Goal: Task Accomplishment & Management: Manage account settings

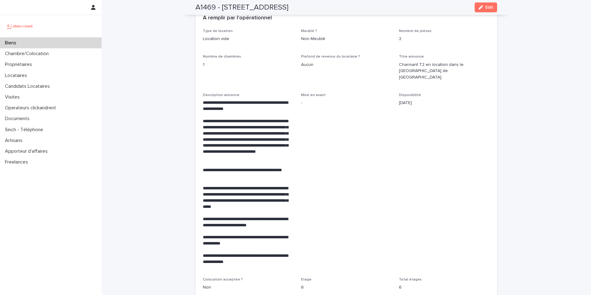
scroll to position [1047, 0]
click at [31, 91] on div "Candidats Locataires" at bounding box center [51, 86] width 102 height 11
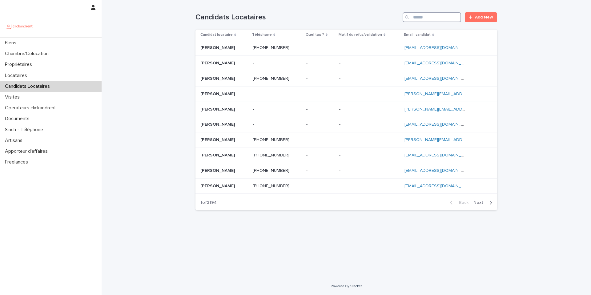
click at [425, 20] on input "Search" at bounding box center [432, 17] width 59 height 10
paste input "**********"
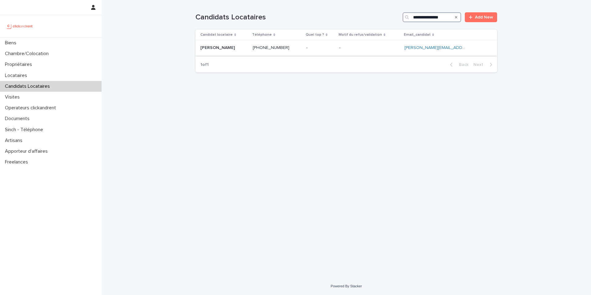
type input "**********"
click at [236, 48] on p at bounding box center [224, 47] width 47 height 5
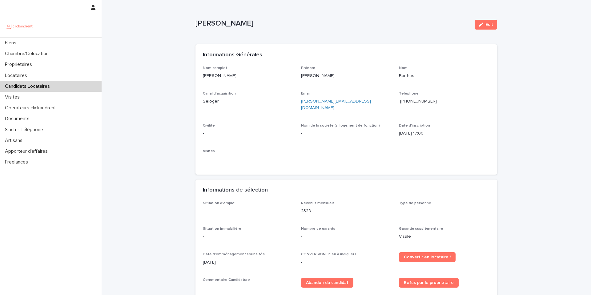
click at [204, 130] on p "-" at bounding box center [248, 133] width 91 height 6
click at [481, 23] on div "button" at bounding box center [482, 24] width 7 height 4
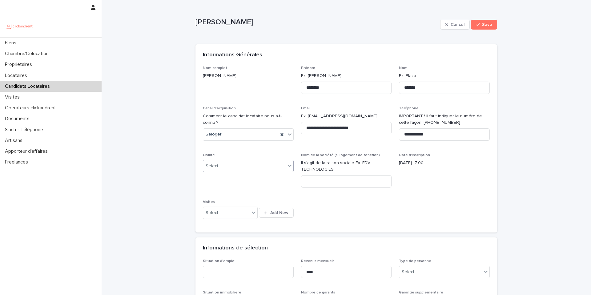
click at [239, 166] on div "Select..." at bounding box center [244, 166] width 83 height 10
click at [227, 179] on div "Madame" at bounding box center [246, 177] width 90 height 11
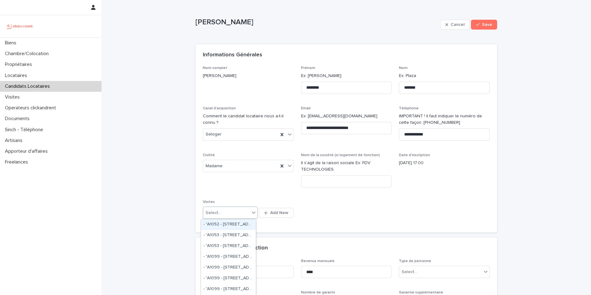
click at [247, 213] on div "Select..." at bounding box center [226, 213] width 47 height 10
drag, startPoint x: 331, startPoint y: 216, endPoint x: 327, endPoint y: 215, distance: 4.1
click at [331, 216] on div "**********" at bounding box center [346, 146] width 287 height 160
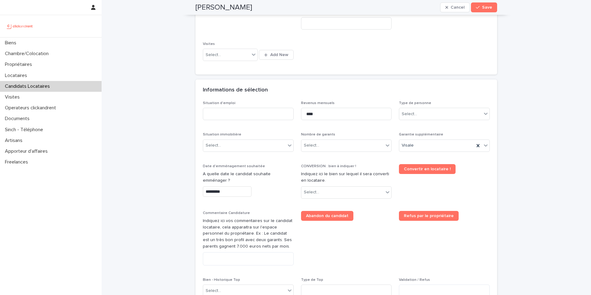
scroll to position [160, 0]
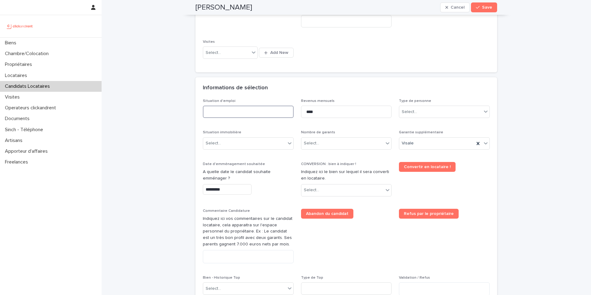
click at [224, 113] on input at bounding box center [248, 112] width 91 height 12
type input "*"
type input "********"
click at [420, 112] on div "Select..." at bounding box center [440, 112] width 83 height 10
click at [416, 125] on div "Particulier" at bounding box center [442, 123] width 90 height 11
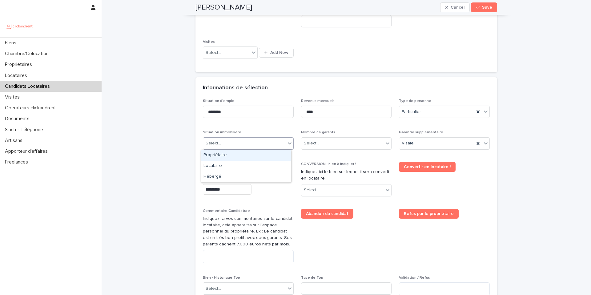
click at [246, 145] on div "Select..." at bounding box center [244, 143] width 83 height 10
click at [217, 164] on div "Locataire" at bounding box center [246, 166] width 90 height 11
click at [314, 144] on div "Select..." at bounding box center [311, 143] width 15 height 6
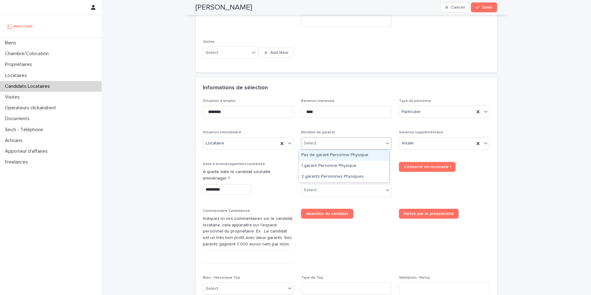
click at [342, 155] on div "Pas de garant Personne Physique" at bounding box center [344, 155] width 90 height 11
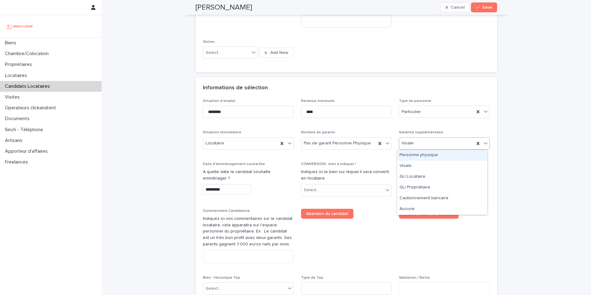
click at [483, 142] on icon at bounding box center [486, 143] width 6 height 6
click at [421, 210] on div "Aucune" at bounding box center [442, 209] width 90 height 11
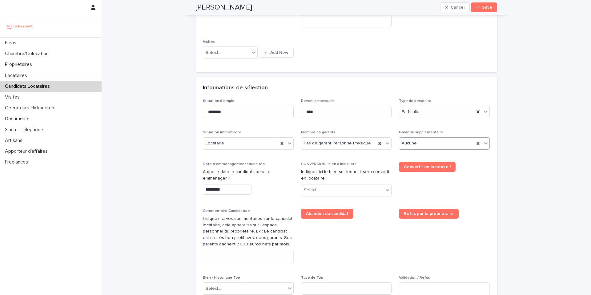
click at [217, 191] on input "*********" at bounding box center [227, 189] width 49 height 11
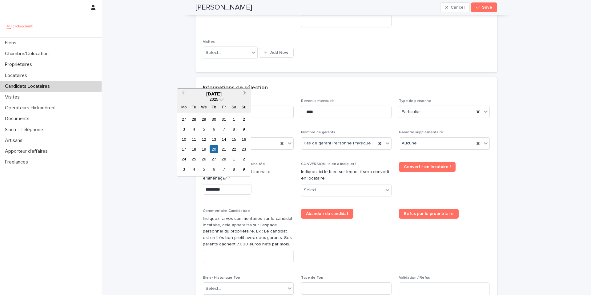
click at [242, 94] on button "Next Month" at bounding box center [246, 94] width 10 height 10
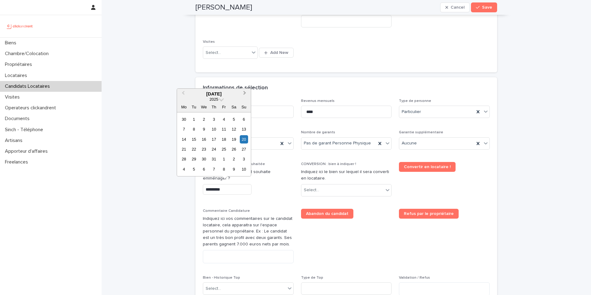
click at [242, 94] on button "Next Month" at bounding box center [246, 94] width 10 height 10
click at [203, 138] on div "17" at bounding box center [204, 139] width 8 height 8
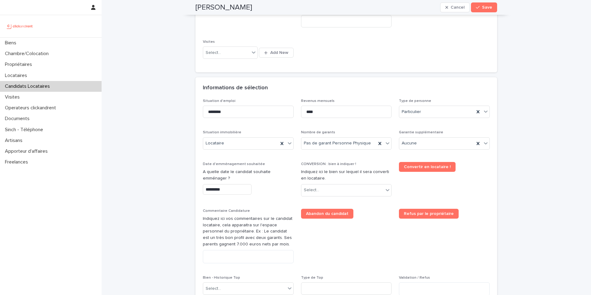
type input "*********"
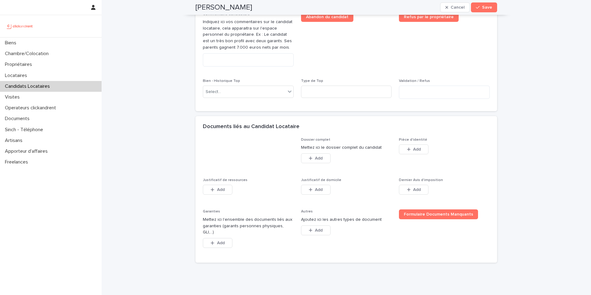
scroll to position [364, 0]
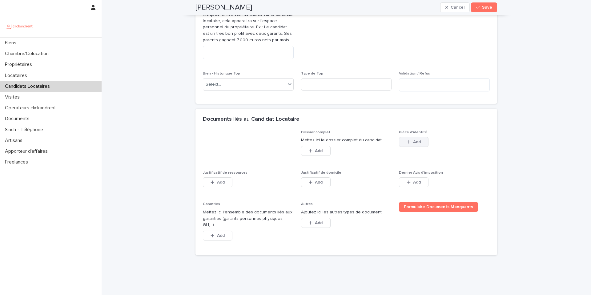
click at [410, 141] on div "button" at bounding box center [410, 142] width 6 height 4
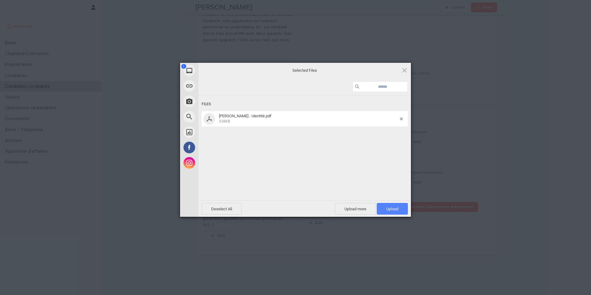
click at [401, 209] on span "Upload 1" at bounding box center [392, 209] width 31 height 12
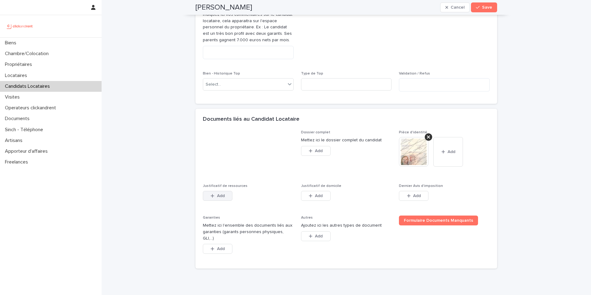
click at [217, 197] on span "Add" at bounding box center [221, 196] width 8 height 4
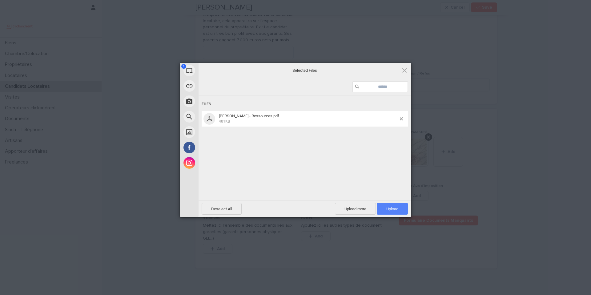
click at [394, 210] on span "Upload 1" at bounding box center [393, 209] width 12 height 5
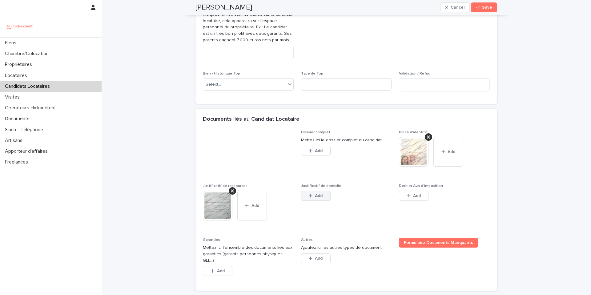
click at [315, 197] on span "Add" at bounding box center [319, 196] width 8 height 4
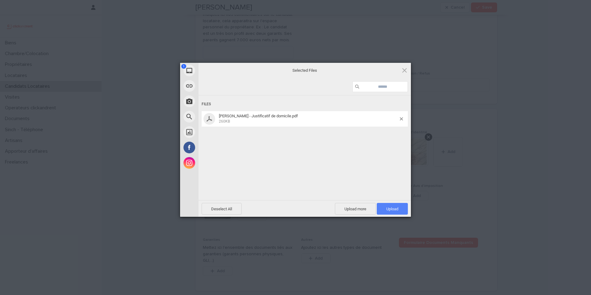
click at [389, 209] on span "Upload 1" at bounding box center [393, 209] width 12 height 5
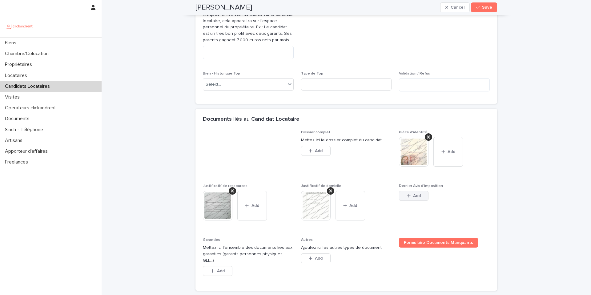
click at [409, 196] on div "button" at bounding box center [410, 196] width 6 height 4
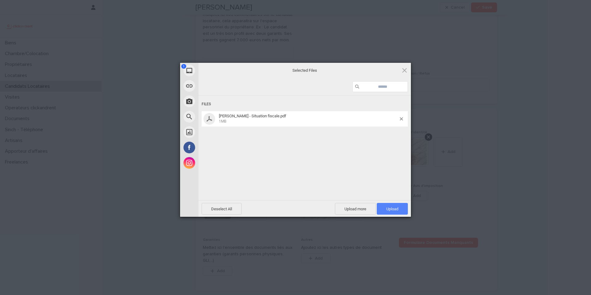
click at [393, 210] on span "Upload 1" at bounding box center [393, 209] width 12 height 5
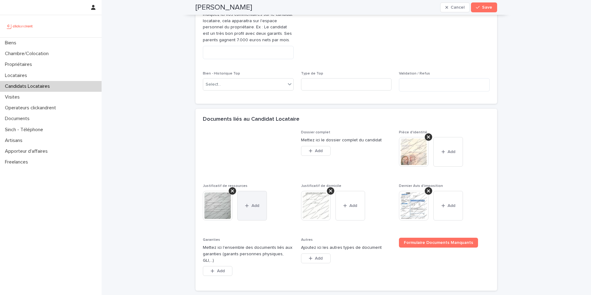
click at [252, 205] on span "Add" at bounding box center [256, 206] width 8 height 4
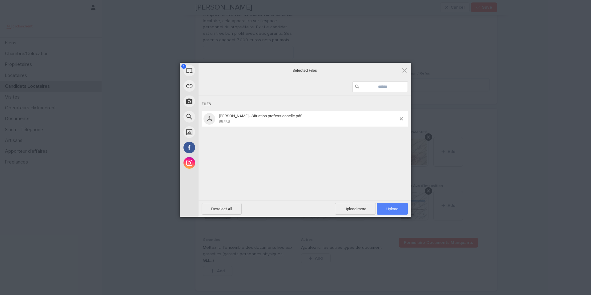
click at [393, 209] on span "Upload 1" at bounding box center [393, 209] width 12 height 5
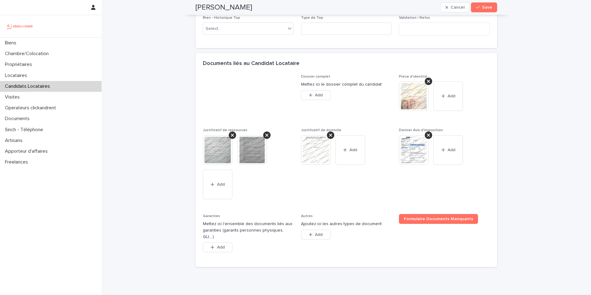
scroll to position [439, 0]
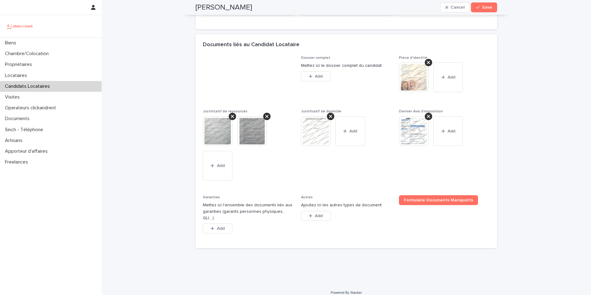
click at [200, 65] on div "Dossier complet Mettez ici le dossier complet du candidat This file cannot be o…" at bounding box center [347, 152] width 302 height 193
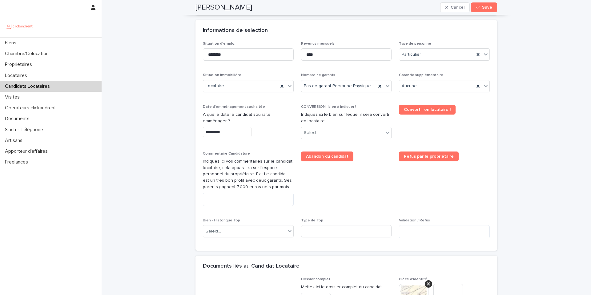
scroll to position [166, 0]
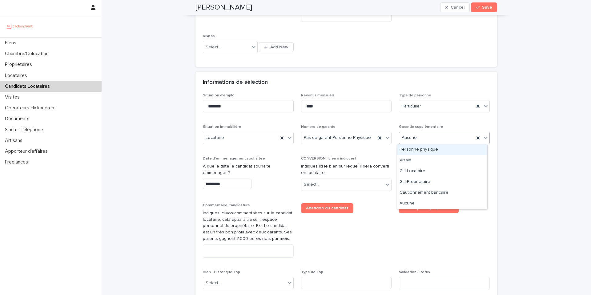
click at [459, 140] on div "Aucune" at bounding box center [436, 138] width 75 height 10
click at [537, 193] on div "**********" at bounding box center [347, 195] width 490 height 723
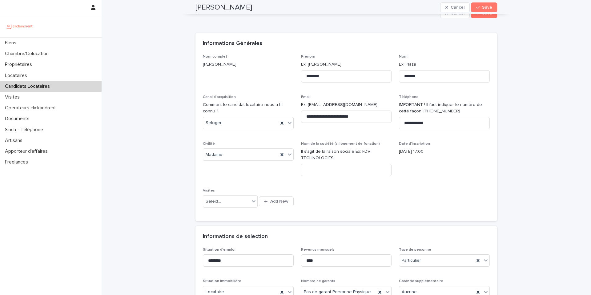
scroll to position [4, 0]
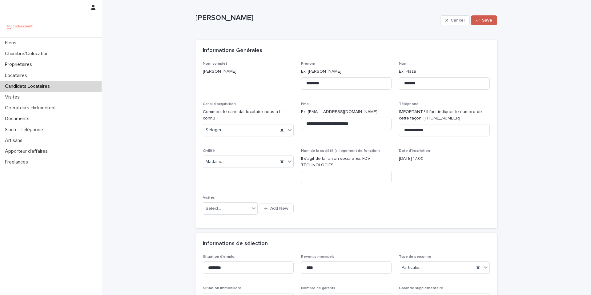
click at [482, 22] on span "Save" at bounding box center [487, 20] width 10 height 4
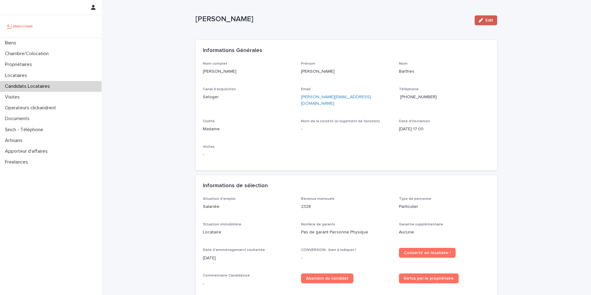
click at [481, 23] on button "Edit" at bounding box center [486, 20] width 22 height 10
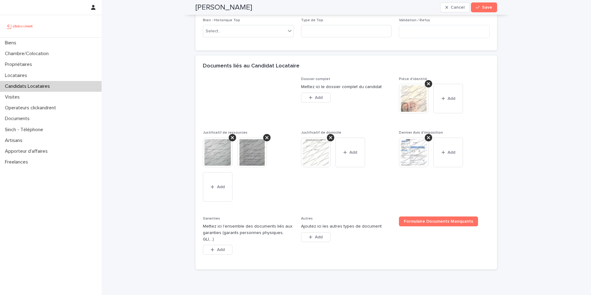
scroll to position [419, 0]
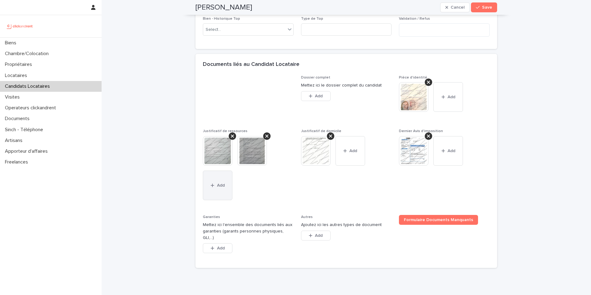
click at [214, 184] on div "button" at bounding box center [214, 185] width 6 height 4
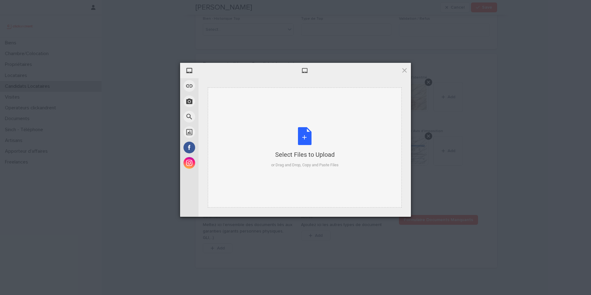
click at [302, 152] on div "Select Files to Upload" at bounding box center [304, 154] width 67 height 9
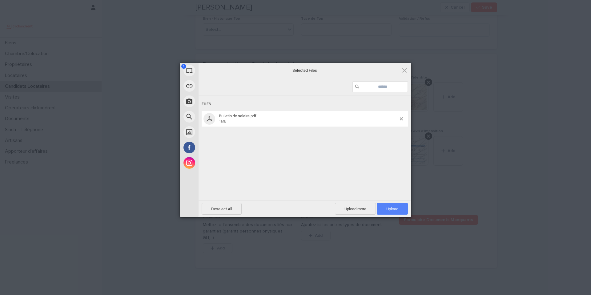
click at [387, 209] on span "Upload 1" at bounding box center [393, 209] width 12 height 5
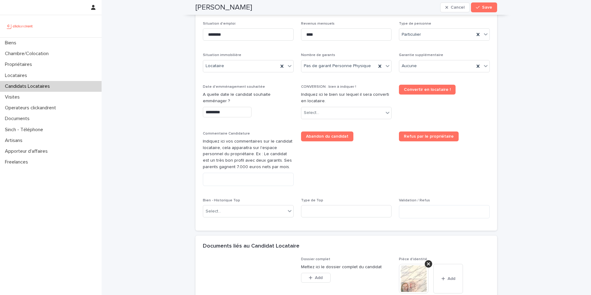
scroll to position [215, 0]
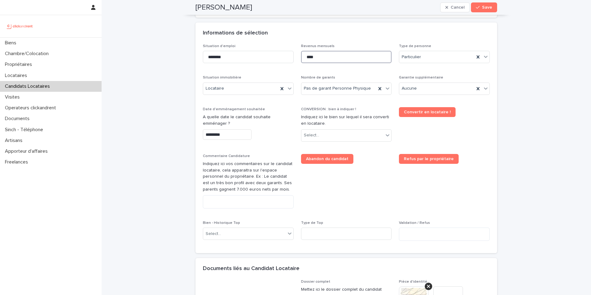
click at [316, 56] on input "****" at bounding box center [346, 57] width 91 height 12
type input "****"
click at [488, 9] on span "Save" at bounding box center [487, 7] width 10 height 4
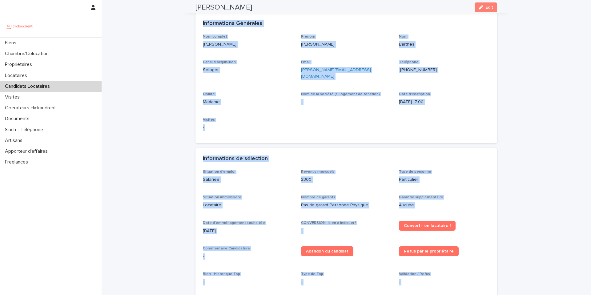
scroll to position [0, 0]
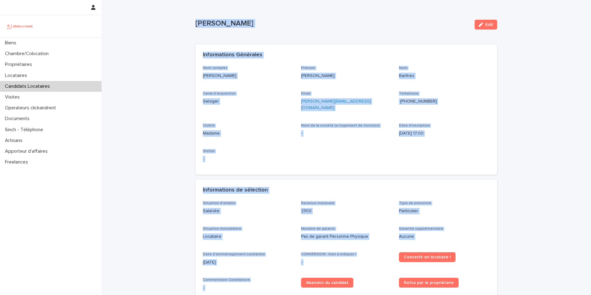
drag, startPoint x: 327, startPoint y: 213, endPoint x: 194, endPoint y: 22, distance: 232.5
click at [196, 22] on div "Mathilde Barthes Edit Mathilde Barthes Edit Sorry, there was an error saving yo…" at bounding box center [347, 246] width 302 height 493
copy div "Mathilde Barthes Edit Sorry, there was an error saving your record. Please try …"
click at [293, 33] on div "Mathilde Barthes Edit" at bounding box center [347, 24] width 302 height 25
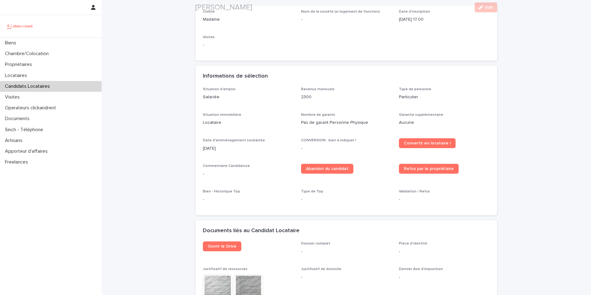
scroll to position [116, 0]
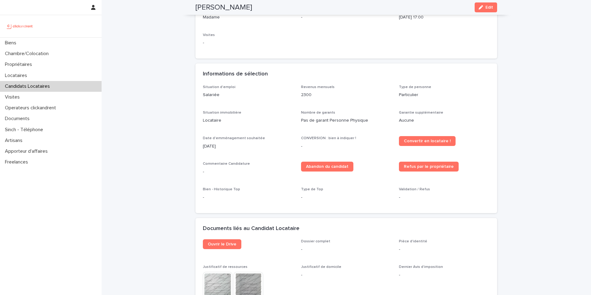
drag, startPoint x: 248, startPoint y: 9, endPoint x: 193, endPoint y: 10, distance: 54.8
click at [196, 10] on div "Mathilde Barthes Edit" at bounding box center [347, 7] width 302 height 15
copy h2 "[PERSON_NAME]"
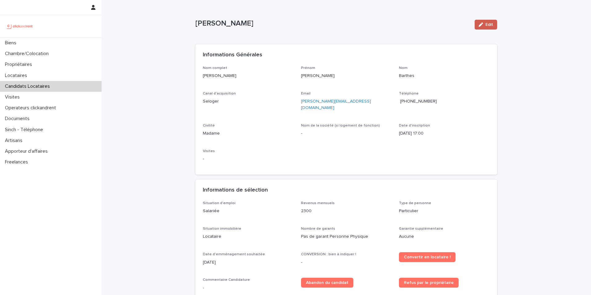
click at [482, 26] on div "button" at bounding box center [482, 24] width 7 height 4
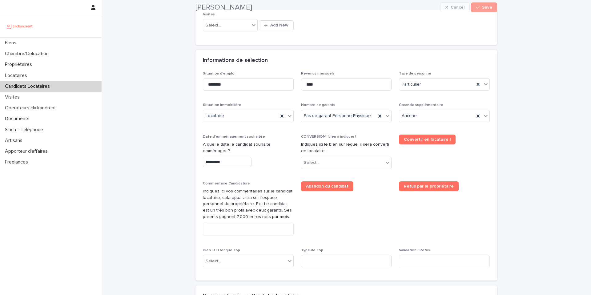
scroll to position [188, 0]
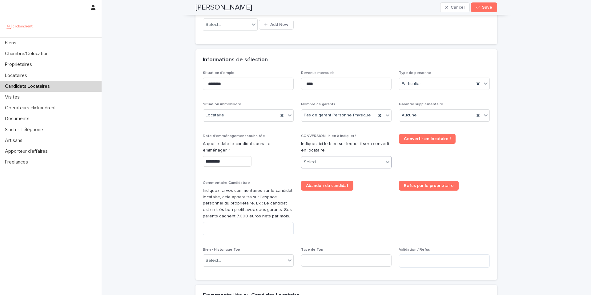
click at [325, 164] on div "Select..." at bounding box center [343, 162] width 83 height 10
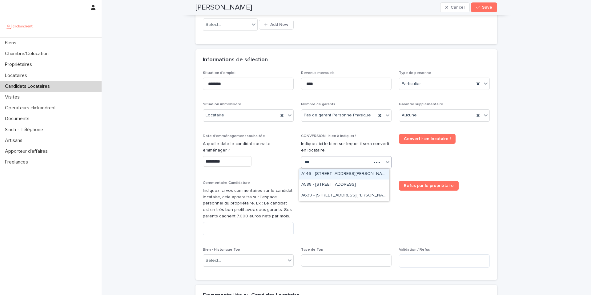
type input "****"
click at [328, 173] on div "A1469 - [STREET_ADDRESS]" at bounding box center [344, 174] width 90 height 11
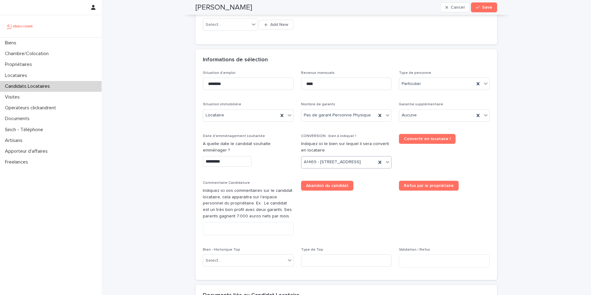
scroll to position [194, 0]
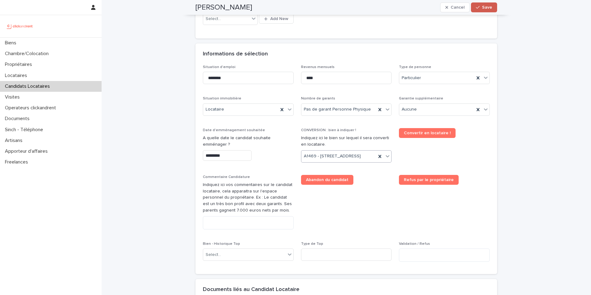
click at [485, 7] on span "Save" at bounding box center [487, 7] width 10 height 4
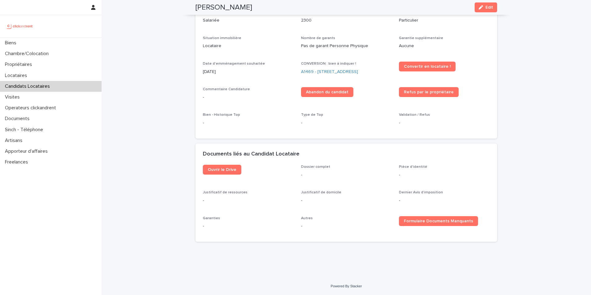
scroll to position [50, 0]
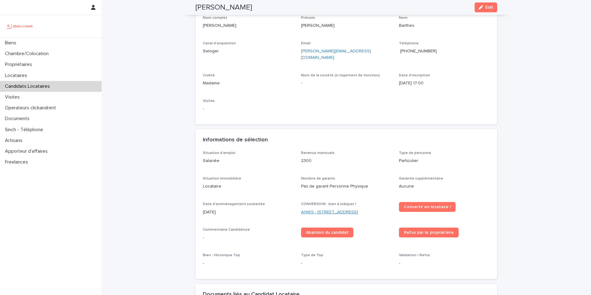
click at [323, 209] on link "A1469 - [STREET_ADDRESS]" at bounding box center [329, 212] width 57 height 6
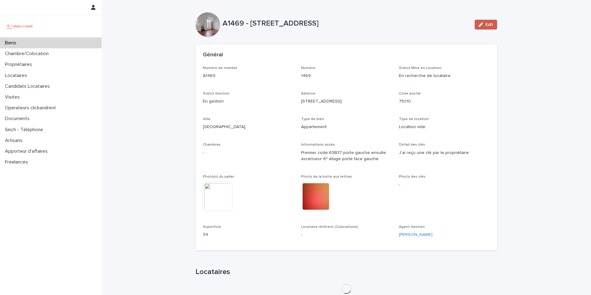
click at [479, 24] on icon "button" at bounding box center [481, 24] width 4 height 4
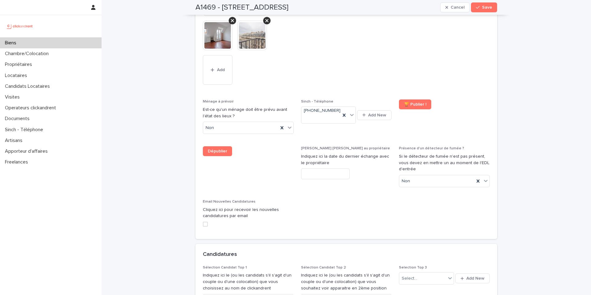
scroll to position [2694, 0]
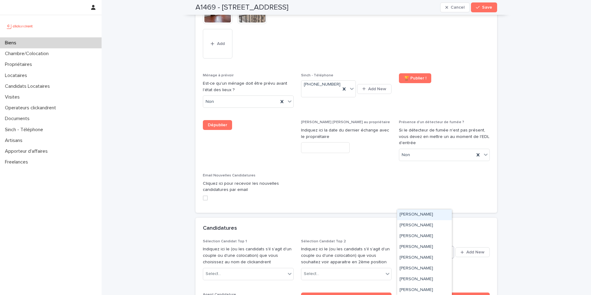
click at [428, 247] on div "Select..." at bounding box center [422, 252] width 47 height 10
paste input "**********"
type input "**********"
click at [418, 213] on div "[PERSON_NAME]" at bounding box center [424, 214] width 55 height 11
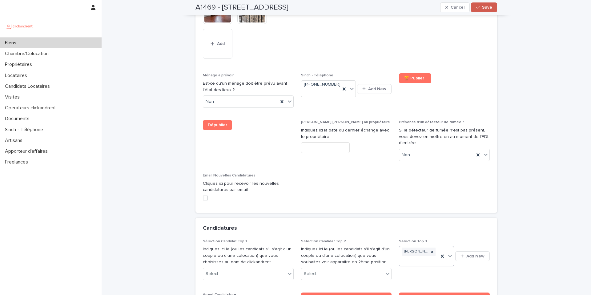
click at [485, 8] on span "Save" at bounding box center [487, 7] width 10 height 4
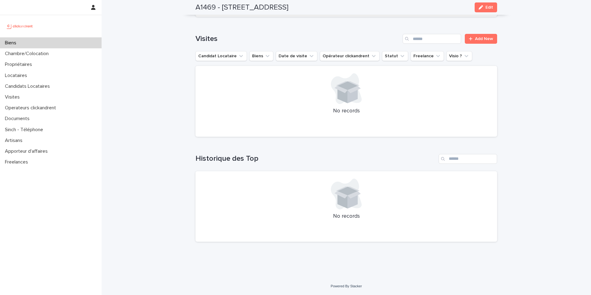
scroll to position [2273, 0]
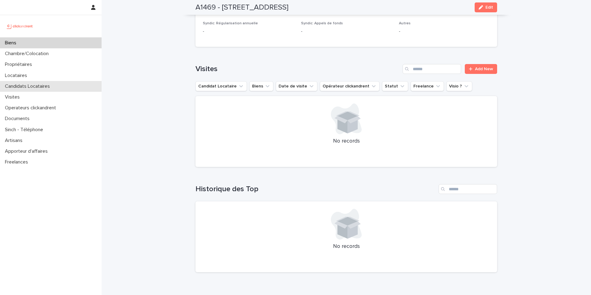
click at [18, 86] on p "Candidats Locataires" at bounding box center [28, 86] width 52 height 6
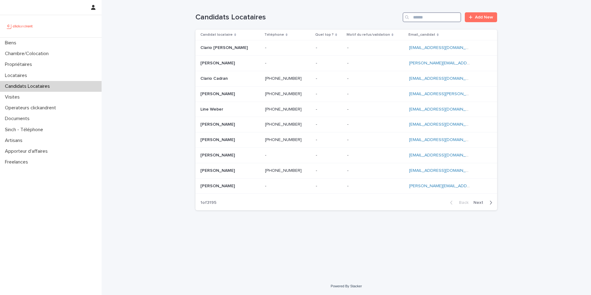
click at [427, 18] on input "Search" at bounding box center [432, 17] width 59 height 10
paste input "**********"
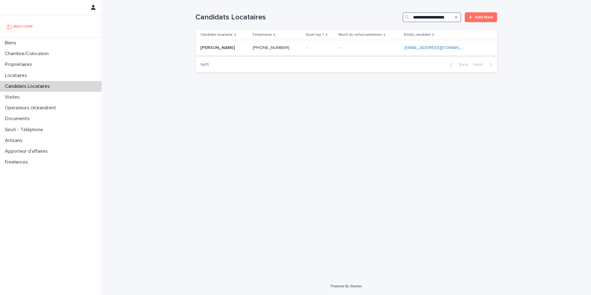
type input "**********"
click at [227, 47] on p "[PERSON_NAME]" at bounding box center [219, 47] width 36 height 6
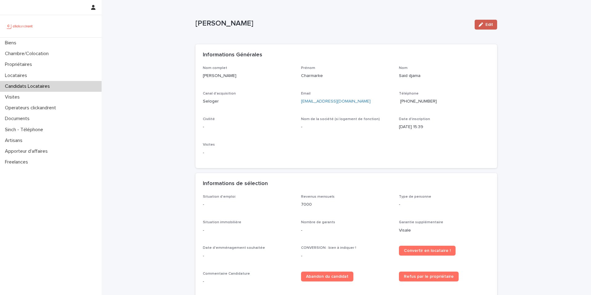
click at [480, 26] on icon "button" at bounding box center [481, 24] width 4 height 4
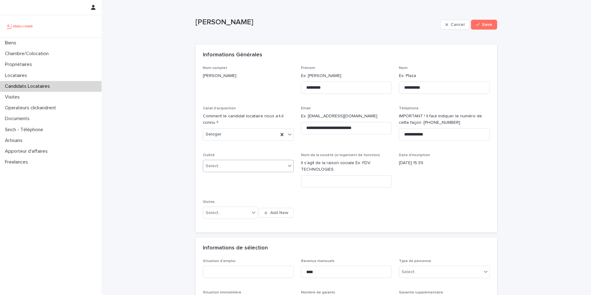
click at [233, 165] on div "Select..." at bounding box center [244, 166] width 83 height 10
click at [214, 187] on div "Monsieur" at bounding box center [246, 188] width 90 height 11
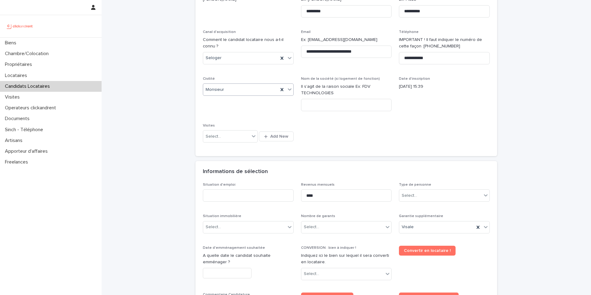
scroll to position [97, 0]
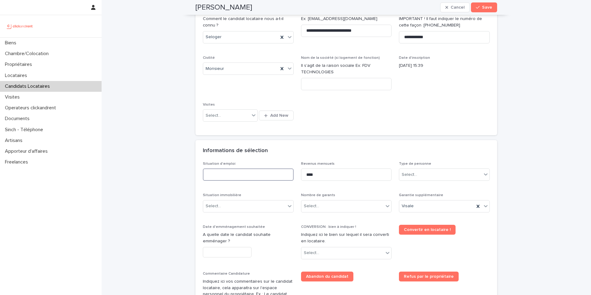
click at [228, 177] on input at bounding box center [248, 174] width 91 height 12
type input "*"
type input "**********"
click at [408, 175] on div "Select..." at bounding box center [409, 175] width 15 height 6
click at [407, 186] on div "Particulier" at bounding box center [442, 186] width 90 height 11
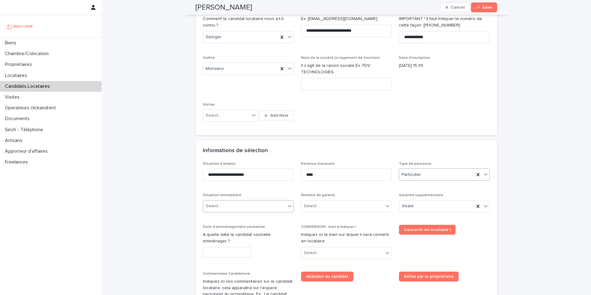
click at [247, 208] on div "Select..." at bounding box center [244, 206] width 83 height 10
click at [212, 227] on div "Locataire" at bounding box center [246, 229] width 90 height 11
click at [314, 207] on div "Select..." at bounding box center [311, 206] width 15 height 6
click at [313, 217] on div "Pas de garant Personne Physique" at bounding box center [344, 218] width 90 height 11
click at [477, 205] on icon at bounding box center [478, 206] width 3 height 3
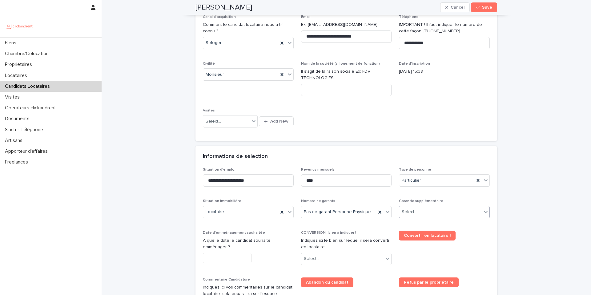
scroll to position [90, 0]
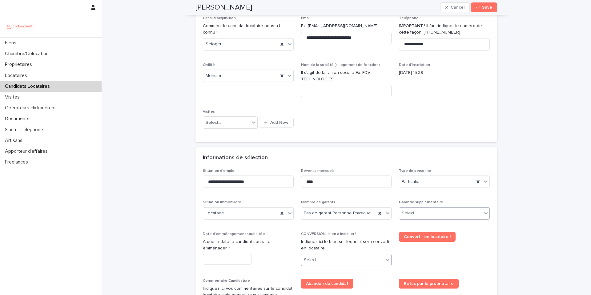
click at [318, 257] on div "Select..." at bounding box center [343, 260] width 83 height 10
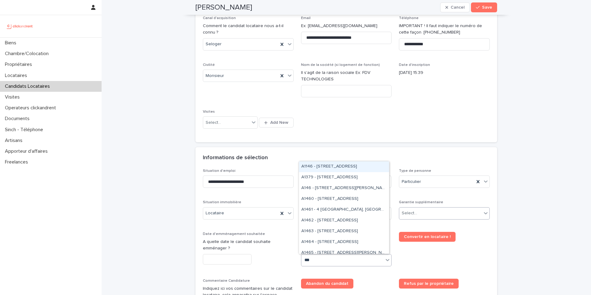
type input "****"
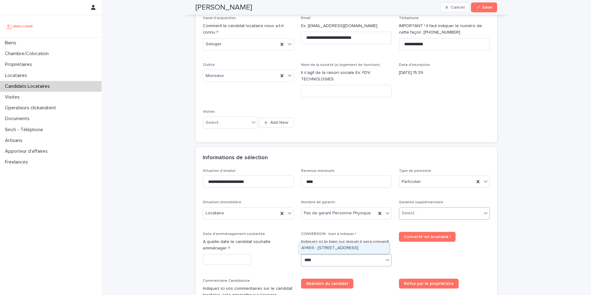
click at [358, 249] on div "A1469 - [STREET_ADDRESS]" at bounding box center [344, 248] width 90 height 11
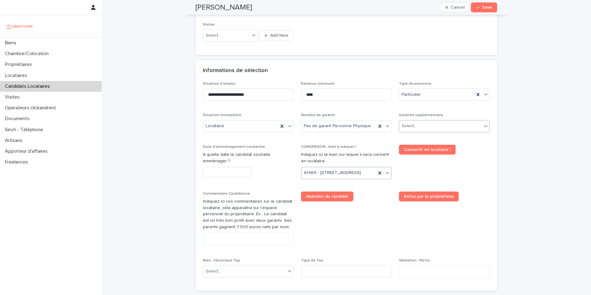
scroll to position [195, 0]
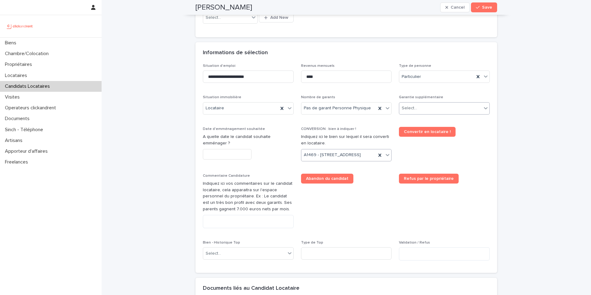
click at [220, 158] on input "text" at bounding box center [227, 154] width 49 height 11
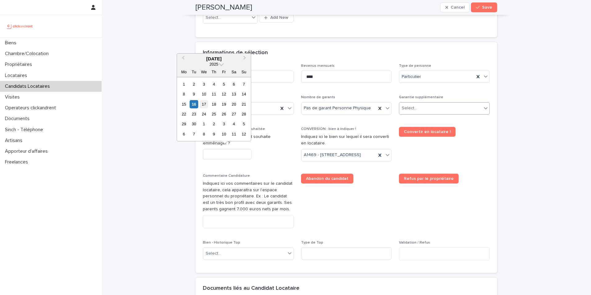
click at [203, 104] on div "17" at bounding box center [204, 104] width 8 height 8
type input "*********"
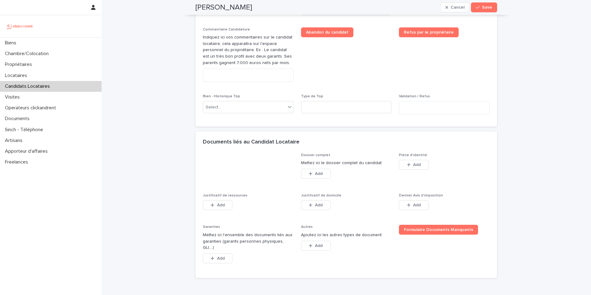
scroll to position [383, 0]
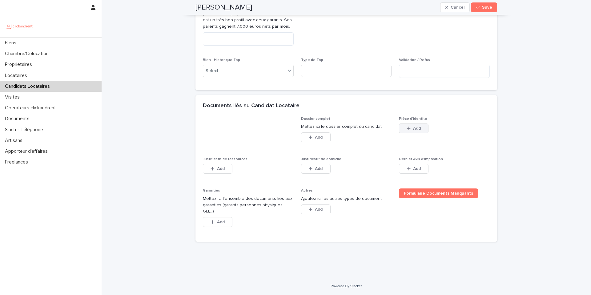
click at [407, 133] on button "Add" at bounding box center [414, 129] width 30 height 10
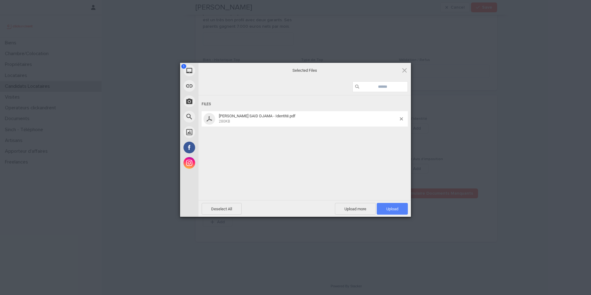
click at [389, 209] on span "Upload 1" at bounding box center [393, 209] width 12 height 5
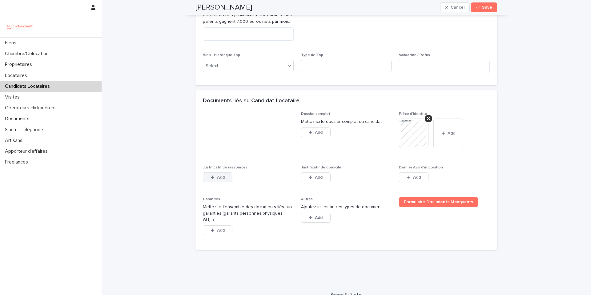
click at [218, 180] on span "Add" at bounding box center [221, 177] width 8 height 4
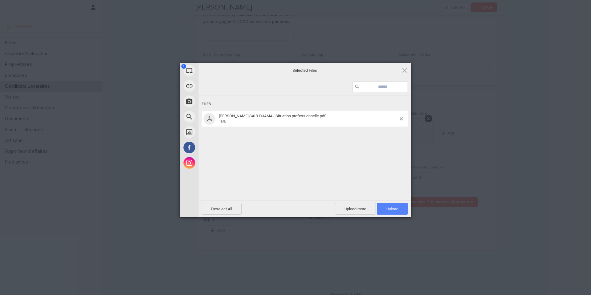
click at [390, 211] on span "Upload 1" at bounding box center [392, 209] width 31 height 12
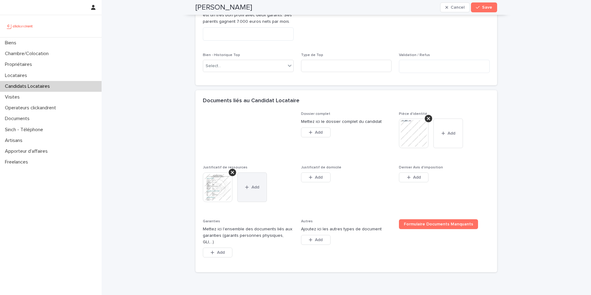
click at [253, 189] on span "Add" at bounding box center [256, 187] width 8 height 4
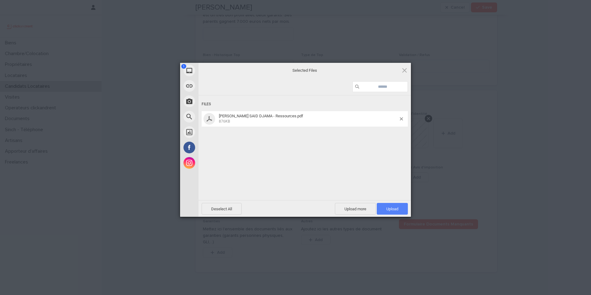
click at [382, 208] on span "Upload 1" at bounding box center [392, 209] width 31 height 12
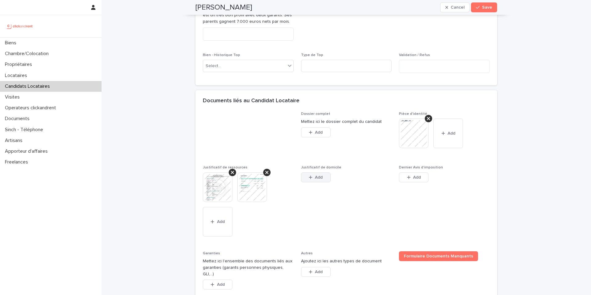
click at [317, 180] on span "Add" at bounding box center [319, 177] width 8 height 4
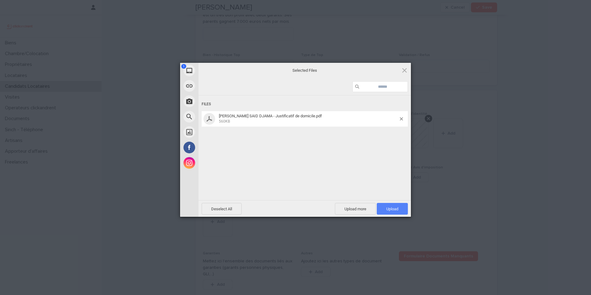
click at [391, 209] on span "Upload 1" at bounding box center [393, 209] width 12 height 5
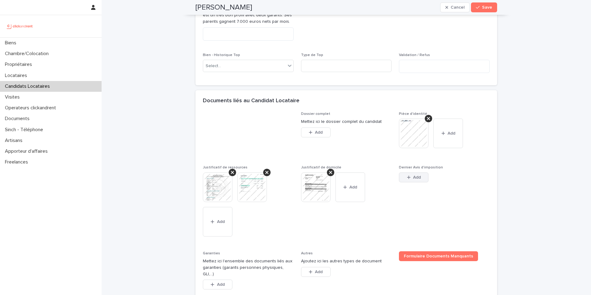
click at [414, 180] on span "Add" at bounding box center [417, 177] width 8 height 4
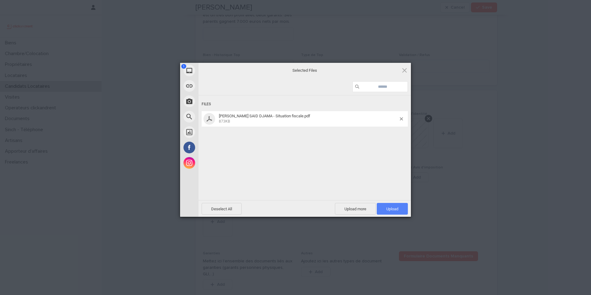
click at [392, 210] on span "Upload 1" at bounding box center [393, 209] width 12 height 5
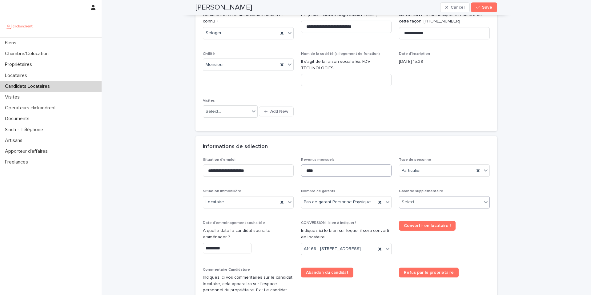
scroll to position [70, 0]
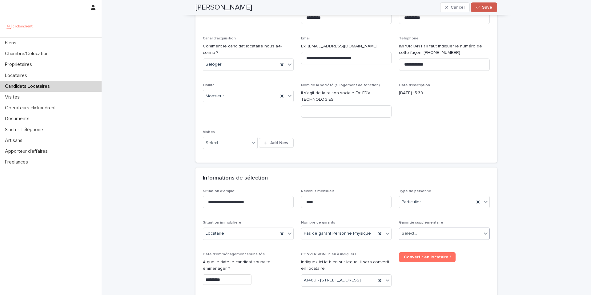
click at [481, 10] on button "Save" at bounding box center [484, 7] width 26 height 10
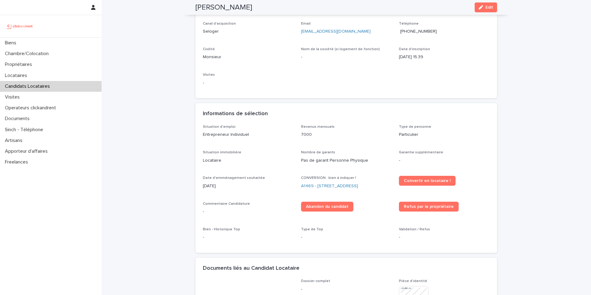
drag, startPoint x: 269, startPoint y: 10, endPoint x: 186, endPoint y: 7, distance: 82.3
click at [186, 7] on div "Charmarke Said djama Edit" at bounding box center [346, 7] width 331 height 15
copy h2 "[PERSON_NAME]"
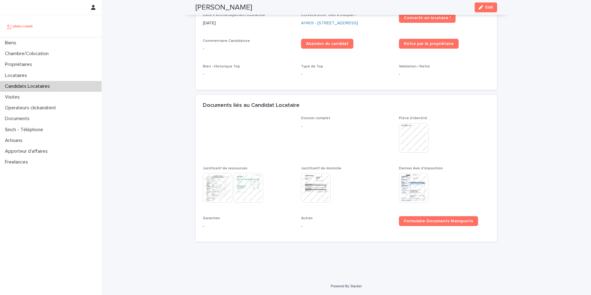
scroll to position [0, 0]
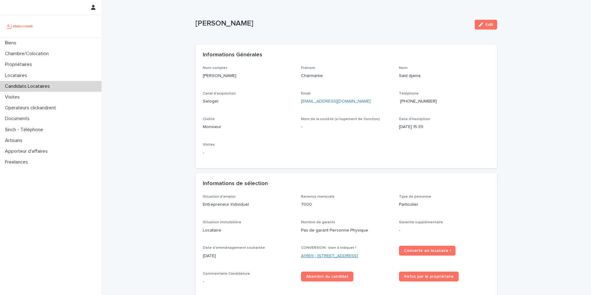
click at [338, 254] on link "A1469 - [STREET_ADDRESS]" at bounding box center [329, 256] width 57 height 6
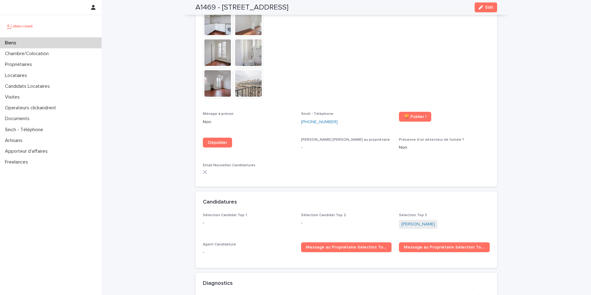
scroll to position [1620, 0]
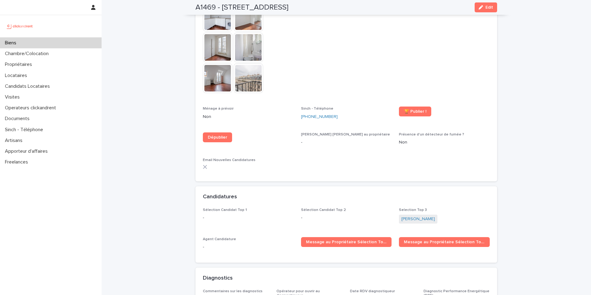
click at [419, 212] on div "Selection Top 3 Mathilde Barthes" at bounding box center [444, 219] width 91 height 22
click at [486, 7] on span "Edit" at bounding box center [490, 7] width 8 height 4
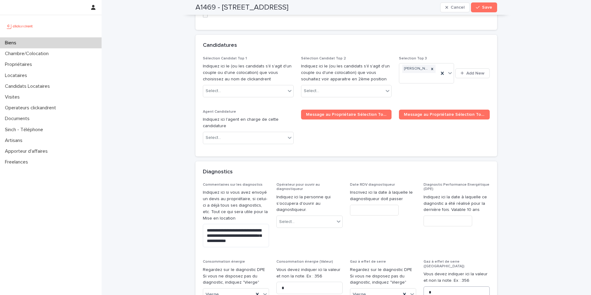
scroll to position [2780, 0]
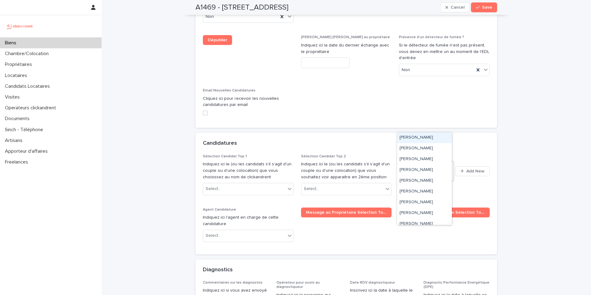
click at [405, 161] on div "[PERSON_NAME]" at bounding box center [418, 171] width 39 height 20
paste input "**********"
type input "**********"
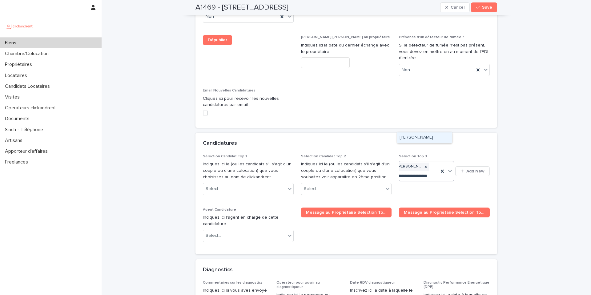
click at [411, 141] on div "[PERSON_NAME]" at bounding box center [424, 137] width 55 height 11
click at [479, 7] on div "button" at bounding box center [479, 7] width 6 height 4
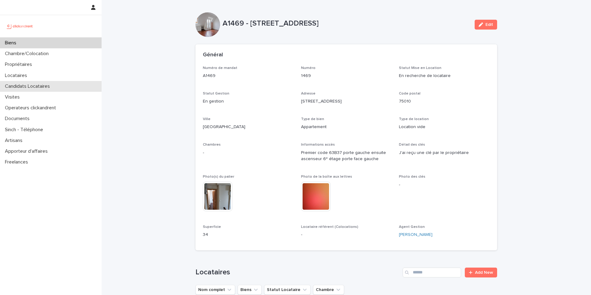
click at [18, 83] on p "Candidats Locataires" at bounding box center [28, 86] width 52 height 6
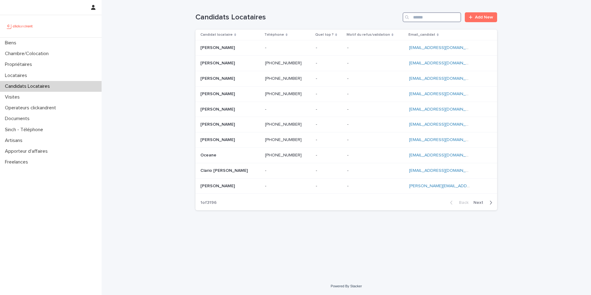
click at [420, 17] on input "Search" at bounding box center [432, 17] width 59 height 10
paste input "**********"
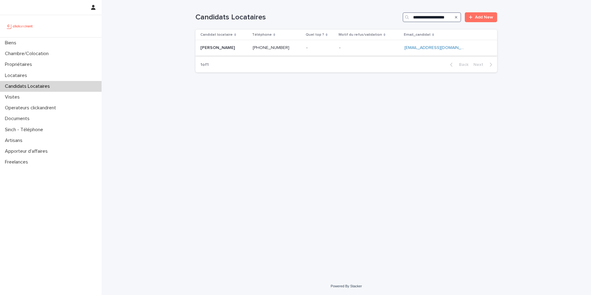
type input "**********"
click at [319, 49] on p at bounding box center [320, 47] width 28 height 5
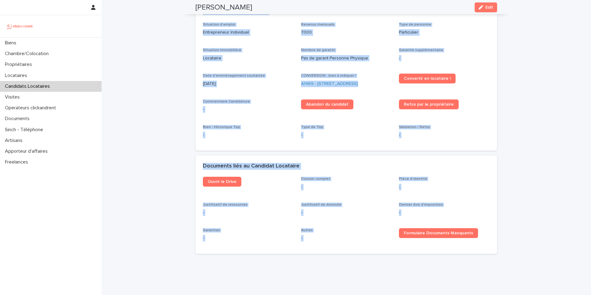
scroll to position [184, 0]
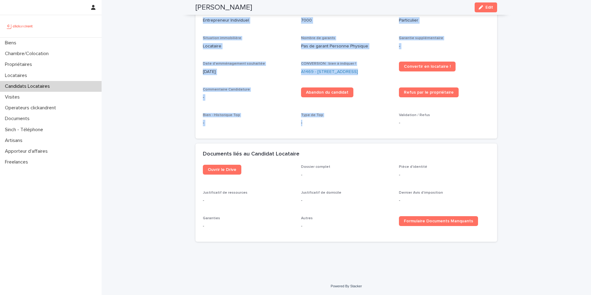
drag, startPoint x: 195, startPoint y: 23, endPoint x: 359, endPoint y: 133, distance: 197.6
click at [359, 133] on div "Charmarke Said djama Edit Charmarke Said djama Edit Sorry, there was an error s…" at bounding box center [347, 31] width 302 height 431
click at [358, 133] on div "Situation d'emploi Entrepreneur Individuel Revenus mensuels 7000 Type de person…" at bounding box center [347, 74] width 302 height 128
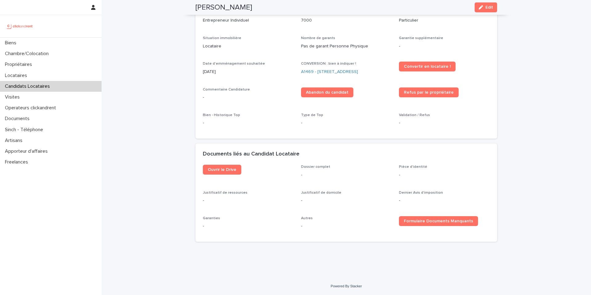
click at [532, 148] on div "Loading... Saving… Loading... Saving… Charmarke Said djama Edit Charmarke Said …" at bounding box center [347, 47] width 490 height 462
click at [486, 7] on span "Edit" at bounding box center [490, 7] width 8 height 4
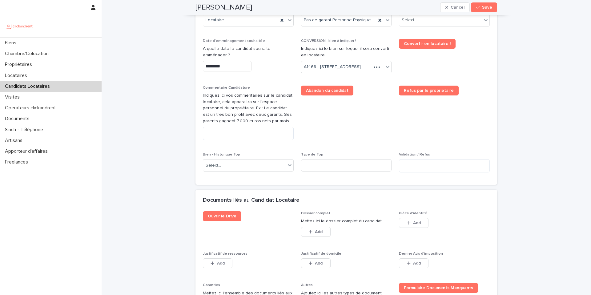
scroll to position [383, 0]
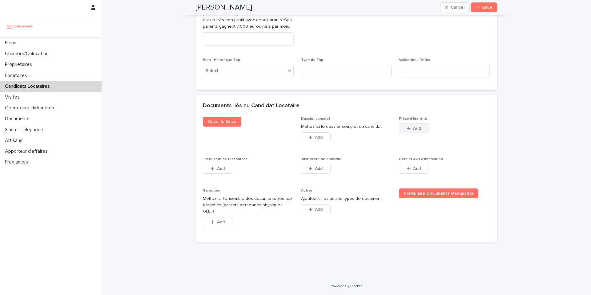
click at [413, 131] on span "Add" at bounding box center [417, 128] width 8 height 4
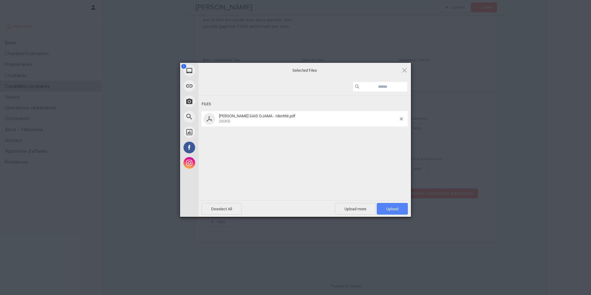
click at [396, 206] on span "Upload 1" at bounding box center [392, 209] width 31 height 12
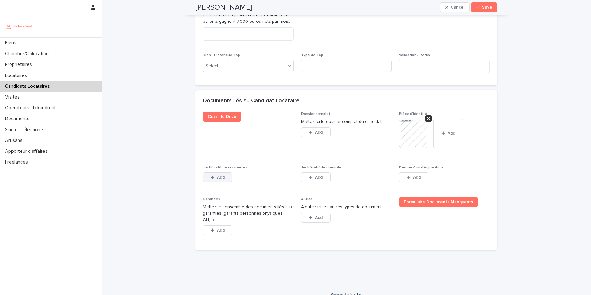
click at [215, 182] on button "Add" at bounding box center [218, 177] width 30 height 10
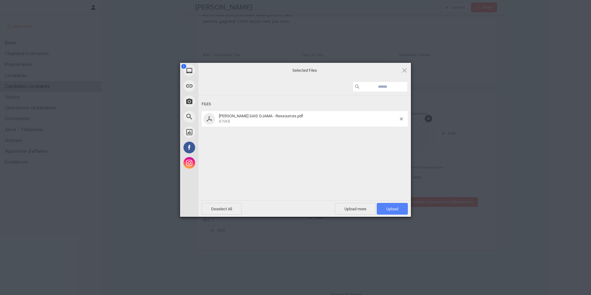
click at [387, 209] on span "Upload 1" at bounding box center [393, 209] width 12 height 5
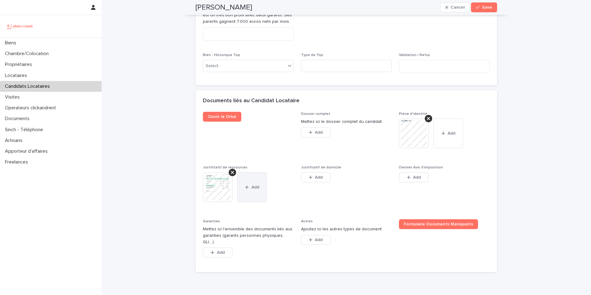
click at [252, 201] on button "Add" at bounding box center [252, 187] width 30 height 30
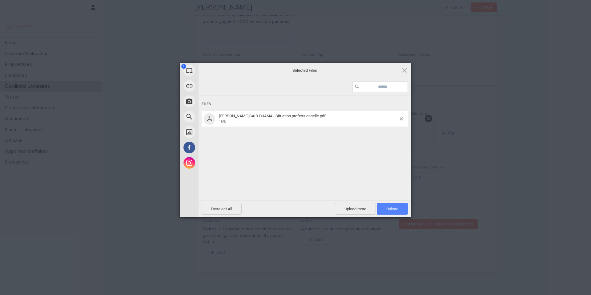
click at [388, 212] on span "Upload 1" at bounding box center [392, 209] width 31 height 12
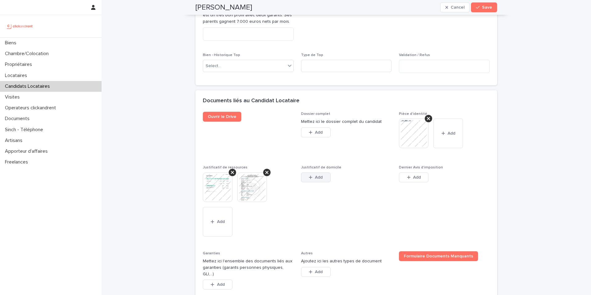
click at [317, 180] on span "Add" at bounding box center [319, 177] width 8 height 4
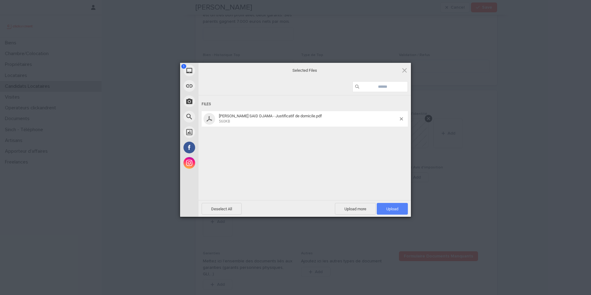
click at [390, 209] on span "Upload 1" at bounding box center [393, 209] width 12 height 5
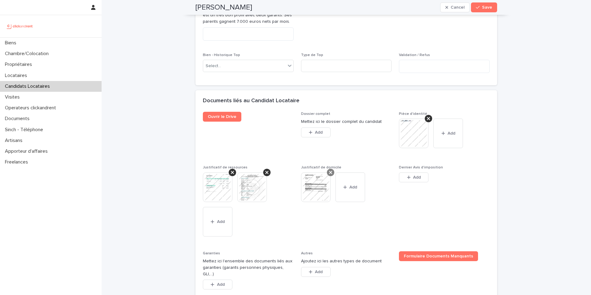
click at [329, 175] on icon at bounding box center [330, 172] width 3 height 5
click at [315, 180] on span "Add" at bounding box center [319, 177] width 8 height 4
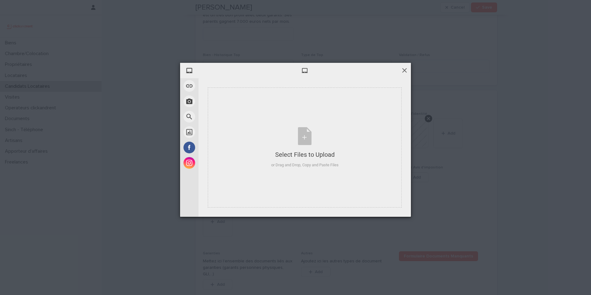
click at [403, 71] on span at bounding box center [404, 70] width 7 height 7
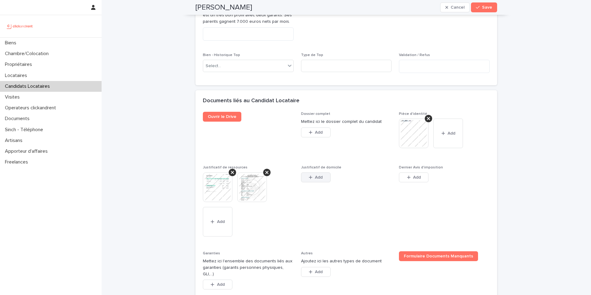
click at [316, 180] on span "Add" at bounding box center [319, 177] width 8 height 4
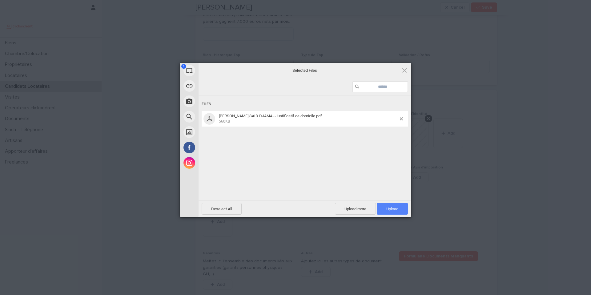
click at [397, 211] on span "Upload 1" at bounding box center [392, 209] width 31 height 12
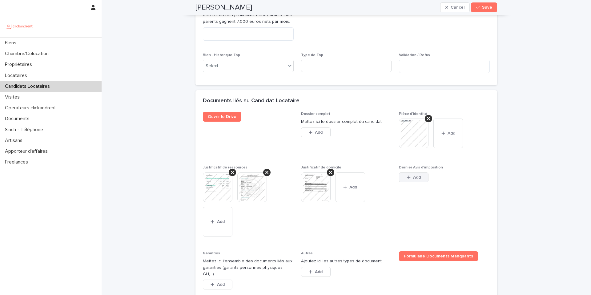
click at [413, 180] on span "Add" at bounding box center [417, 177] width 8 height 4
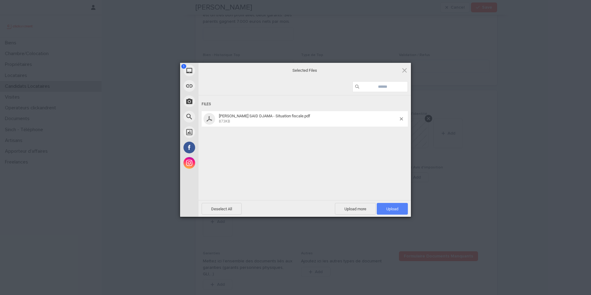
click at [392, 209] on span "Upload 1" at bounding box center [393, 209] width 12 height 5
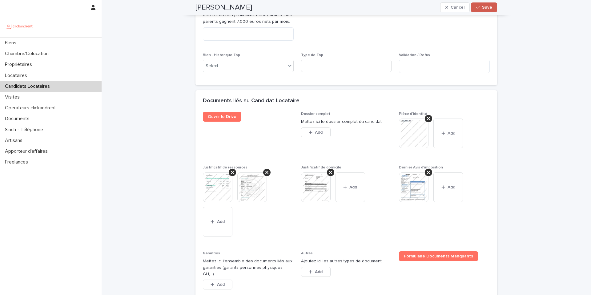
click at [482, 8] on span "Save" at bounding box center [487, 7] width 10 height 4
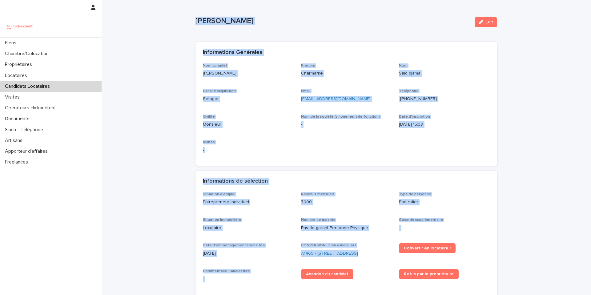
scroll to position [0, 0]
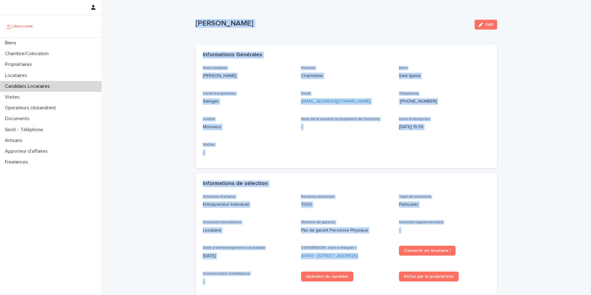
drag, startPoint x: 427, startPoint y: 173, endPoint x: 191, endPoint y: 1, distance: 291.8
click at [193, 1] on div "Loading... Saving… Loading... Saving… Charmarke Said djama Edit Charmarke Said …" at bounding box center [347, 247] width 308 height 495
copy div "Charmarke Said djama Edit Sorry, there was an error saving your record. Please …"
click at [262, 89] on div "Nom complet Charmarke Said djama Prénom Charmarke Nom Said djama Canal d'acquis…" at bounding box center [346, 113] width 287 height 95
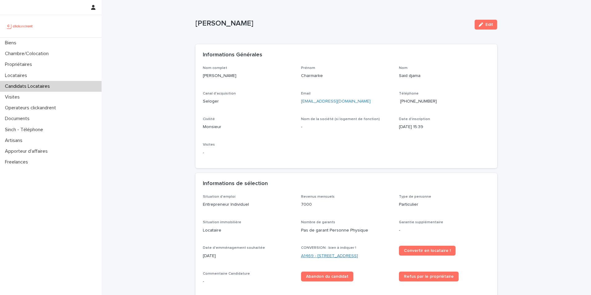
click at [324, 257] on link "A1469 - [STREET_ADDRESS]" at bounding box center [329, 256] width 57 height 6
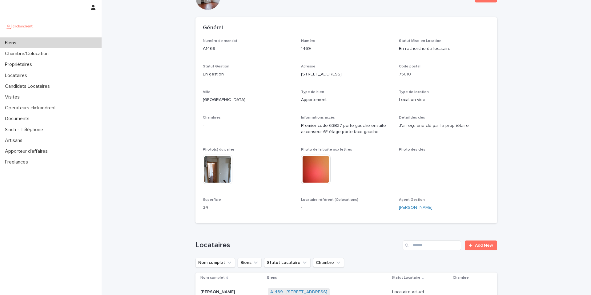
scroll to position [120, 0]
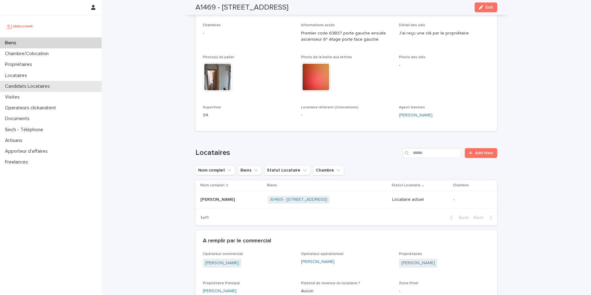
click at [34, 85] on p "Candidats Locataires" at bounding box center [28, 86] width 52 height 6
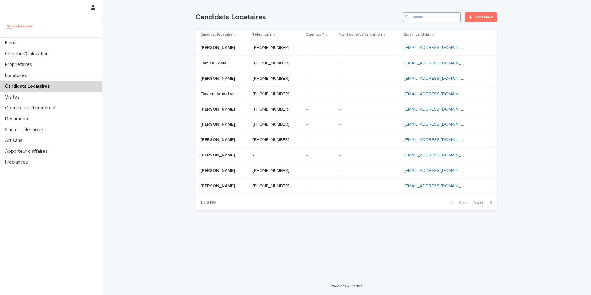
click at [438, 20] on input "Search" at bounding box center [432, 17] width 59 height 10
paste input "**********"
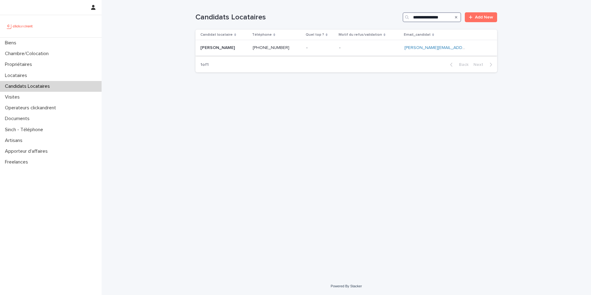
type input "**********"
click at [228, 50] on p "[PERSON_NAME]" at bounding box center [219, 47] width 36 height 6
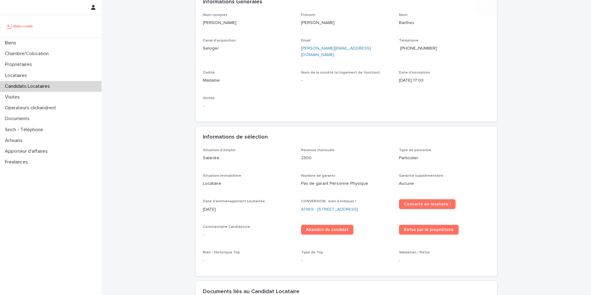
scroll to position [57, 0]
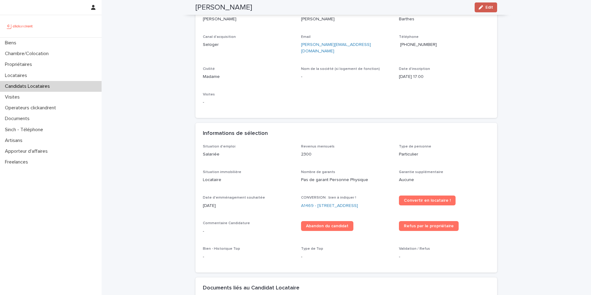
click at [480, 6] on icon "button" at bounding box center [481, 7] width 4 height 4
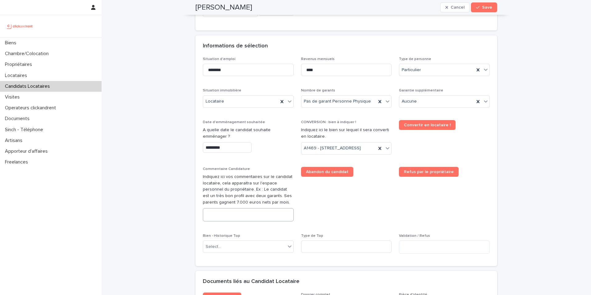
scroll to position [211, 0]
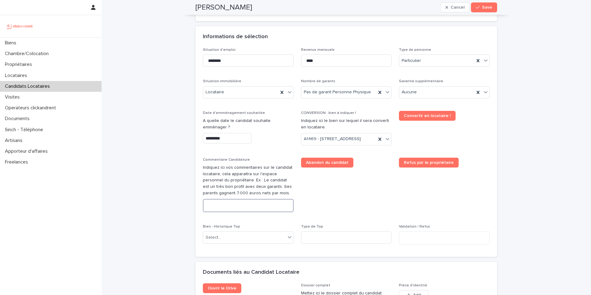
click at [232, 212] on textarea at bounding box center [248, 205] width 91 height 13
paste textarea "**********"
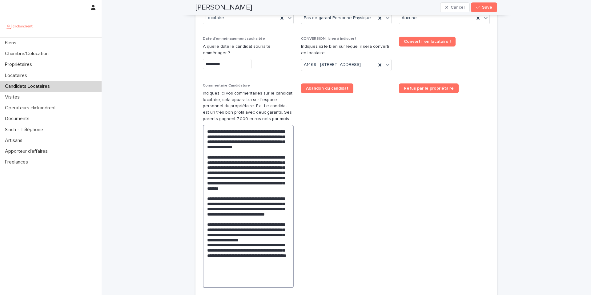
drag, startPoint x: 257, startPoint y: 201, endPoint x: 274, endPoint y: 209, distance: 17.9
click at [274, 209] on textarea "**********" at bounding box center [248, 206] width 91 height 163
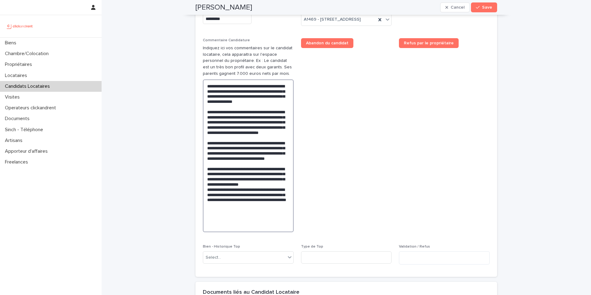
scroll to position [332, 0]
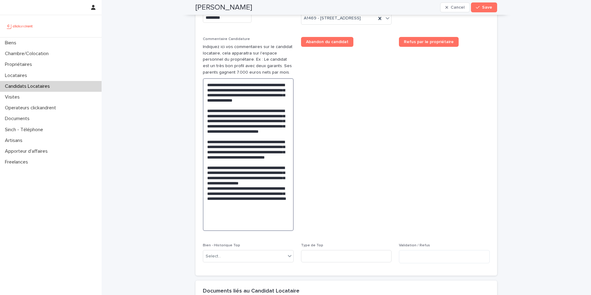
drag, startPoint x: 280, startPoint y: 237, endPoint x: 203, endPoint y: 96, distance: 160.9
click at [203, 96] on textarea "**********" at bounding box center [248, 154] width 91 height 153
type textarea "**********"
click at [477, 9] on icon "button" at bounding box center [478, 7] width 4 height 4
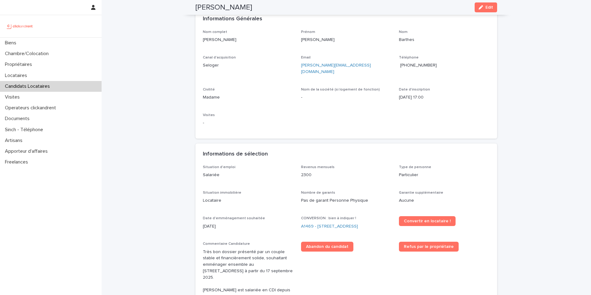
scroll to position [0, 0]
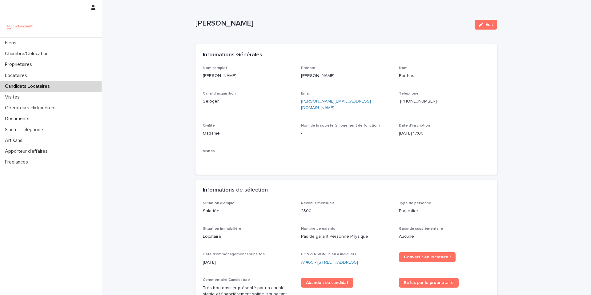
click at [45, 83] on p "Candidats Locataires" at bounding box center [28, 86] width 52 height 6
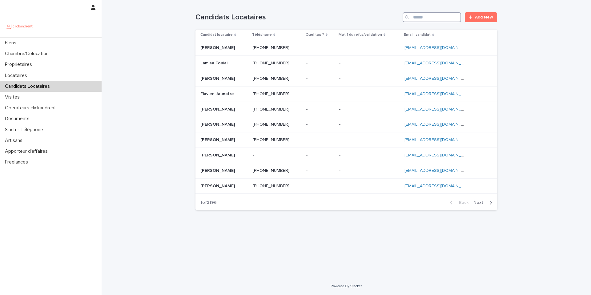
click at [418, 14] on input "Search" at bounding box center [432, 17] width 59 height 10
click at [417, 17] on input "Search" at bounding box center [432, 17] width 59 height 10
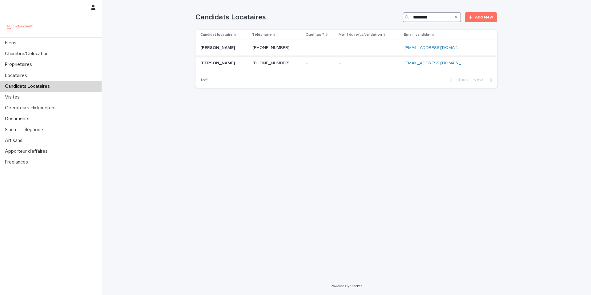
type input "*********"
click at [234, 45] on p "[PERSON_NAME]" at bounding box center [219, 47] width 36 height 6
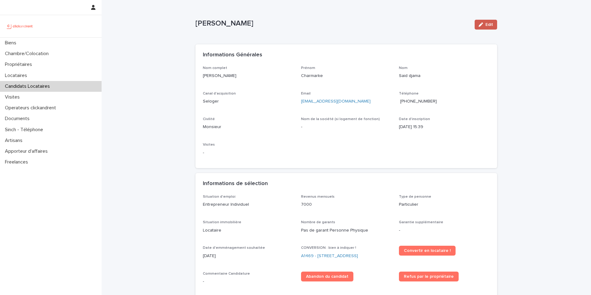
click at [486, 27] on button "Edit" at bounding box center [486, 25] width 22 height 10
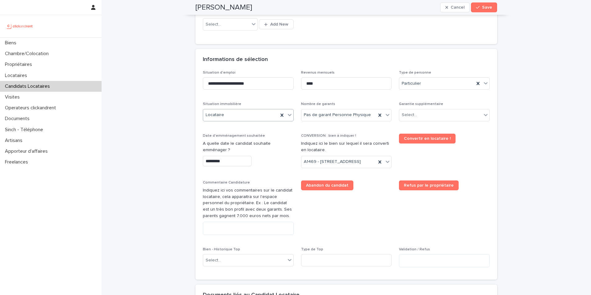
scroll to position [226, 0]
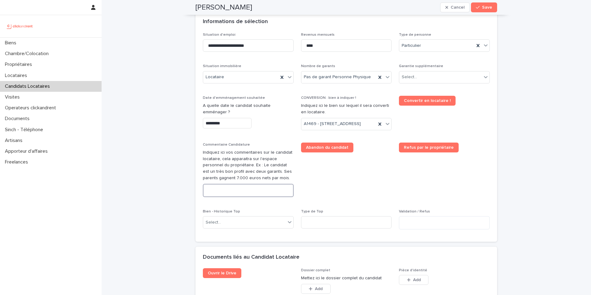
click at [227, 197] on textarea at bounding box center [248, 190] width 91 height 13
paste textarea "**********"
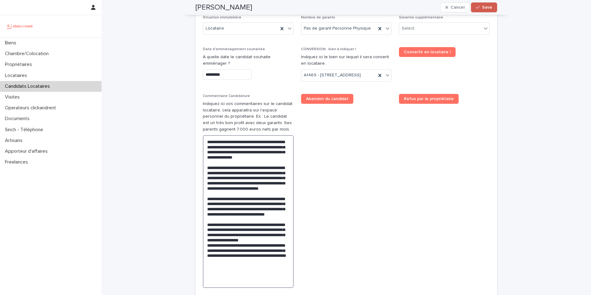
type textarea "**********"
click at [491, 8] on button "Save" at bounding box center [484, 7] width 26 height 10
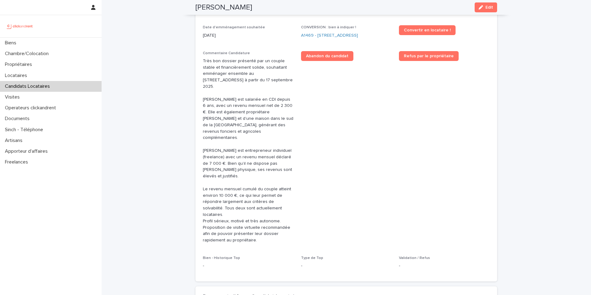
scroll to position [0, 0]
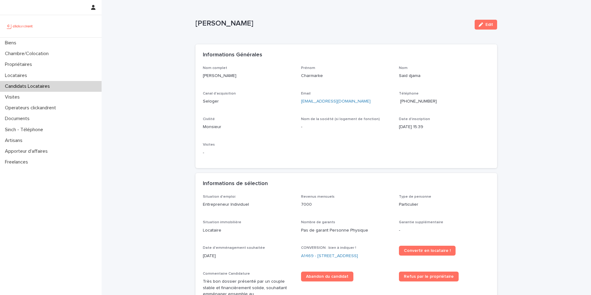
click at [34, 87] on p "Candidats Locataires" at bounding box center [28, 86] width 52 height 6
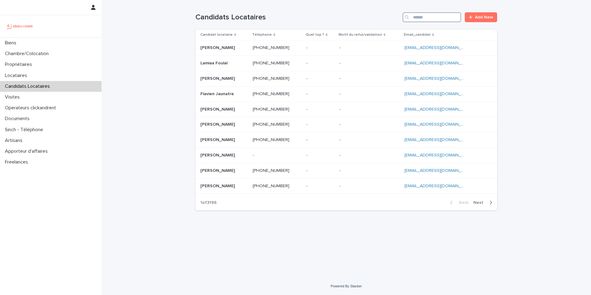
click at [429, 18] on input "Search" at bounding box center [432, 17] width 59 height 10
paste input "**********"
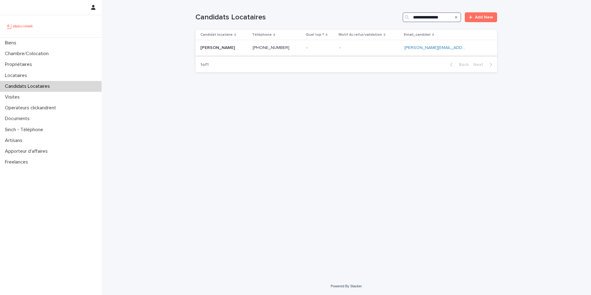
type input "**********"
click at [211, 47] on p "[PERSON_NAME]" at bounding box center [219, 47] width 36 height 6
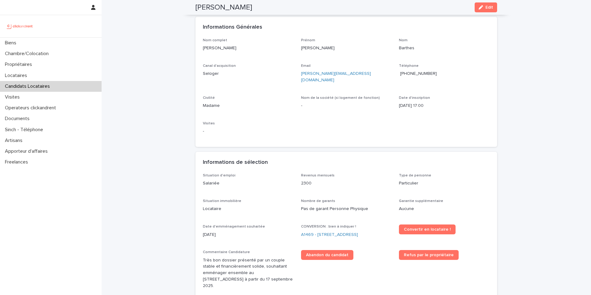
scroll to position [23, 0]
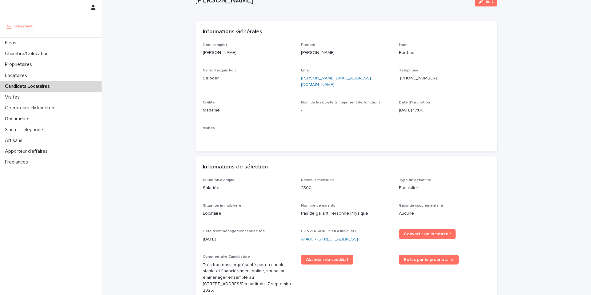
click at [341, 236] on link "A1469 - [STREET_ADDRESS]" at bounding box center [329, 239] width 57 height 6
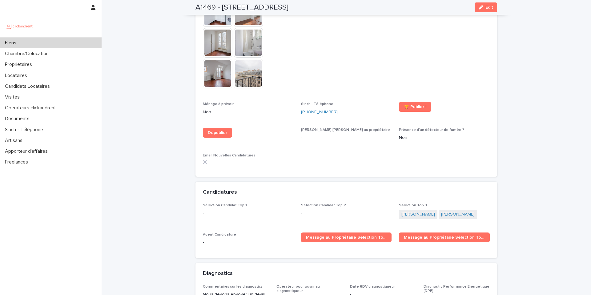
scroll to position [1616, 0]
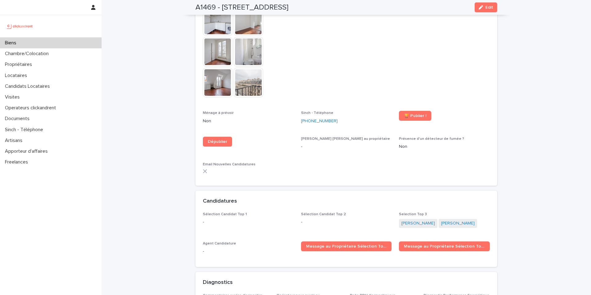
click at [22, 85] on p "Candidats Locataires" at bounding box center [28, 86] width 52 height 6
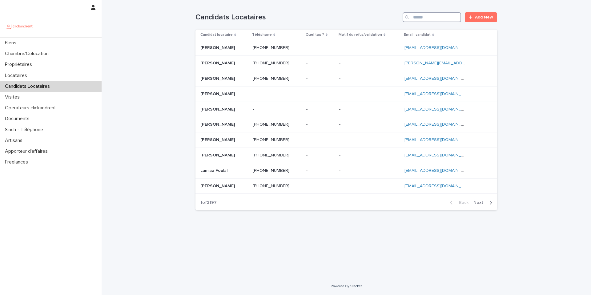
click at [434, 20] on input "Search" at bounding box center [432, 17] width 59 height 10
paste input "**********"
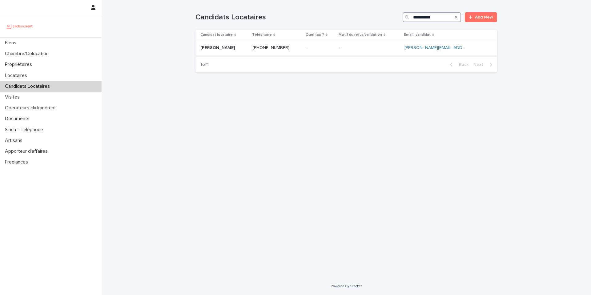
type input "**********"
click at [229, 49] on p at bounding box center [224, 47] width 47 height 5
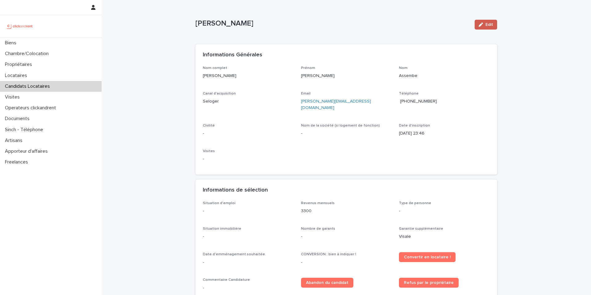
click at [483, 27] on button "Edit" at bounding box center [486, 25] width 22 height 10
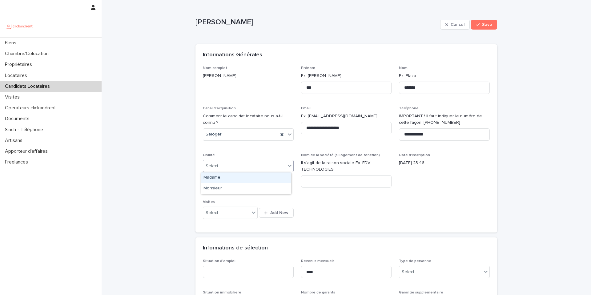
click at [227, 163] on div "Select..." at bounding box center [244, 166] width 83 height 10
click at [219, 180] on div "Madame" at bounding box center [246, 177] width 90 height 11
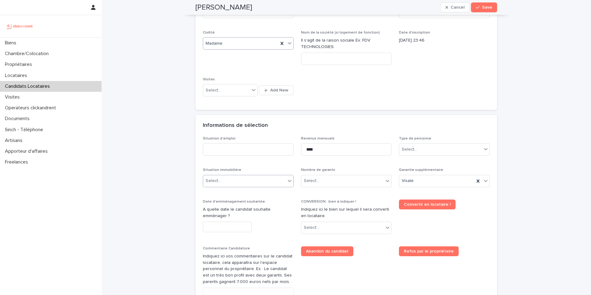
scroll to position [124, 0]
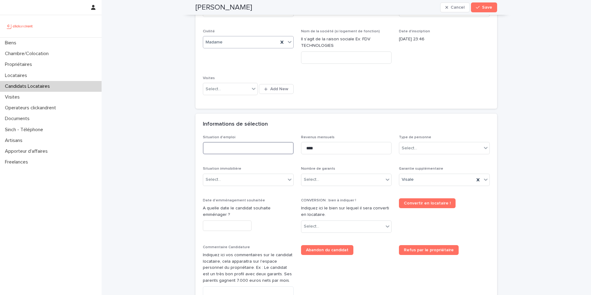
click at [210, 149] on input at bounding box center [248, 148] width 91 height 12
type input "********"
click at [410, 148] on div "Select..." at bounding box center [409, 148] width 15 height 6
click at [411, 159] on div "Particulier" at bounding box center [442, 160] width 90 height 11
click at [252, 179] on div "Select..." at bounding box center [244, 180] width 83 height 10
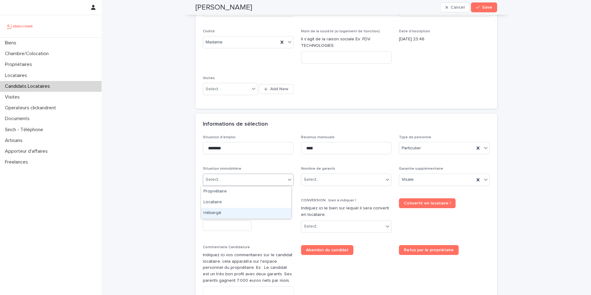
click at [220, 210] on div "Hébergé" at bounding box center [246, 213] width 90 height 11
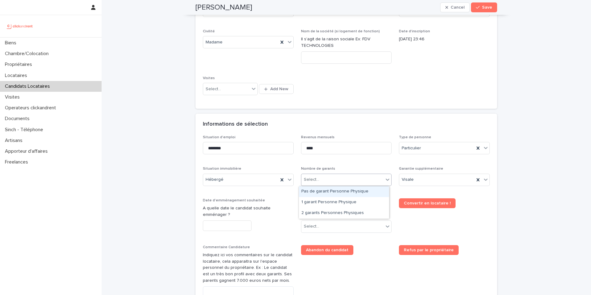
click at [315, 184] on div "Select..." at bounding box center [343, 180] width 83 height 10
click at [331, 201] on div "1 garant Personne Physique" at bounding box center [344, 202] width 90 height 11
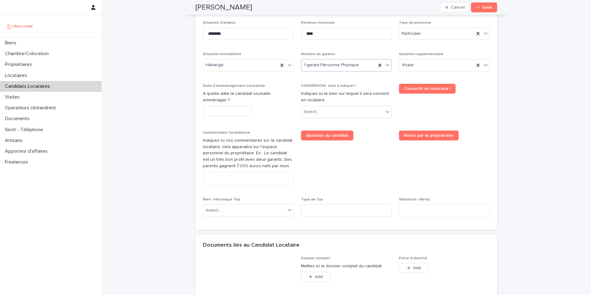
scroll to position [243, 0]
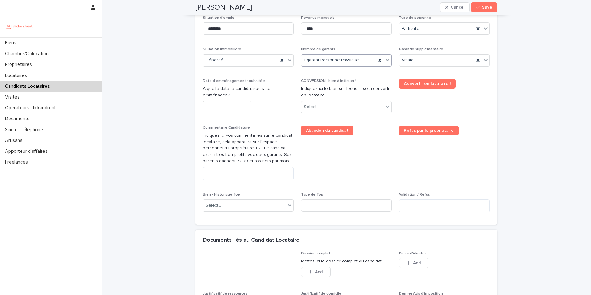
click at [235, 107] on input "text" at bounding box center [227, 106] width 49 height 11
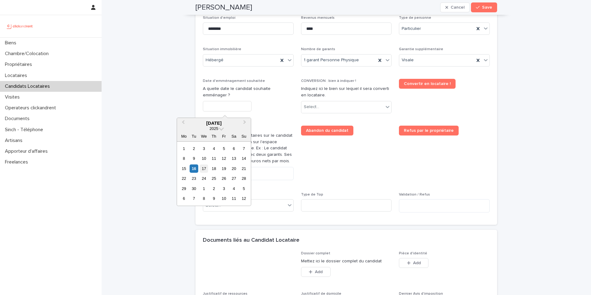
click at [203, 169] on div "17" at bounding box center [204, 168] width 8 height 8
type input "*********"
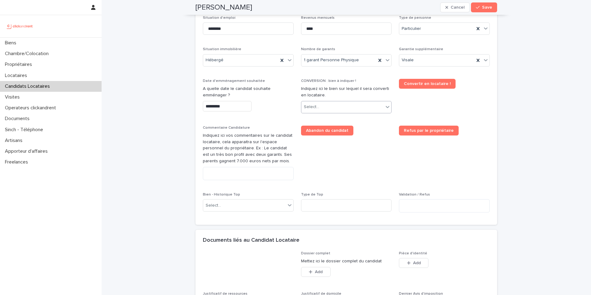
click at [330, 105] on div "Select..." at bounding box center [343, 107] width 83 height 10
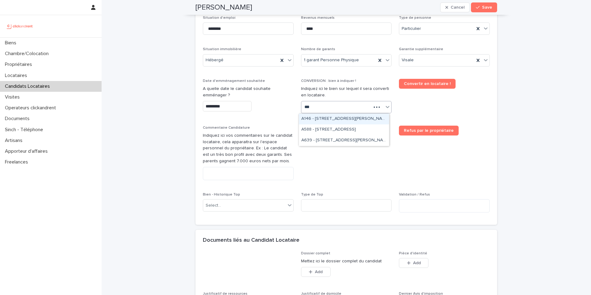
type input "****"
click at [352, 116] on div "A1469 - [STREET_ADDRESS]" at bounding box center [344, 119] width 90 height 11
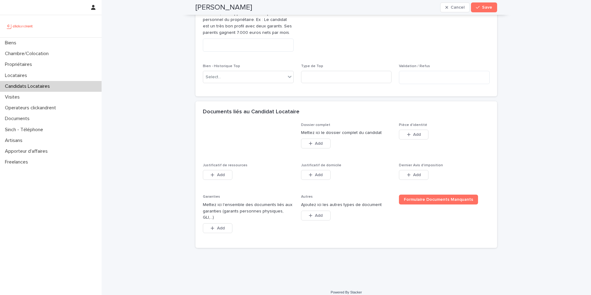
scroll to position [383, 0]
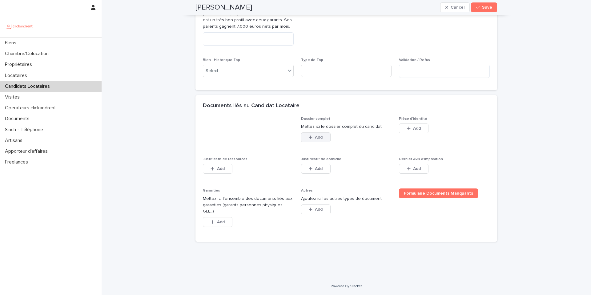
click at [315, 140] on span "Add" at bounding box center [319, 137] width 8 height 4
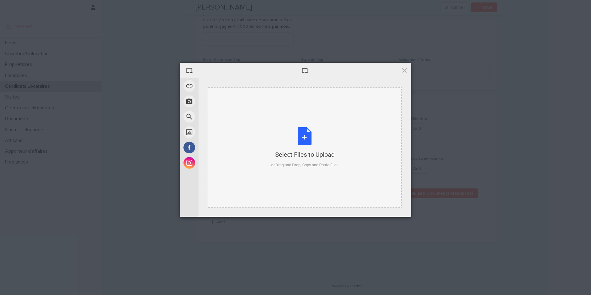
click at [298, 151] on div "Select Files to Upload" at bounding box center [304, 154] width 67 height 9
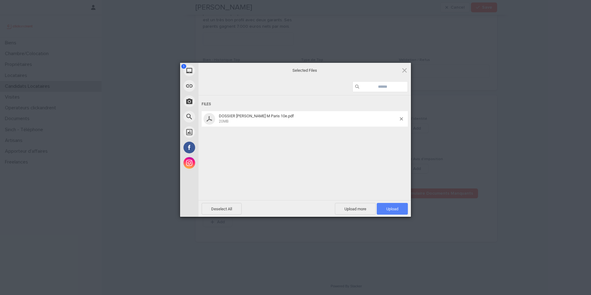
click at [387, 210] on span "Upload 1" at bounding box center [393, 209] width 12 height 5
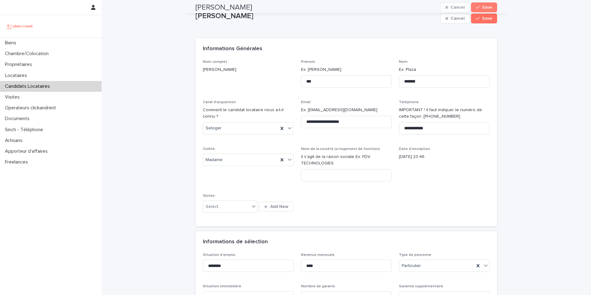
scroll to position [0, 0]
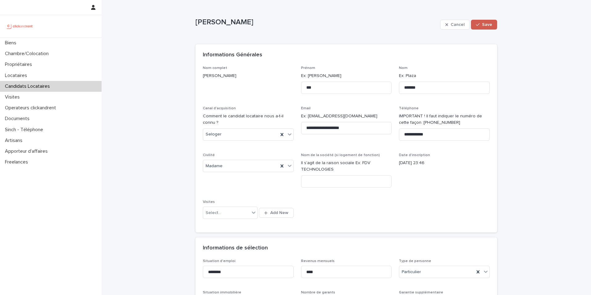
click at [482, 23] on span "Save" at bounding box center [487, 24] width 10 height 4
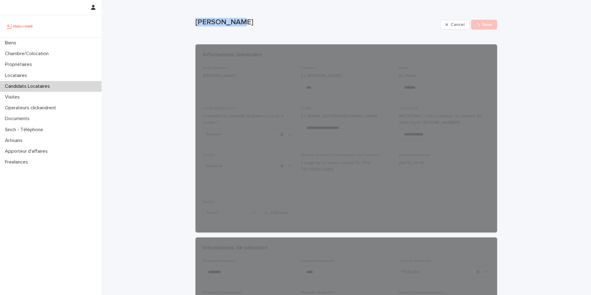
drag, startPoint x: 240, startPoint y: 22, endPoint x: 195, endPoint y: 23, distance: 45.6
click at [196, 23] on p "[PERSON_NAME]" at bounding box center [317, 22] width 242 height 9
copy p "[PERSON_NAME]"
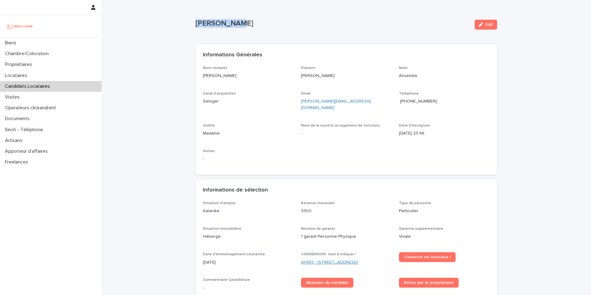
click at [326, 259] on link "A1469 - [STREET_ADDRESS]" at bounding box center [329, 262] width 57 height 6
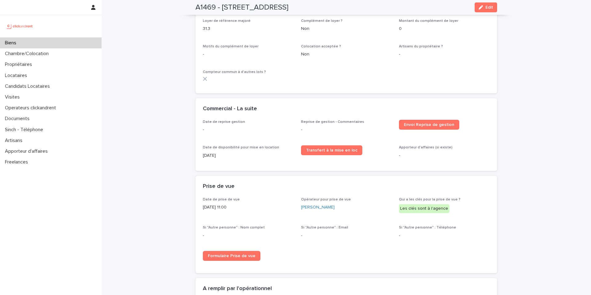
scroll to position [823, 0]
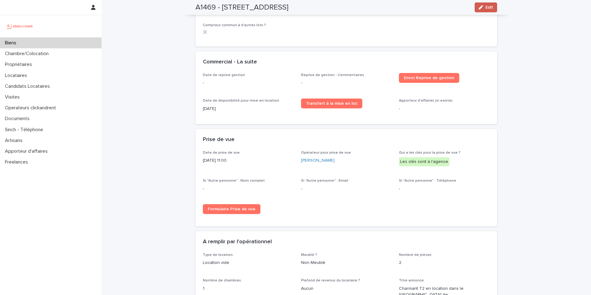
click at [480, 10] on button "Edit" at bounding box center [486, 7] width 22 height 10
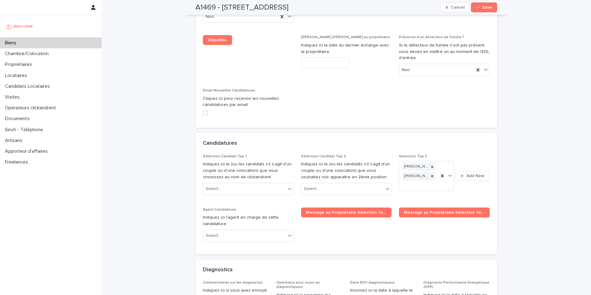
scroll to position [2781, 0]
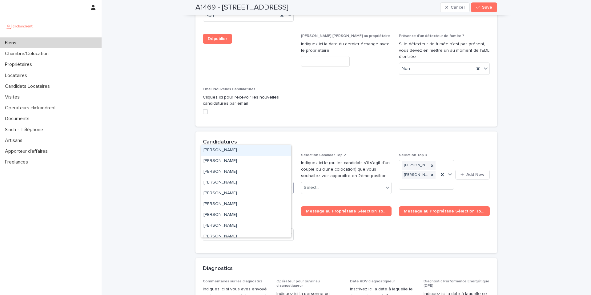
click at [246, 183] on div "Select..." at bounding box center [244, 188] width 83 height 10
paste input "**********"
type input "**********"
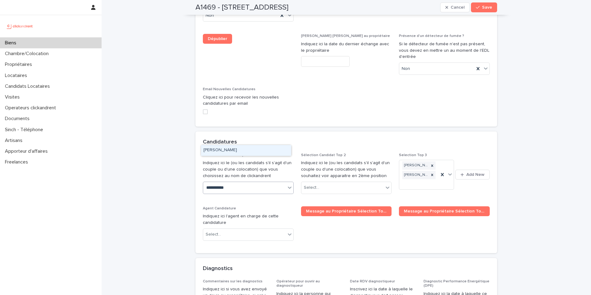
click at [229, 149] on div "[PERSON_NAME]" at bounding box center [246, 150] width 90 height 11
click at [483, 6] on span "Save" at bounding box center [487, 7] width 10 height 4
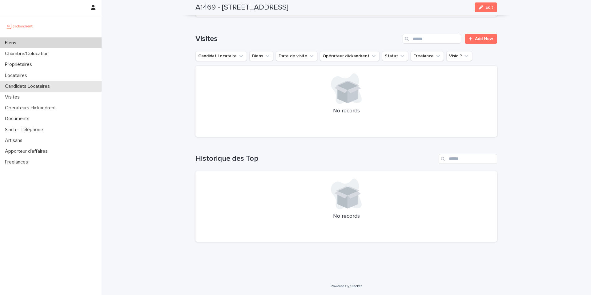
scroll to position [2277, 0]
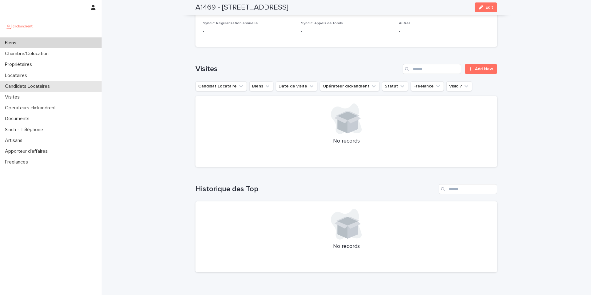
click at [33, 88] on p "Candidats Locataires" at bounding box center [28, 86] width 52 height 6
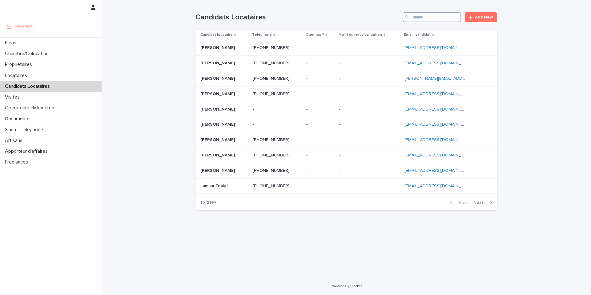
click at [416, 17] on input "Search" at bounding box center [432, 17] width 59 height 10
paste input "**********"
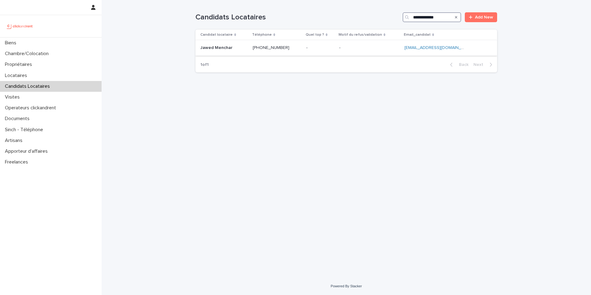
type input "**********"
click at [227, 48] on p "Jawed Menchar" at bounding box center [217, 47] width 33 height 6
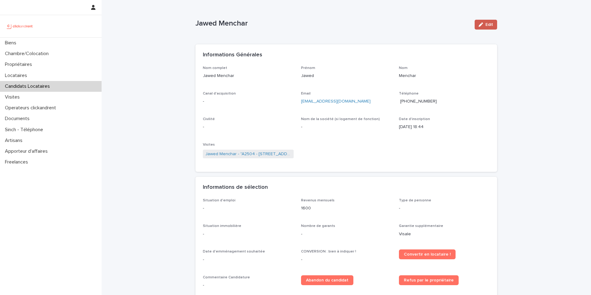
click at [486, 24] on span "Edit" at bounding box center [490, 24] width 8 height 4
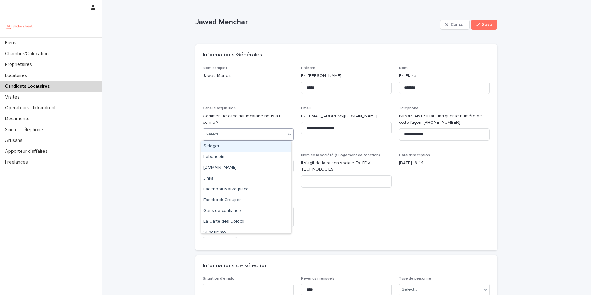
click at [245, 136] on div "Select..." at bounding box center [244, 134] width 83 height 10
click at [233, 146] on div "Seloger" at bounding box center [246, 146] width 90 height 11
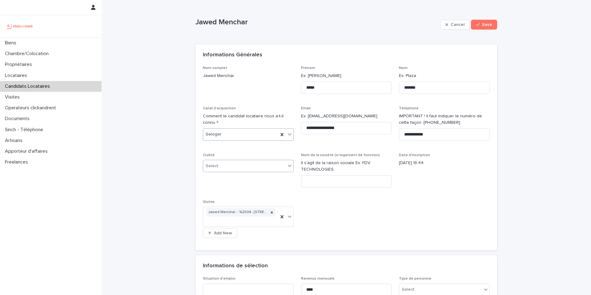
click at [221, 164] on div "Select..." at bounding box center [244, 166] width 83 height 10
click at [212, 186] on div "Monsieur" at bounding box center [246, 188] width 90 height 11
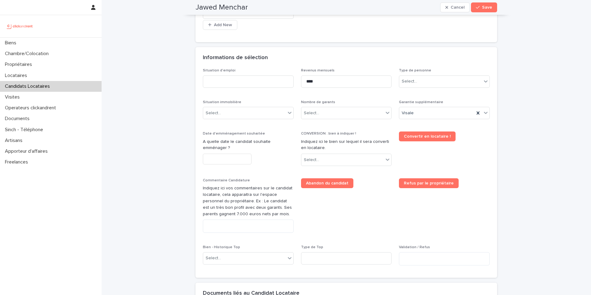
scroll to position [213, 0]
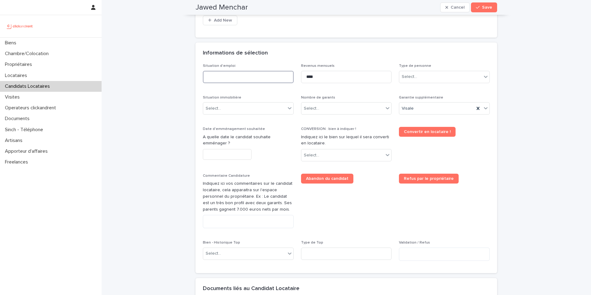
click at [262, 79] on input at bounding box center [248, 77] width 91 height 12
drag, startPoint x: 250, startPoint y: 79, endPoint x: 202, endPoint y: 81, distance: 48.1
click at [203, 81] on input "********" at bounding box center [248, 77] width 91 height 12
click at [227, 76] on input "********" at bounding box center [248, 77] width 91 height 12
drag, startPoint x: 227, startPoint y: 76, endPoint x: 200, endPoint y: 76, distance: 27.1
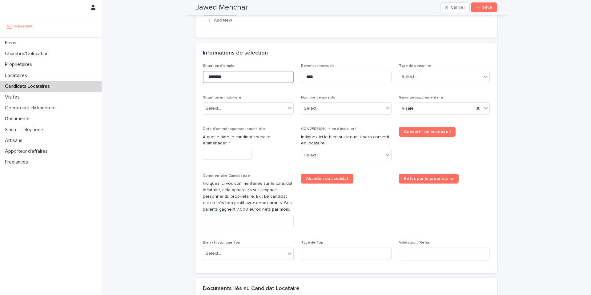
click at [200, 76] on div "Situation d'emploi ******** Revenus mensuels **** Type de personne Select... Si…" at bounding box center [347, 168] width 302 height 209
type input "*******"
click at [308, 79] on input "****" at bounding box center [346, 77] width 91 height 12
type input "****"
click at [409, 81] on div "Select..." at bounding box center [440, 77] width 83 height 10
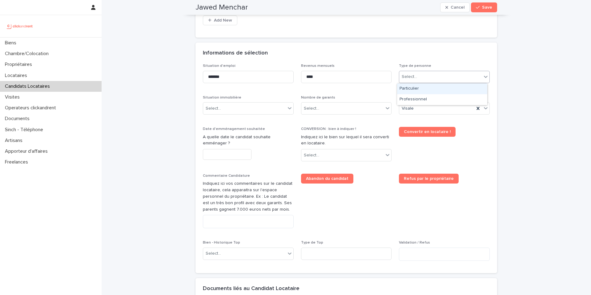
click at [409, 90] on div "Particulier" at bounding box center [442, 88] width 90 height 11
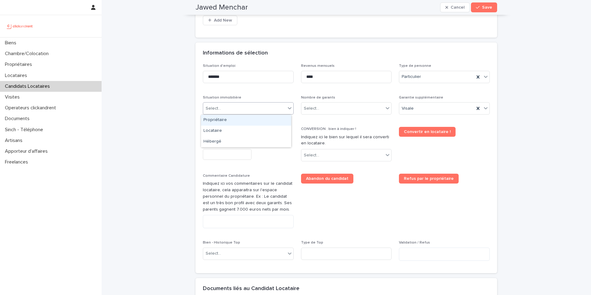
click at [266, 112] on div "Select..." at bounding box center [244, 108] width 83 height 10
click at [220, 139] on div "Hébergé" at bounding box center [246, 141] width 90 height 11
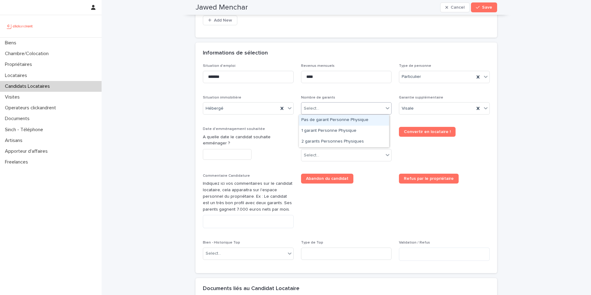
click at [322, 109] on div "Select..." at bounding box center [343, 108] width 83 height 10
click at [314, 130] on div "1 garant Personne Physique" at bounding box center [344, 131] width 90 height 11
click at [227, 155] on input "text" at bounding box center [227, 154] width 49 height 11
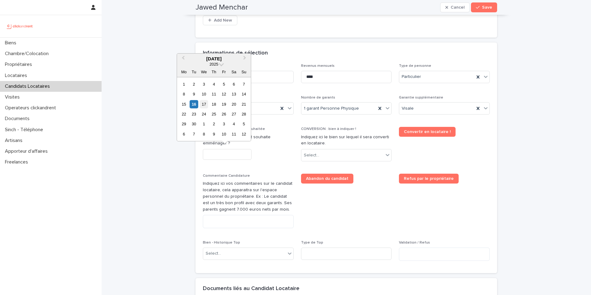
click at [205, 107] on div "17" at bounding box center [204, 104] width 8 height 8
type input "*********"
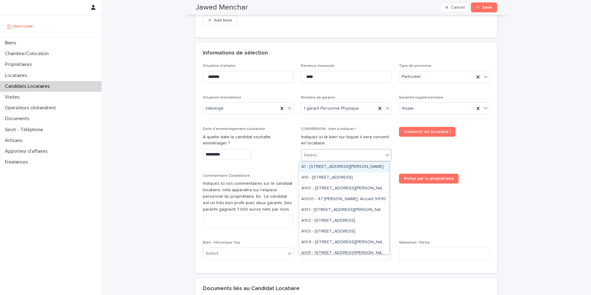
click at [312, 153] on div "Select..." at bounding box center [311, 155] width 15 height 6
type input "****"
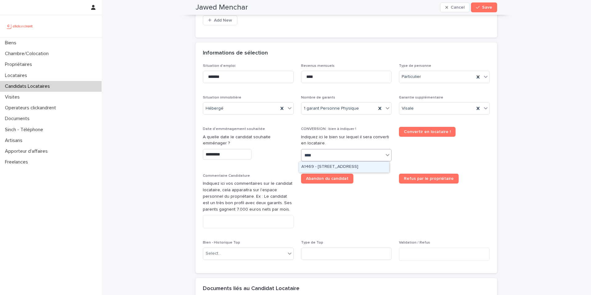
click at [340, 167] on div "A1469 - [STREET_ADDRESS]" at bounding box center [344, 167] width 90 height 11
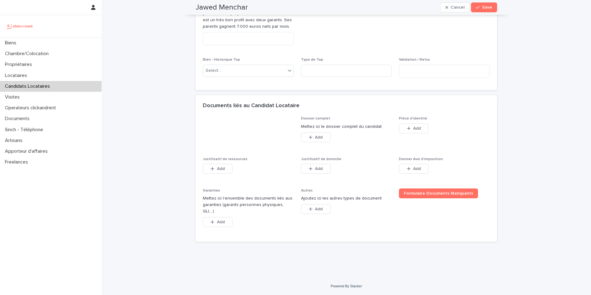
scroll to position [400, 0]
click at [318, 140] on span "Add" at bounding box center [319, 137] width 8 height 4
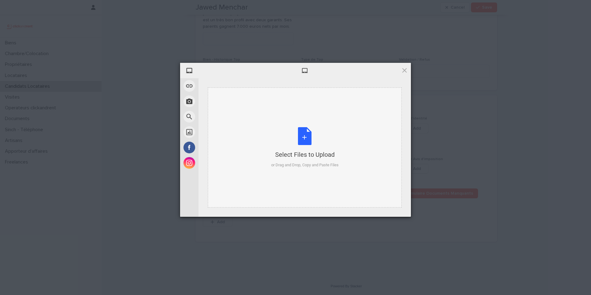
click at [298, 143] on div "Select Files to Upload or Drag and Drop, Copy and Paste Files" at bounding box center [304, 147] width 67 height 41
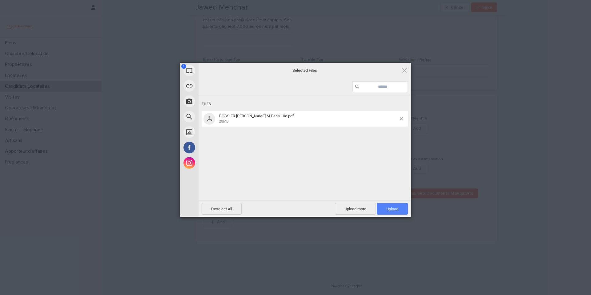
click at [392, 209] on span "Upload 1" at bounding box center [393, 209] width 12 height 5
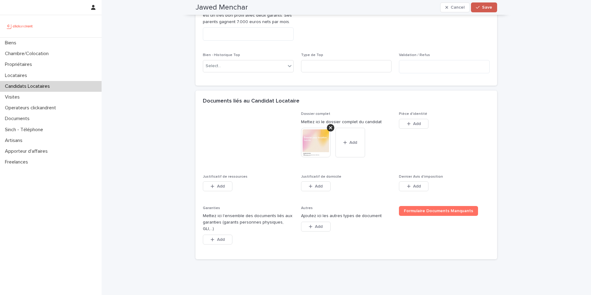
click at [476, 10] on button "Save" at bounding box center [484, 7] width 26 height 10
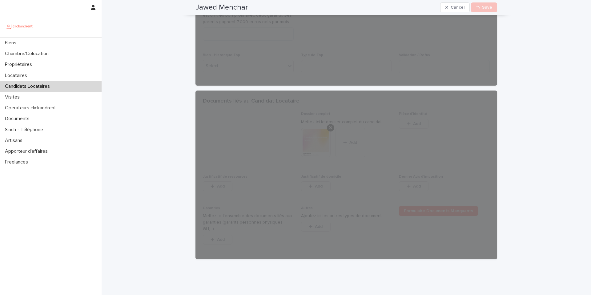
scroll to position [212, 0]
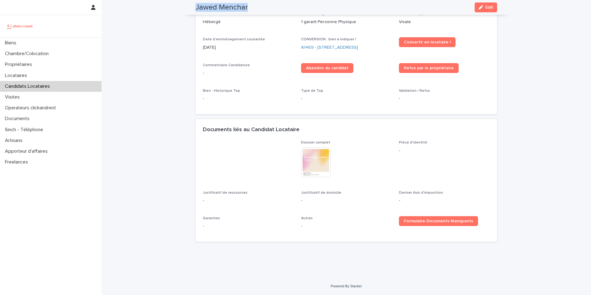
drag, startPoint x: 249, startPoint y: 10, endPoint x: 188, endPoint y: 7, distance: 61.4
click at [188, 7] on div "Jawed Menchar Edit" at bounding box center [346, 7] width 331 height 15
copy h2 "Jawed Menchar"
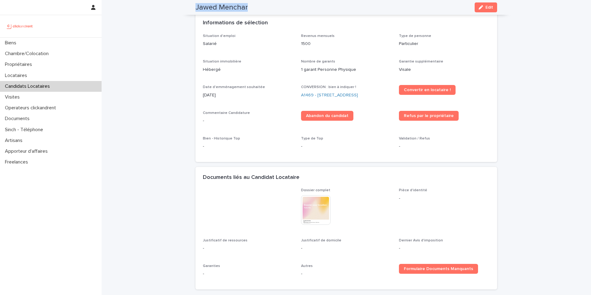
scroll to position [0, 0]
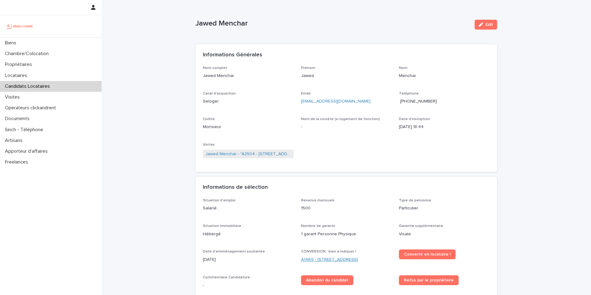
click at [324, 258] on link "A1469 - [STREET_ADDRESS]" at bounding box center [329, 260] width 57 height 6
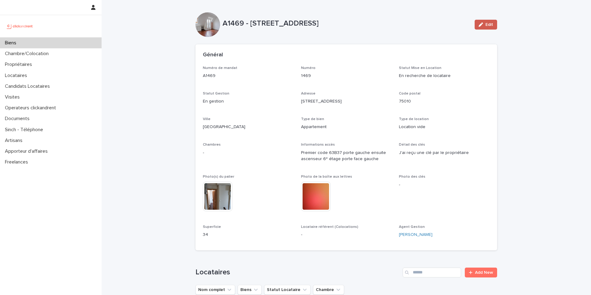
click at [483, 26] on button "Edit" at bounding box center [486, 25] width 22 height 10
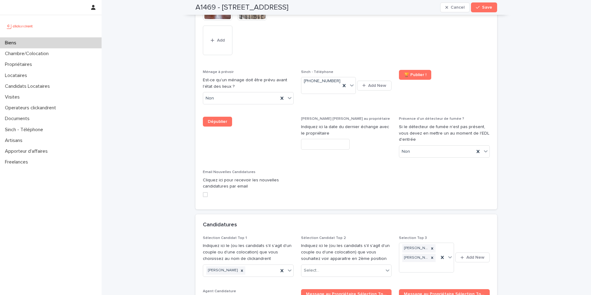
scroll to position [2737, 0]
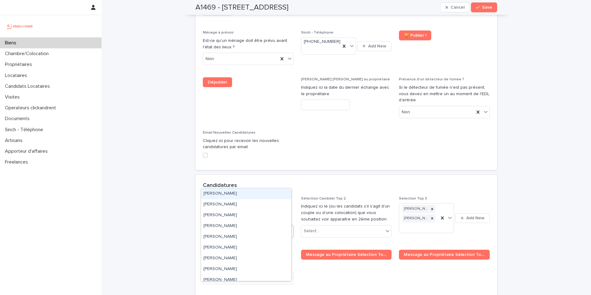
click at [253, 226] on div "[PERSON_NAME]" at bounding box center [240, 231] width 75 height 11
paste input "**********"
type input "**********"
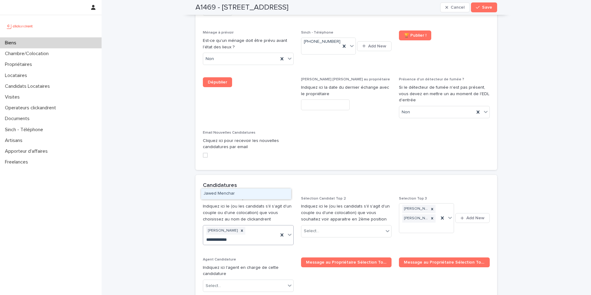
click at [229, 193] on div "Jawed Menchar" at bounding box center [246, 194] width 90 height 11
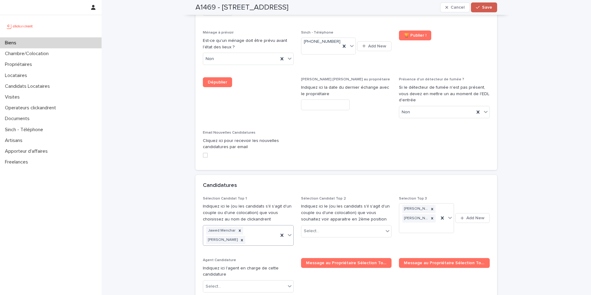
click at [482, 7] on span "Save" at bounding box center [487, 7] width 10 height 4
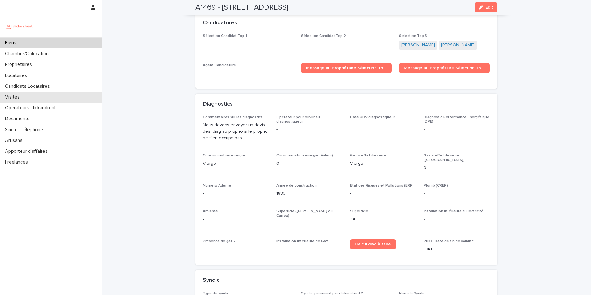
scroll to position [1790, 0]
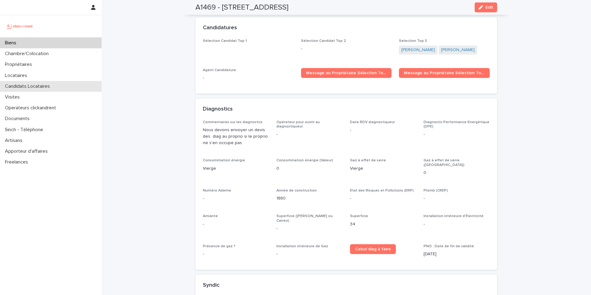
click at [39, 86] on p "Candidats Locataires" at bounding box center [28, 86] width 52 height 6
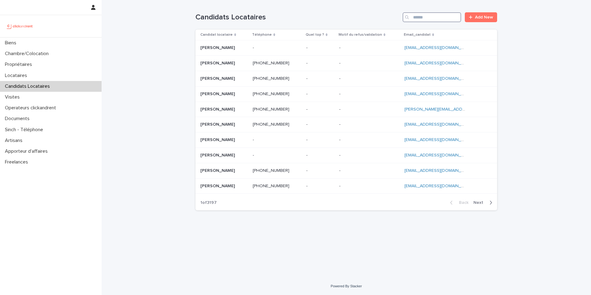
click at [416, 18] on input "Search" at bounding box center [432, 17] width 59 height 10
paste input "**********"
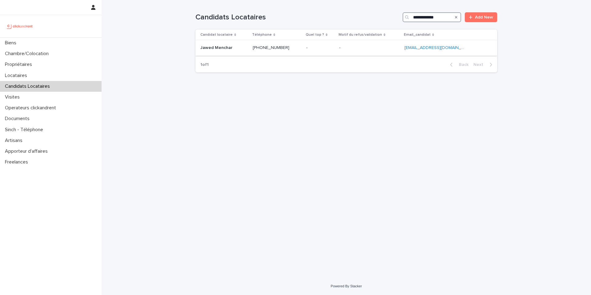
type input "**********"
click at [235, 49] on p at bounding box center [224, 47] width 47 height 5
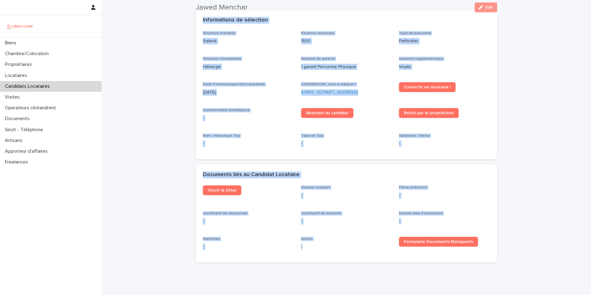
scroll to position [188, 0]
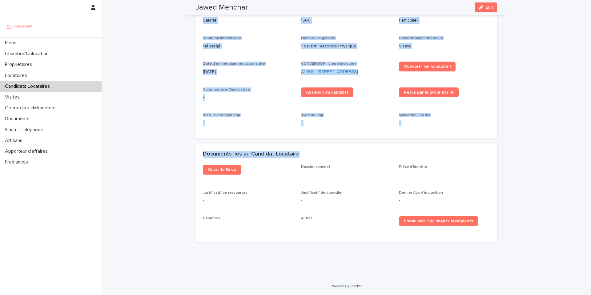
drag, startPoint x: 195, startPoint y: 24, endPoint x: 328, endPoint y: 157, distance: 188.4
click at [328, 157] on div "Jawed Menchar Edit Jawed Menchar Edit Sorry, there was an error saving your rec…" at bounding box center [347, 29] width 302 height 435
copy div "Jawed Menchar Edit Sorry, there was an error saving your record. Please try aga…"
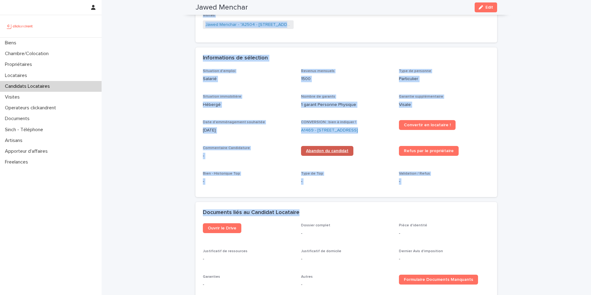
scroll to position [0, 0]
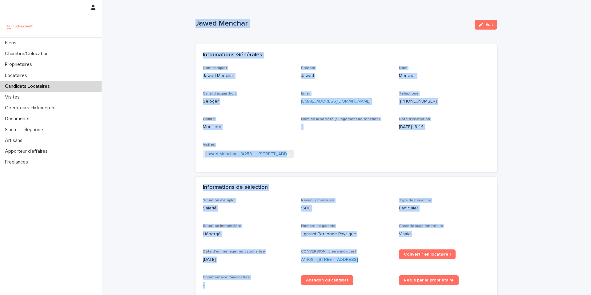
click at [31, 84] on p "Candidats Locataires" at bounding box center [28, 86] width 52 height 6
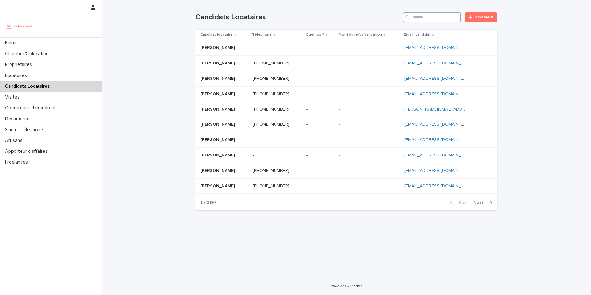
click at [418, 19] on input "Search" at bounding box center [432, 17] width 59 height 10
click at [429, 18] on input "Search" at bounding box center [432, 17] width 59 height 10
paste input "**********"
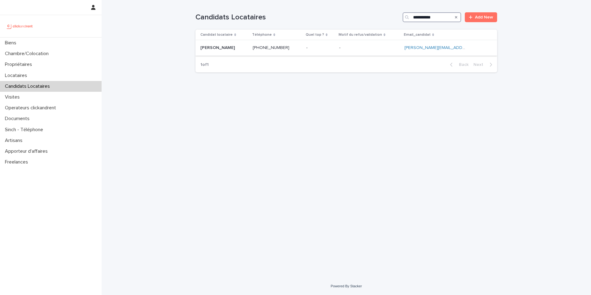
type input "**********"
click at [239, 50] on p at bounding box center [224, 47] width 47 height 5
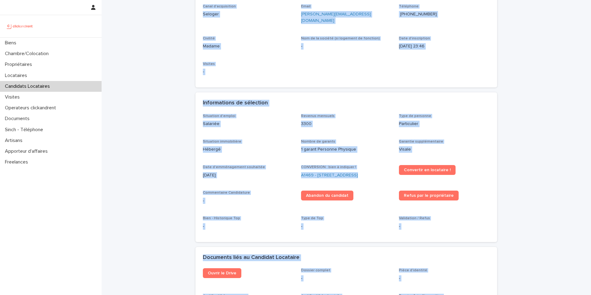
scroll to position [184, 0]
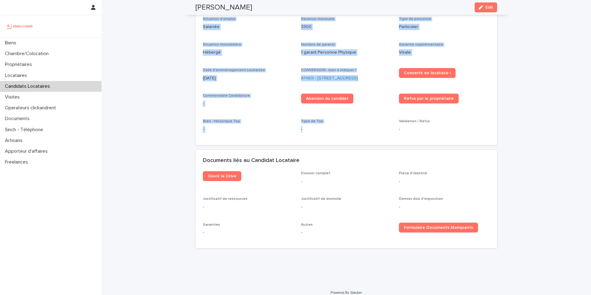
drag, startPoint x: 193, startPoint y: 22, endPoint x: 338, endPoint y: 121, distance: 175.0
click at [338, 121] on div "Kim Assembe Edit Kim Assembe Edit Sorry, there was an error saving your record.…" at bounding box center [347, 34] width 302 height 437
copy div "Kim Assembe Edit Sorry, there was an error saving your record. Please try again…"
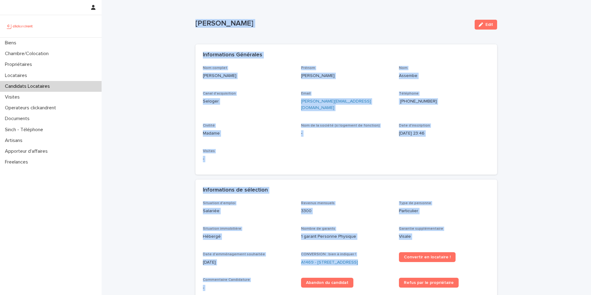
click at [342, 36] on div "Kim Assembe Edit" at bounding box center [347, 24] width 302 height 25
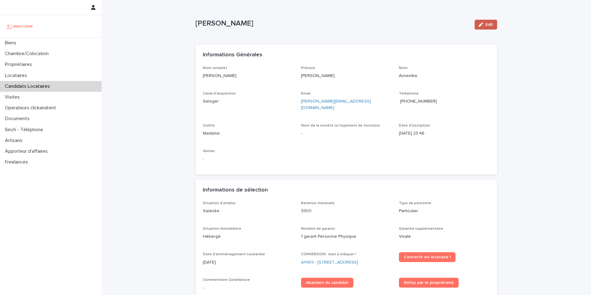
click at [486, 26] on span "Edit" at bounding box center [490, 24] width 8 height 4
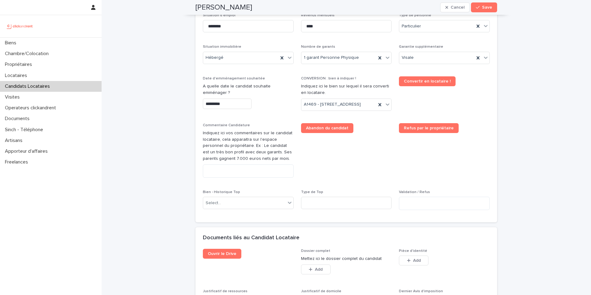
scroll to position [251, 0]
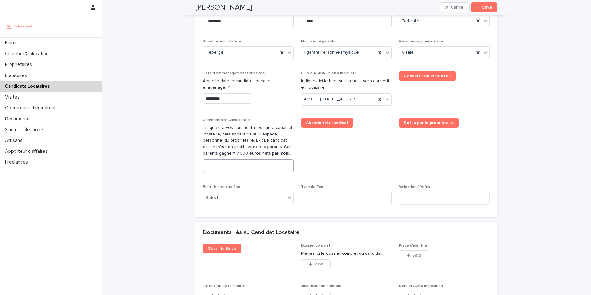
click at [253, 172] on textarea at bounding box center [248, 165] width 91 height 13
paste textarea "**********"
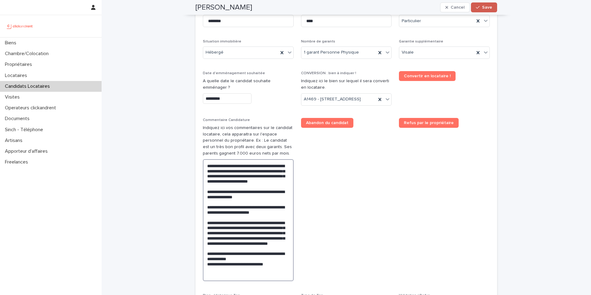
type textarea "**********"
click at [479, 8] on div "button" at bounding box center [479, 7] width 6 height 4
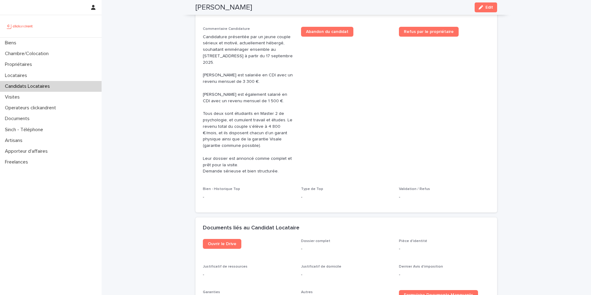
scroll to position [164, 0]
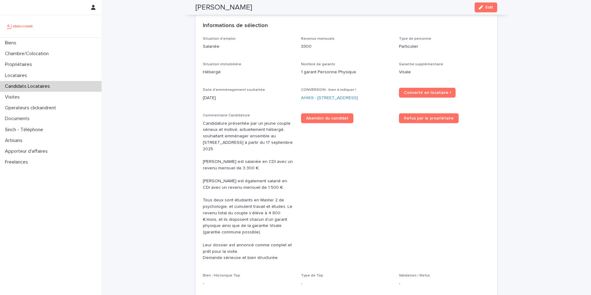
click at [21, 88] on p "Candidats Locataires" at bounding box center [28, 86] width 52 height 6
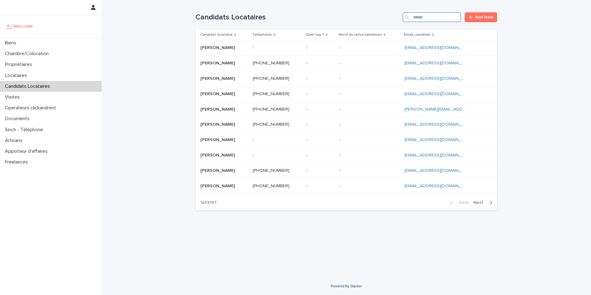
click at [420, 19] on input "Search" at bounding box center [432, 17] width 59 height 10
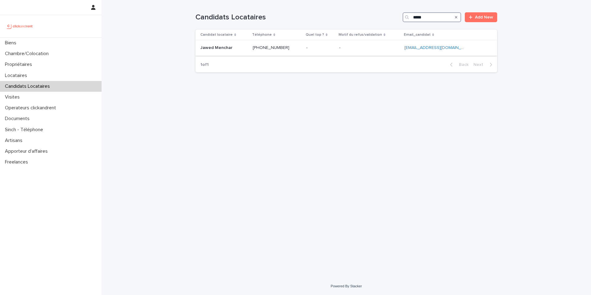
type input "*****"
click at [237, 50] on p at bounding box center [224, 47] width 47 height 5
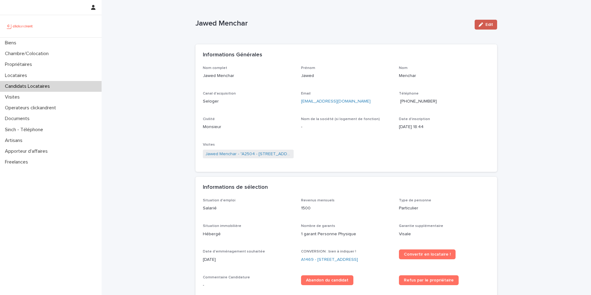
click at [486, 23] on span "Edit" at bounding box center [490, 24] width 8 height 4
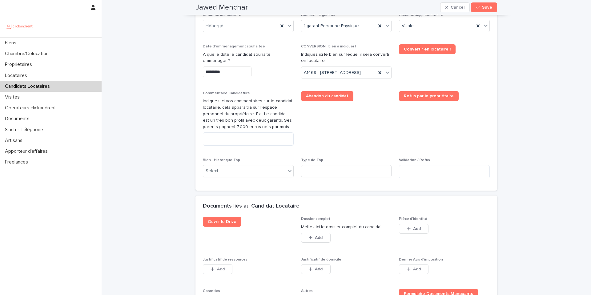
scroll to position [305, 0]
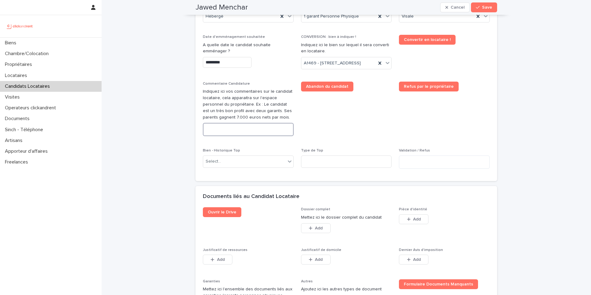
click at [256, 136] on textarea at bounding box center [248, 129] width 91 height 13
paste textarea "**********"
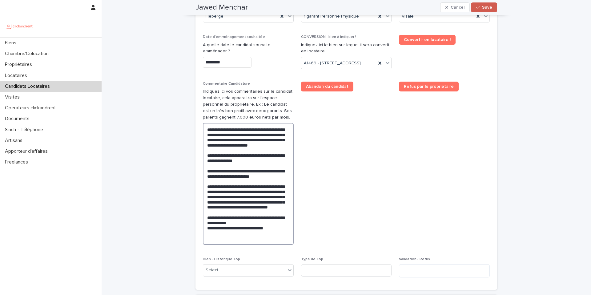
type textarea "**********"
click at [486, 10] on button "Save" at bounding box center [484, 7] width 26 height 10
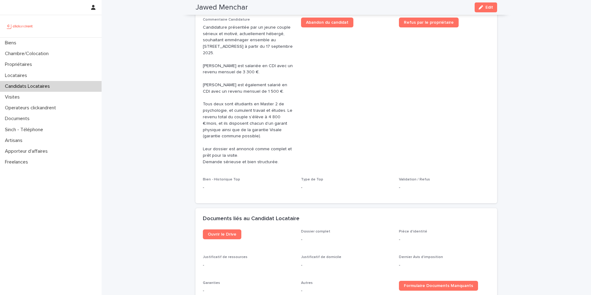
scroll to position [28, 0]
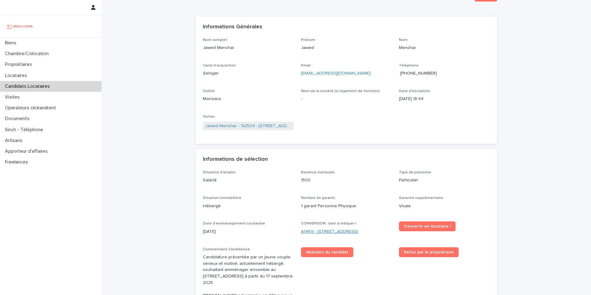
click at [335, 229] on link "A1469 - [STREET_ADDRESS]" at bounding box center [329, 232] width 57 height 6
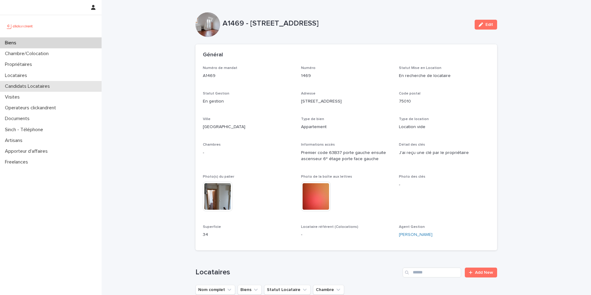
click at [29, 86] on p "Candidats Locataires" at bounding box center [28, 86] width 52 height 6
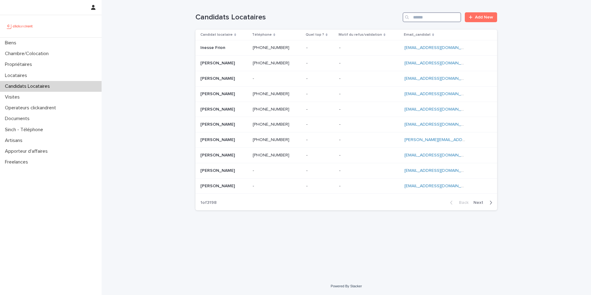
click at [439, 21] on input "Search" at bounding box center [432, 17] width 59 height 10
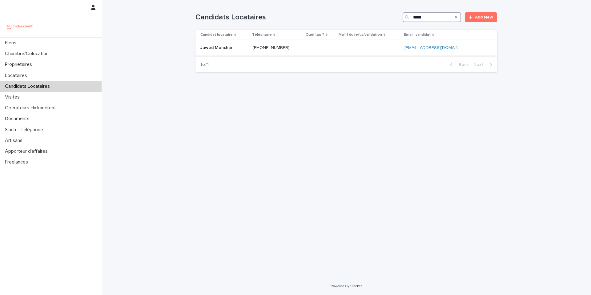
type input "*****"
click at [235, 48] on p at bounding box center [224, 47] width 47 height 5
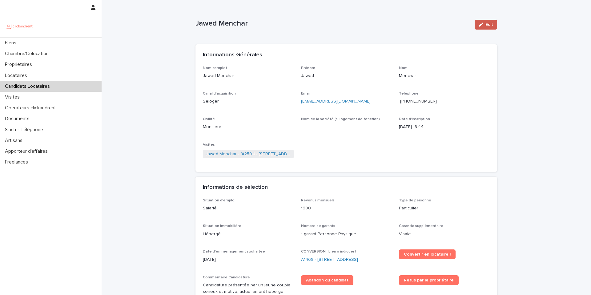
click at [480, 27] on button "Edit" at bounding box center [486, 25] width 22 height 10
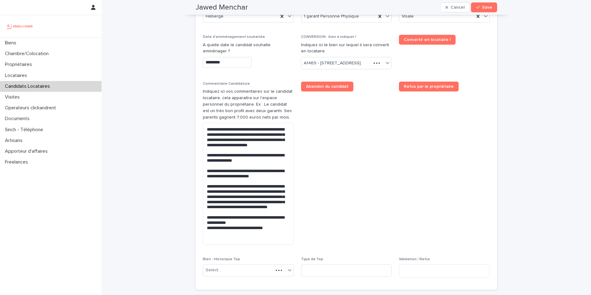
scroll to position [509, 0]
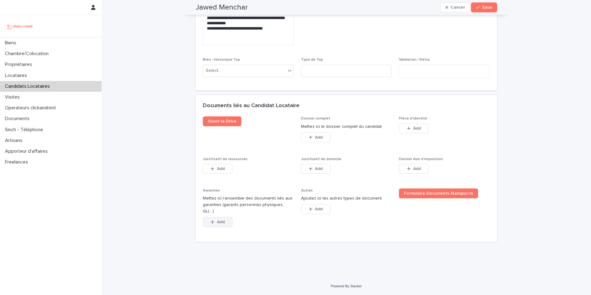
click at [218, 222] on span "Add" at bounding box center [221, 222] width 8 height 4
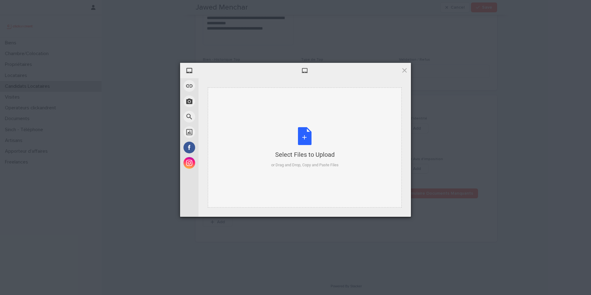
click at [303, 156] on div "Select Files to Upload" at bounding box center [304, 154] width 67 height 9
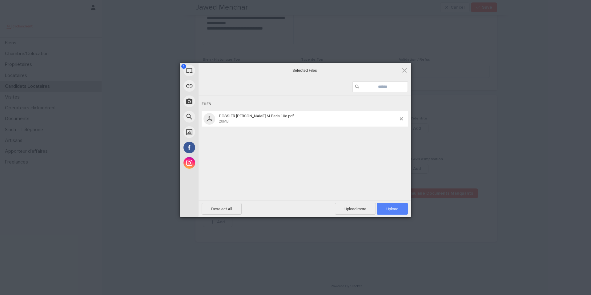
click at [389, 210] on span "Upload 1" at bounding box center [393, 209] width 12 height 5
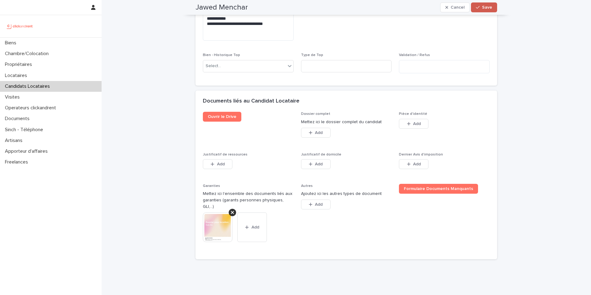
click at [482, 7] on span "Save" at bounding box center [487, 7] width 10 height 4
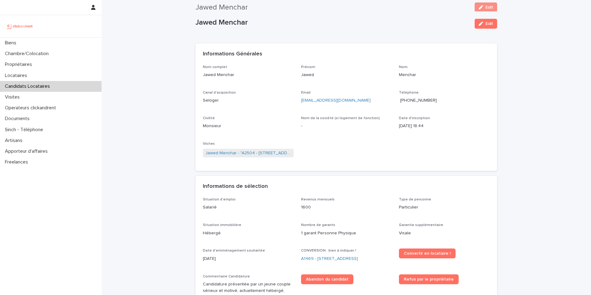
scroll to position [0, 0]
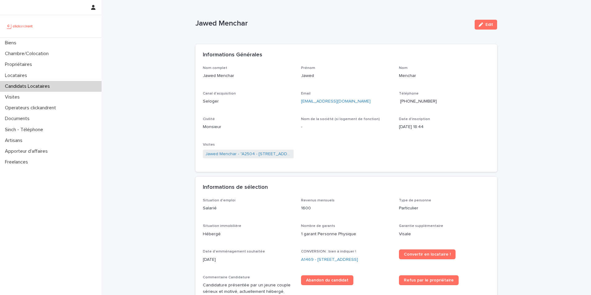
click at [19, 86] on p "Candidats Locataires" at bounding box center [28, 86] width 52 height 6
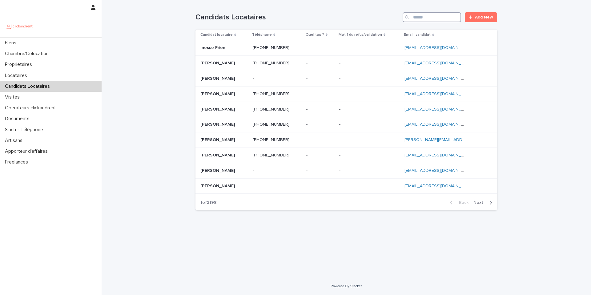
click at [432, 19] on input "Search" at bounding box center [432, 17] width 59 height 10
paste input "**********"
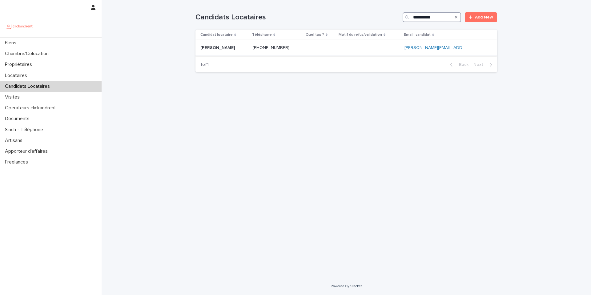
type input "**********"
click at [228, 48] on p "[PERSON_NAME]" at bounding box center [219, 47] width 36 height 6
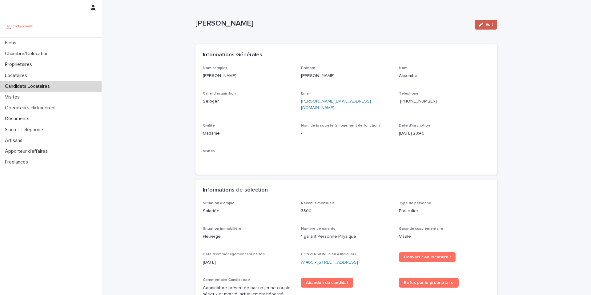
click at [483, 27] on button "Edit" at bounding box center [486, 25] width 22 height 10
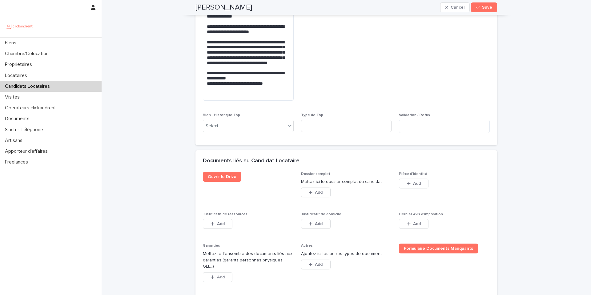
scroll to position [492, 0]
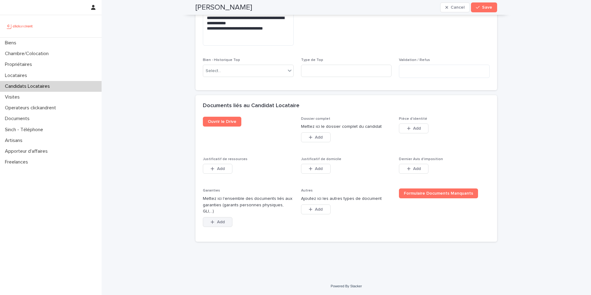
click at [219, 224] on span "Add" at bounding box center [221, 222] width 8 height 4
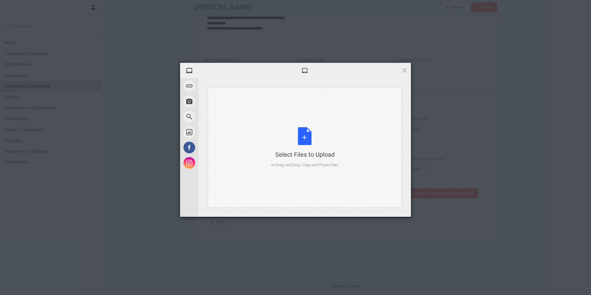
click at [304, 146] on div "Select Files to Upload or Drag and Drop, Copy and Paste Files" at bounding box center [304, 147] width 67 height 41
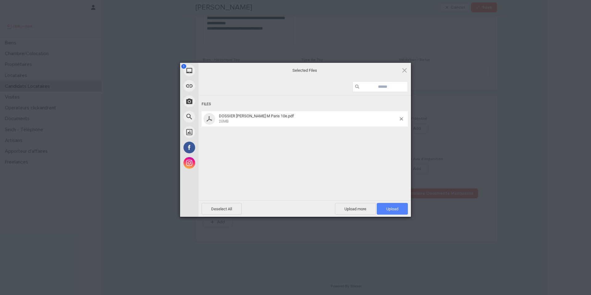
click at [393, 208] on span "Upload 1" at bounding box center [393, 209] width 12 height 5
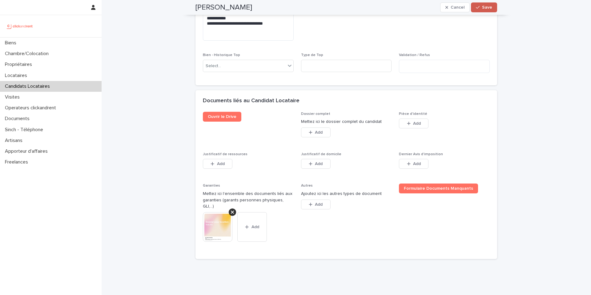
click at [489, 9] on span "Save" at bounding box center [487, 7] width 10 height 4
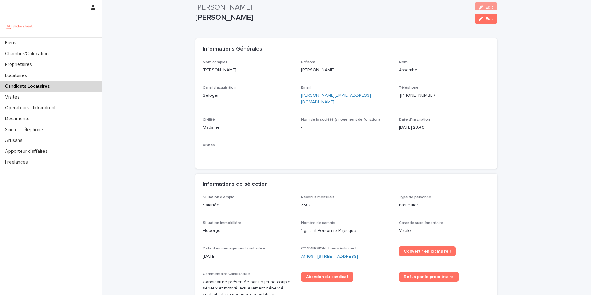
scroll to position [0, 0]
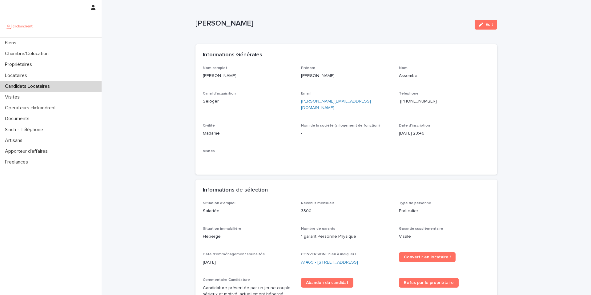
click at [341, 259] on link "A1469 - [STREET_ADDRESS]" at bounding box center [329, 262] width 57 height 6
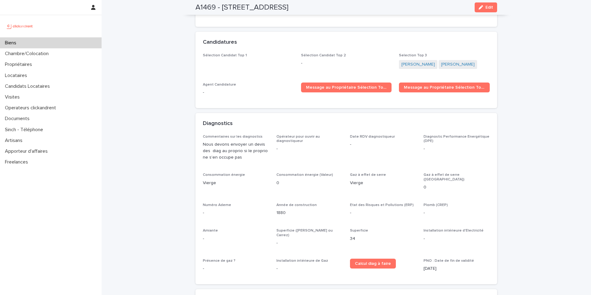
scroll to position [1775, 0]
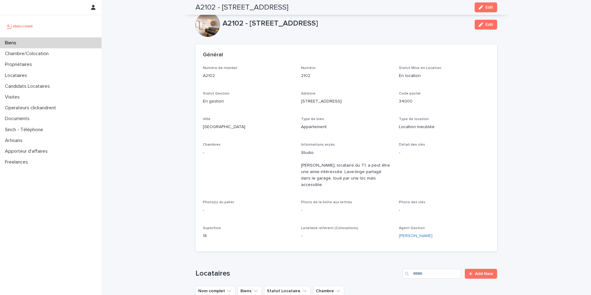
scroll to position [310, 0]
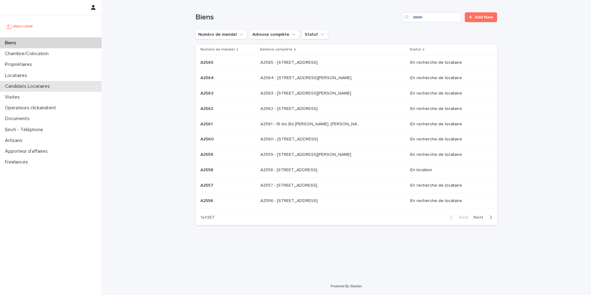
click at [22, 83] on p "Candidats Locataires" at bounding box center [28, 86] width 52 height 6
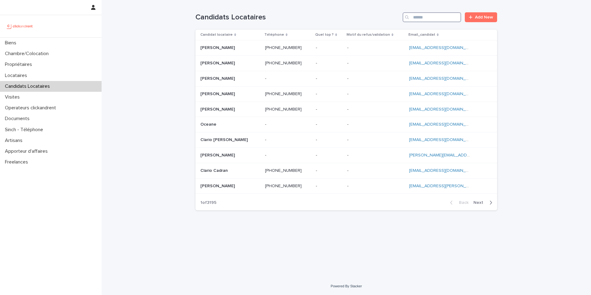
click at [430, 17] on input "Search" at bounding box center [432, 17] width 59 height 10
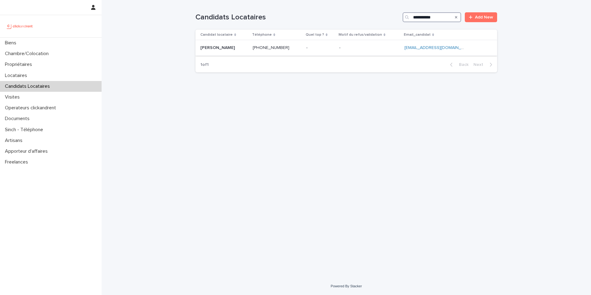
type input "**********"
click at [234, 49] on p at bounding box center [224, 47] width 47 height 5
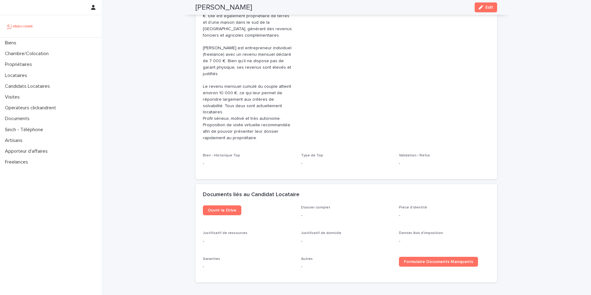
scroll to position [344, 0]
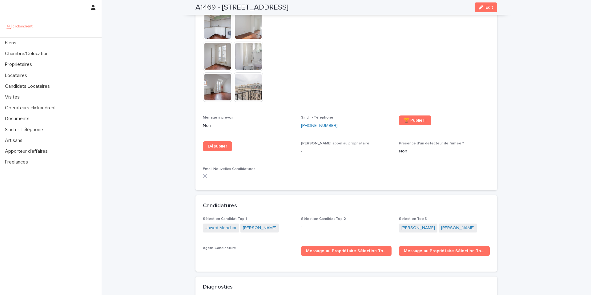
scroll to position [1650, 0]
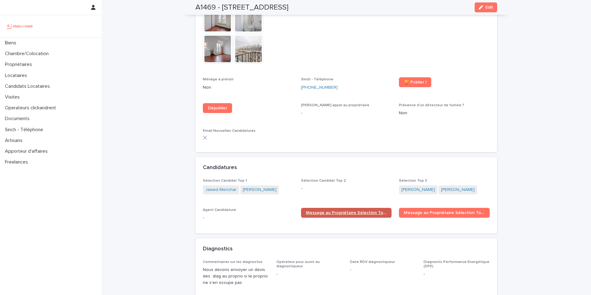
click at [324, 208] on link "Message au Propriétaire Sélection Top 1" at bounding box center [346, 213] width 91 height 10
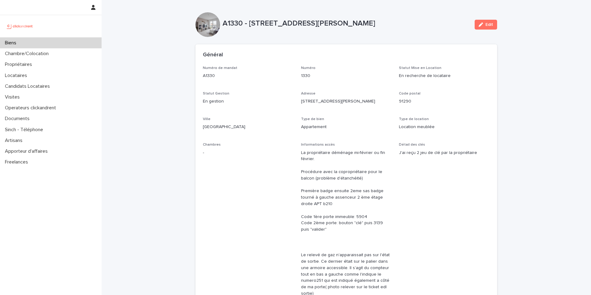
click at [15, 45] on p "Biens" at bounding box center [11, 43] width 19 height 6
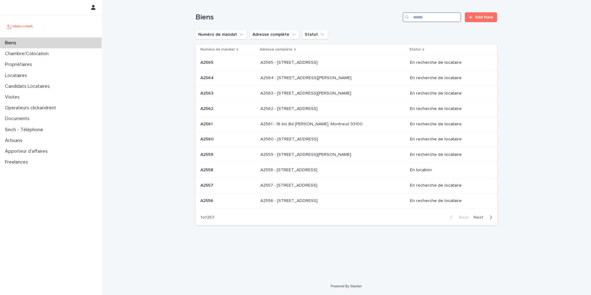
click at [433, 18] on input "Search" at bounding box center [432, 17] width 59 height 10
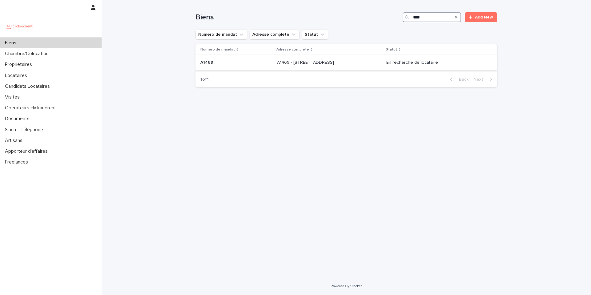
type input "****"
click at [298, 59] on p "A1469 - 19 rue Perdonnet, Paris 75010" at bounding box center [306, 62] width 58 height 6
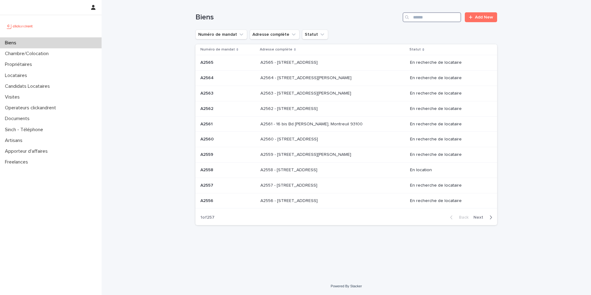
click at [419, 19] on input "Search" at bounding box center [432, 17] width 59 height 10
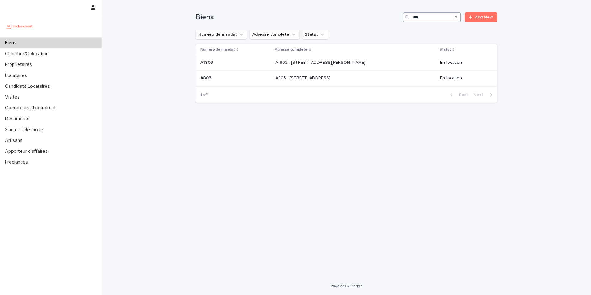
type input "***"
click at [357, 78] on p at bounding box center [327, 77] width 103 height 5
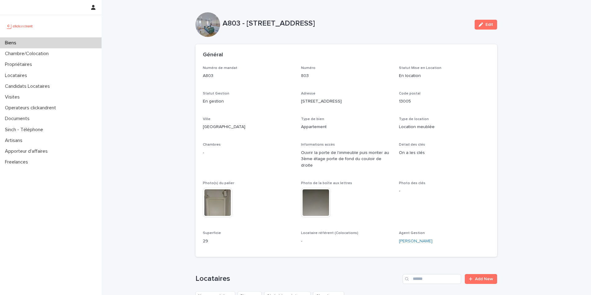
drag, startPoint x: 382, startPoint y: 24, endPoint x: 222, endPoint y: 27, distance: 160.2
click at [223, 27] on p "A803 - [STREET_ADDRESS]" at bounding box center [346, 23] width 247 height 9
copy p "A803 - [STREET_ADDRESS]"
click at [399, 26] on p "A803 - [STREET_ADDRESS]" at bounding box center [346, 23] width 247 height 9
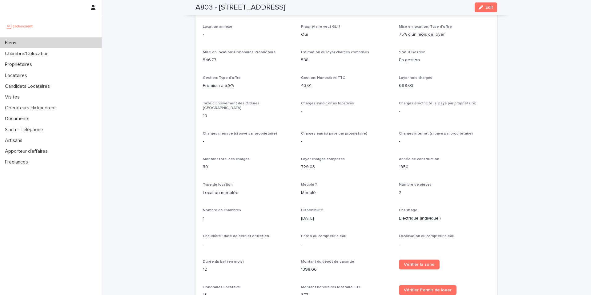
scroll to position [594, 0]
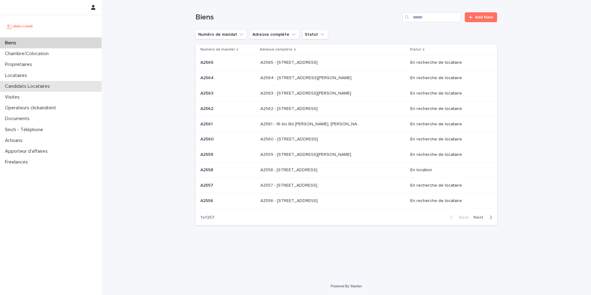
click at [18, 87] on p "Candidats Locataires" at bounding box center [28, 86] width 52 height 6
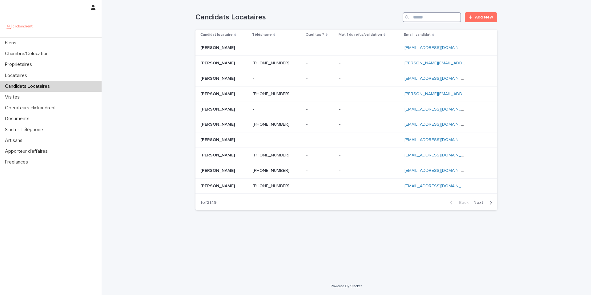
click at [426, 20] on input "Search" at bounding box center [432, 17] width 59 height 10
paste input "**********"
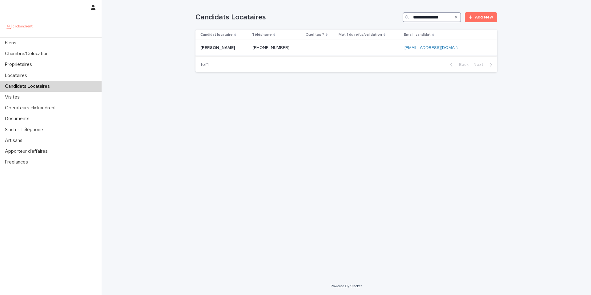
type input "**********"
click at [301, 51] on div "[PHONE_NUMBER] [PHONE_NUMBER]" at bounding box center [277, 48] width 49 height 10
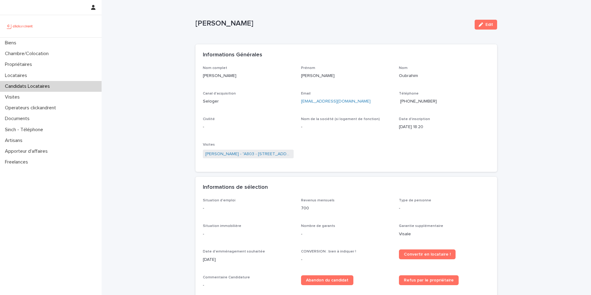
click at [417, 102] on span "[PHONE_NUMBER]" at bounding box center [418, 101] width 37 height 4
click at [260, 154] on link "[PERSON_NAME] - "A803 - [STREET_ADDRESS][PERSON_NAME]"" at bounding box center [248, 154] width 86 height 6
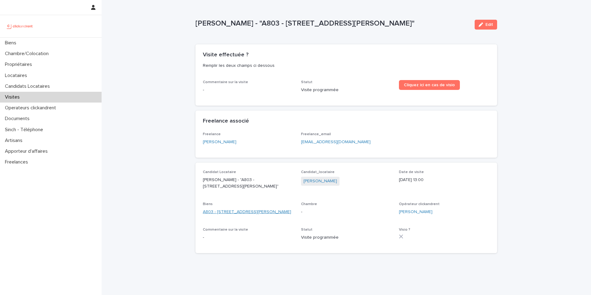
click at [231, 211] on link "A803 - [STREET_ADDRESS][PERSON_NAME]" at bounding box center [247, 212] width 88 height 6
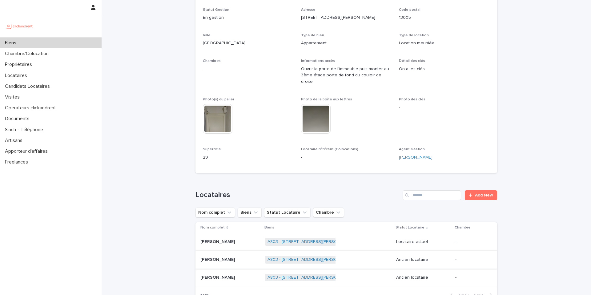
scroll to position [191, 0]
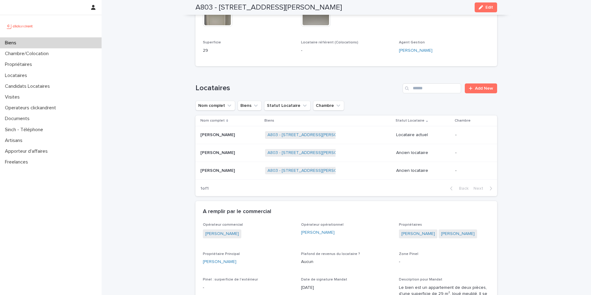
click at [234, 132] on p at bounding box center [231, 134] width 60 height 5
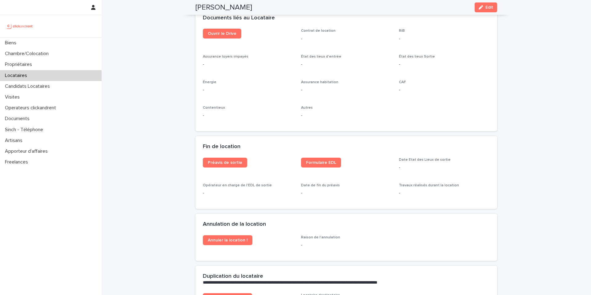
scroll to position [622, 0]
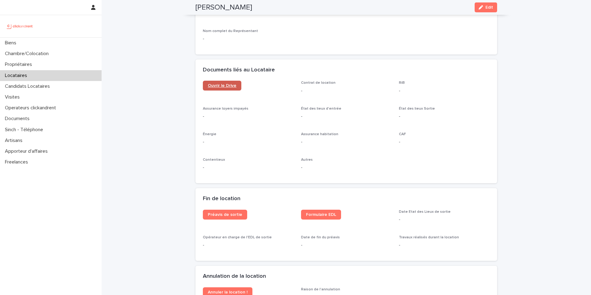
click at [209, 86] on span "Ouvrir le Drive" at bounding box center [222, 85] width 29 height 4
click at [26, 87] on p "Candidats Locataires" at bounding box center [28, 86] width 52 height 6
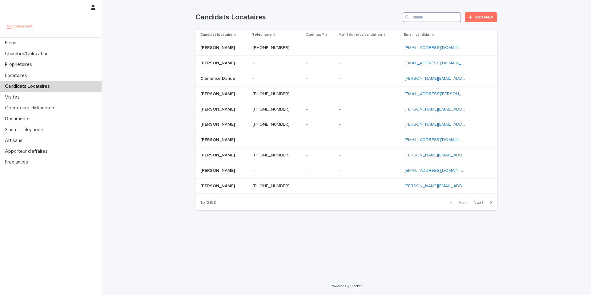
click at [425, 19] on input "Search" at bounding box center [432, 17] width 59 height 10
paste input "**********"
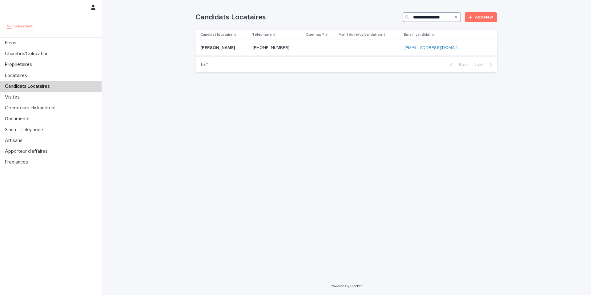
type input "**********"
click at [302, 49] on p at bounding box center [277, 47] width 49 height 5
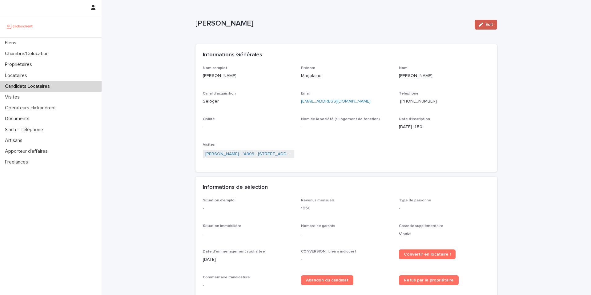
click at [487, 23] on span "Edit" at bounding box center [490, 24] width 8 height 4
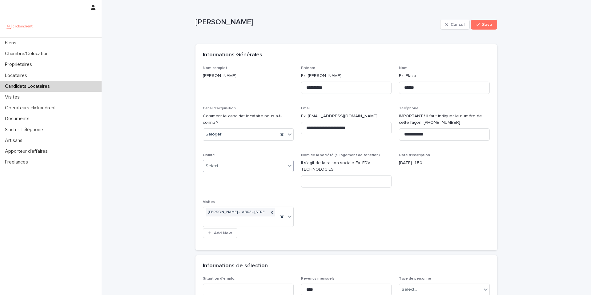
click at [236, 164] on div "Select..." at bounding box center [244, 166] width 83 height 10
click at [226, 177] on div "Madame" at bounding box center [246, 177] width 90 height 11
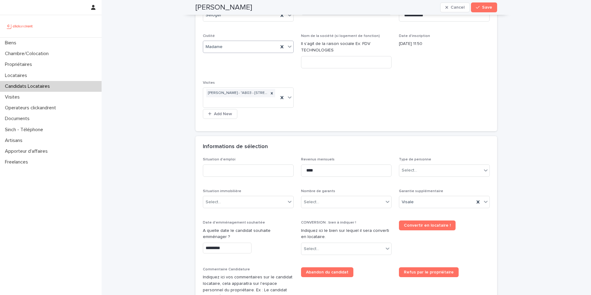
scroll to position [122, 0]
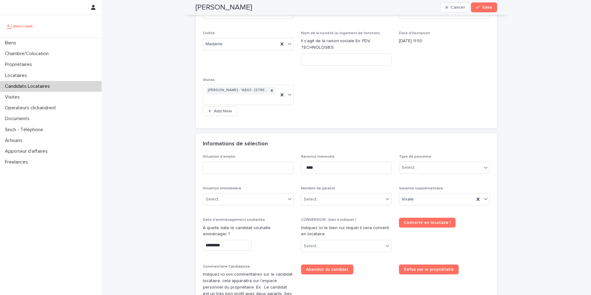
click at [564, 35] on div "**********" at bounding box center [347, 214] width 490 height 673
click at [311, 168] on input "****" at bounding box center [346, 168] width 91 height 12
type input "****"
click at [231, 170] on input at bounding box center [248, 168] width 91 height 12
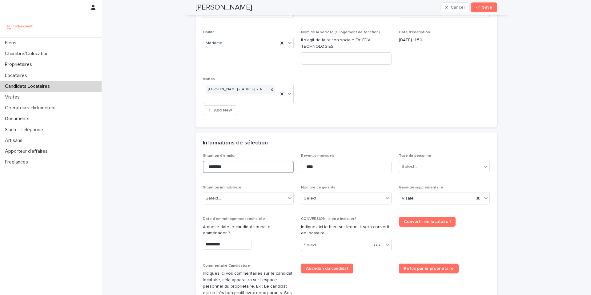
scroll to position [123, 0]
type input "********"
click at [407, 169] on div "Select..." at bounding box center [409, 166] width 15 height 6
click at [412, 179] on div "Particulier" at bounding box center [442, 178] width 90 height 11
click at [216, 199] on div "Select..." at bounding box center [213, 198] width 15 height 6
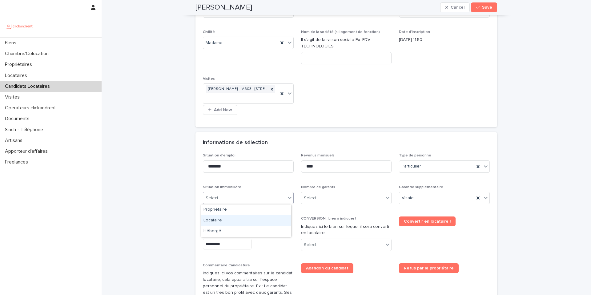
click at [212, 223] on div "Locataire" at bounding box center [246, 220] width 90 height 11
click at [333, 196] on div "Select..." at bounding box center [343, 198] width 83 height 10
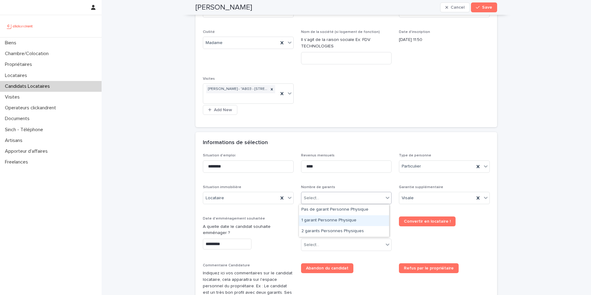
click at [322, 219] on div "1 garant Personne Physique" at bounding box center [344, 220] width 90 height 11
click at [221, 245] on input "*********" at bounding box center [227, 244] width 49 height 11
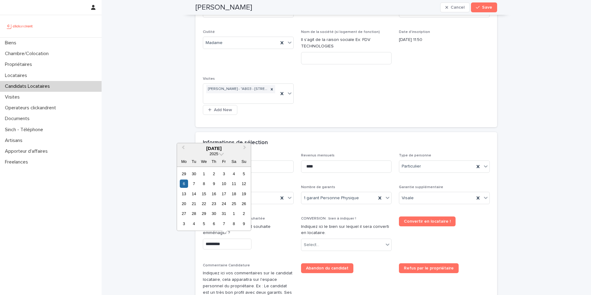
click at [267, 251] on div "Date d'emménagement souhaitée A quelle date le candidat souhaite emménager ? **…" at bounding box center [248, 236] width 91 height 38
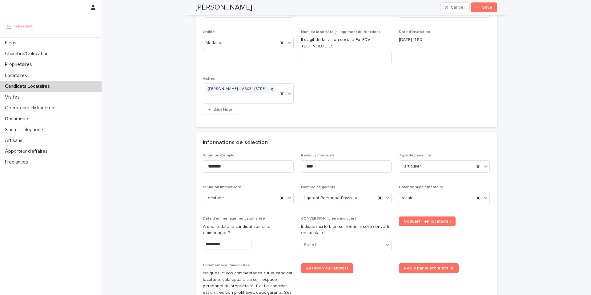
click at [229, 245] on input "*********" at bounding box center [227, 244] width 49 height 11
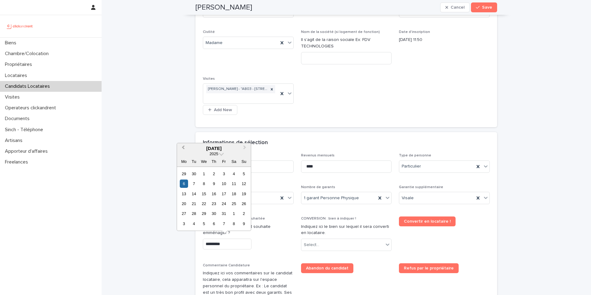
click at [183, 148] on span "Previous Month" at bounding box center [183, 148] width 0 height 8
click at [216, 194] on div "18" at bounding box center [214, 194] width 8 height 8
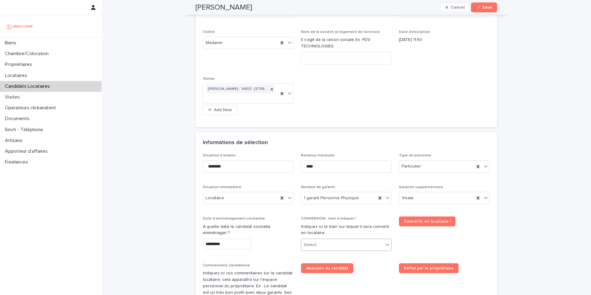
type input "*********"
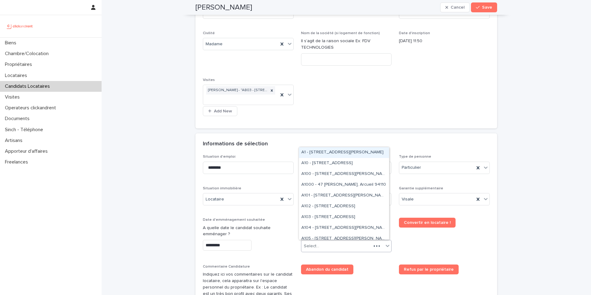
click at [315, 249] on div "Select..." at bounding box center [311, 246] width 15 height 6
type input "****"
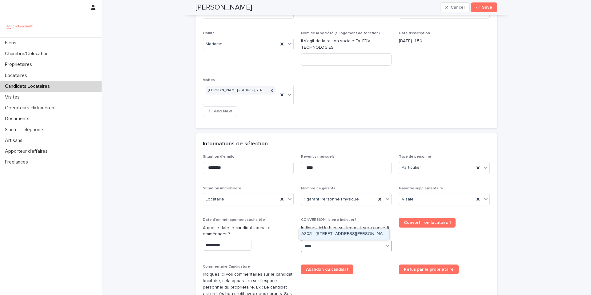
click at [314, 233] on div "A803 - 1 rue Château Payan, Marseille 13005" at bounding box center [344, 234] width 90 height 11
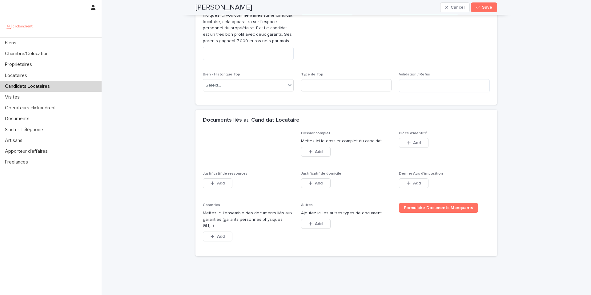
scroll to position [400, 0]
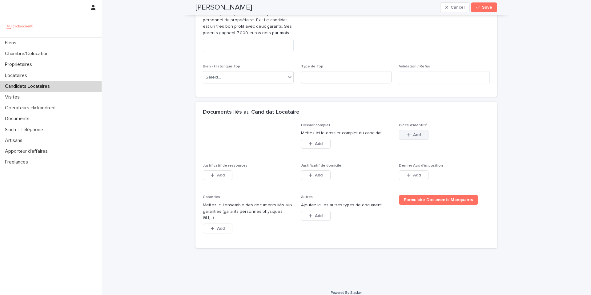
click at [407, 136] on icon "button" at bounding box center [409, 135] width 4 height 4
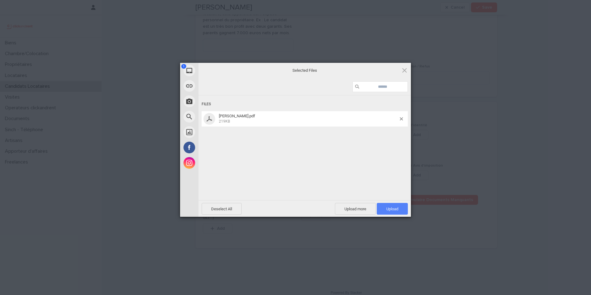
click at [390, 207] on span "Upload 1" at bounding box center [393, 209] width 12 height 5
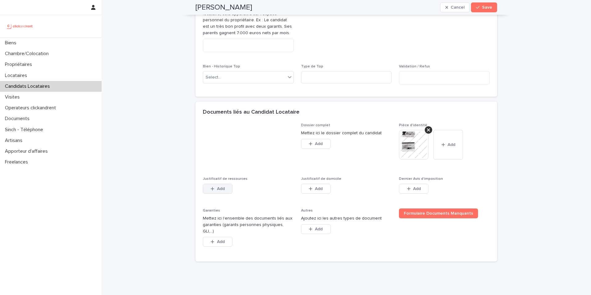
click at [221, 189] on span "Add" at bounding box center [221, 189] width 8 height 4
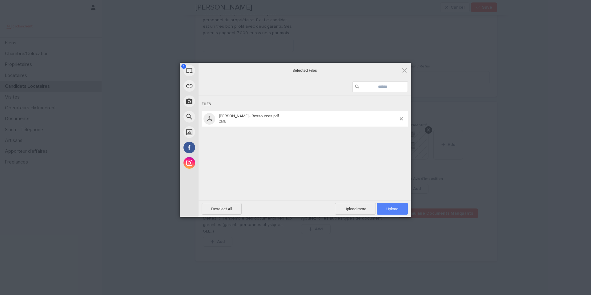
click at [380, 210] on span "Upload 1" at bounding box center [392, 209] width 31 height 12
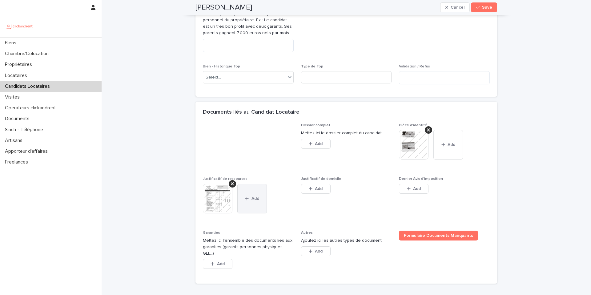
click at [247, 199] on div "button" at bounding box center [248, 199] width 6 height 4
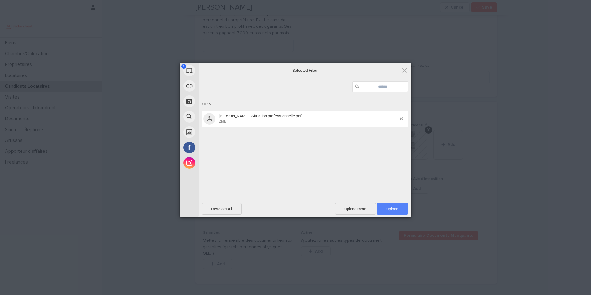
click at [390, 207] on span "Upload 1" at bounding box center [393, 209] width 12 height 5
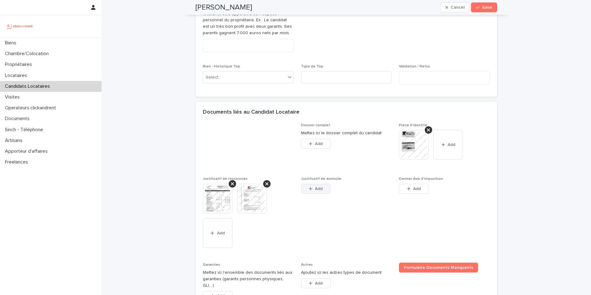
click at [317, 189] on span "Add" at bounding box center [319, 189] width 8 height 4
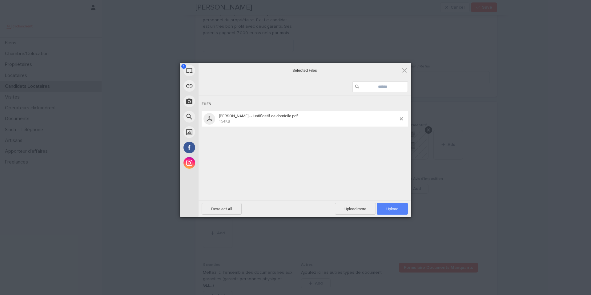
click at [387, 210] on span "Upload 1" at bounding box center [393, 209] width 12 height 5
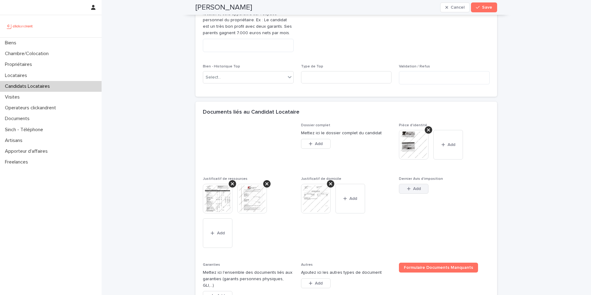
click at [408, 191] on icon "button" at bounding box center [409, 189] width 4 height 4
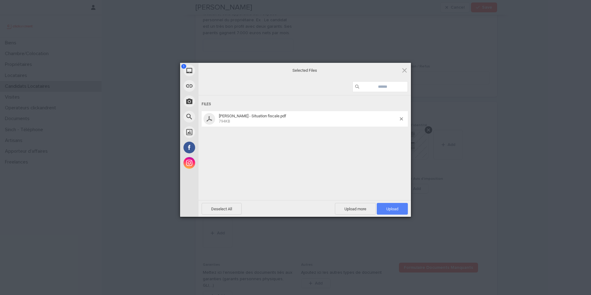
click at [393, 210] on span "Upload 1" at bounding box center [393, 209] width 12 height 5
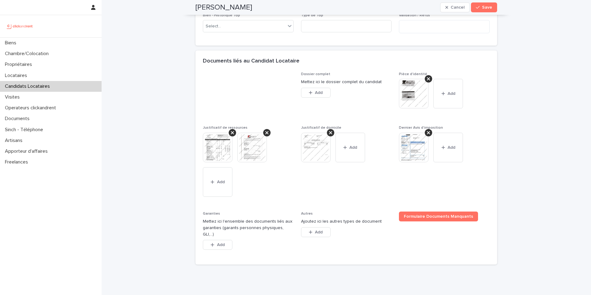
scroll to position [468, 0]
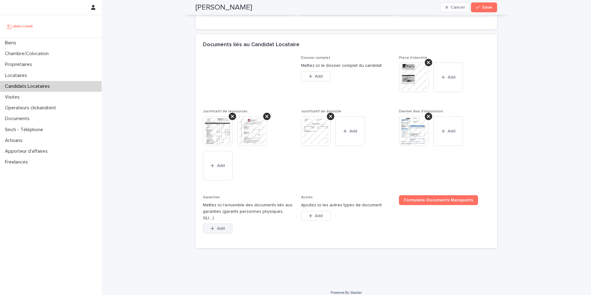
click at [214, 226] on div "button" at bounding box center [214, 228] width 6 height 4
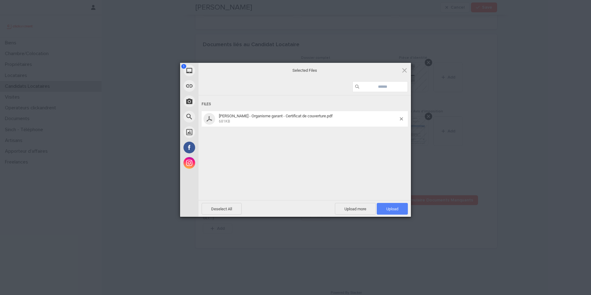
click at [387, 210] on span "Upload 1" at bounding box center [393, 209] width 12 height 5
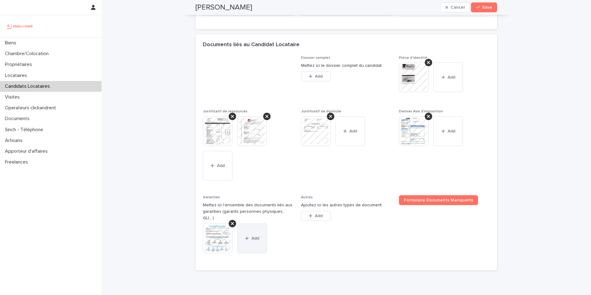
click at [252, 236] on span "Add" at bounding box center [256, 238] width 8 height 4
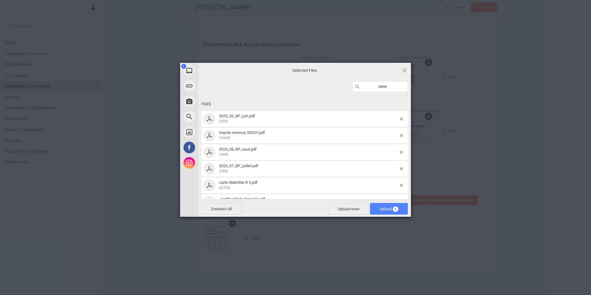
click at [388, 209] on span "Upload 6" at bounding box center [389, 209] width 19 height 5
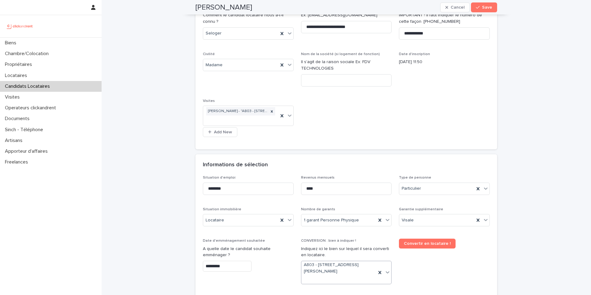
scroll to position [0, 0]
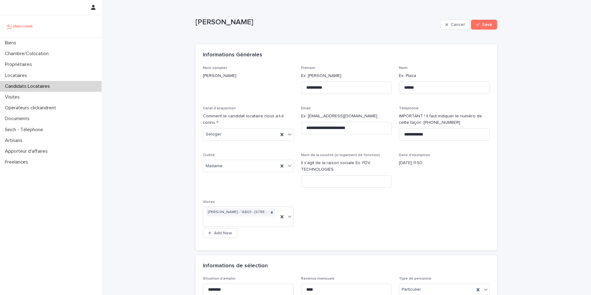
drag, startPoint x: 254, startPoint y: 24, endPoint x: 195, endPoint y: 24, distance: 58.8
click at [196, 24] on p "Marjolaine Ernest" at bounding box center [317, 22] width 242 height 9
copy p "Marjolaine Ernest"
click at [485, 28] on button "Save" at bounding box center [484, 25] width 26 height 10
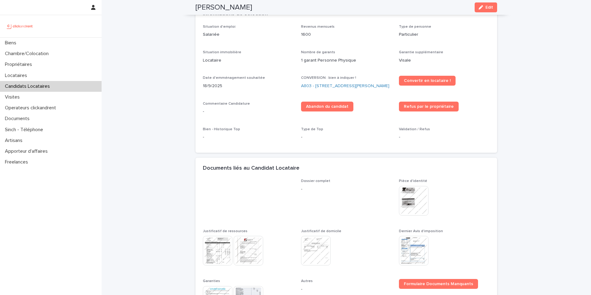
drag, startPoint x: 508, startPoint y: 85, endPoint x: 518, endPoint y: 96, distance: 14.9
click at [508, 85] on div "Loading... Saving… Loading... Saving… Marjolaine Ernest Edit Marjolaine Ernest …" at bounding box center [347, 141] width 490 height 631
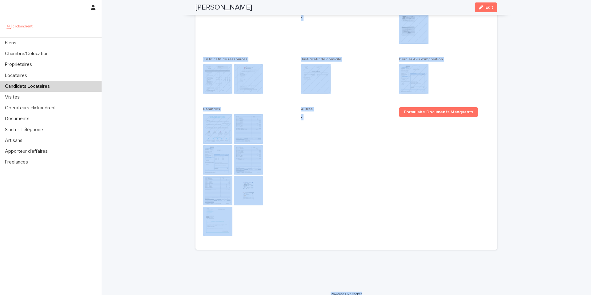
scroll to position [353, 0]
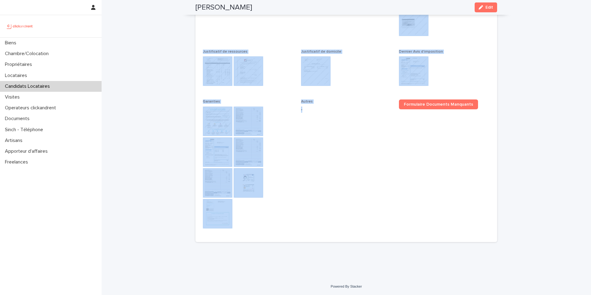
drag, startPoint x: 195, startPoint y: 23, endPoint x: 303, endPoint y: 278, distance: 277.0
copy div "Marjolaine Ernest Edit Sorry, there was an error saving your record. Please try…"
drag, startPoint x: 552, startPoint y: 72, endPoint x: 509, endPoint y: 88, distance: 44.9
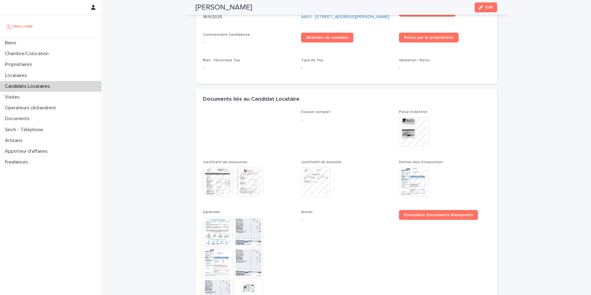
scroll to position [0, 0]
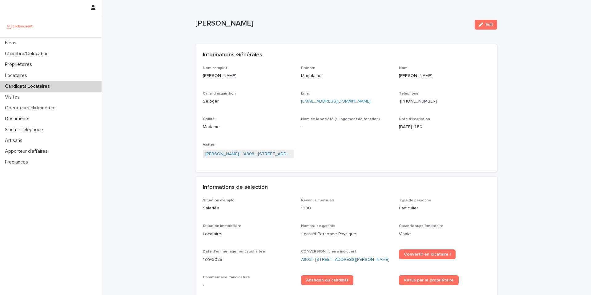
drag, startPoint x: 142, startPoint y: 115, endPoint x: 139, endPoint y: 113, distance: 4.0
click at [480, 23] on icon "button" at bounding box center [481, 24] width 4 height 4
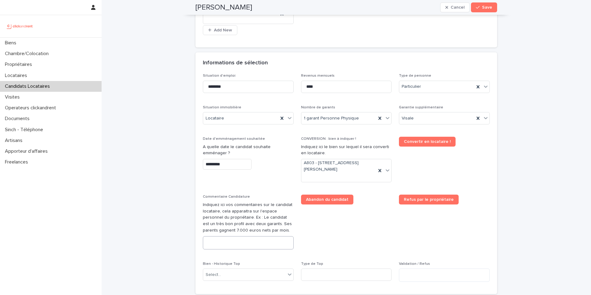
scroll to position [203, 0]
click at [242, 240] on textarea at bounding box center [248, 242] width 91 height 13
paste textarea "**********"
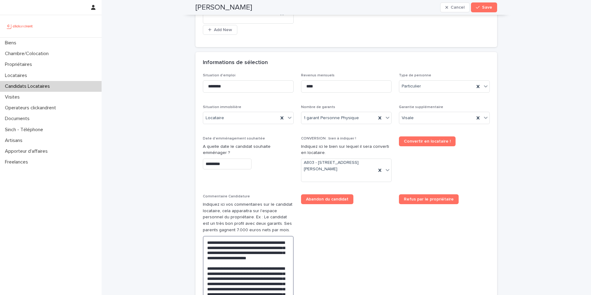
scroll to position [324, 0]
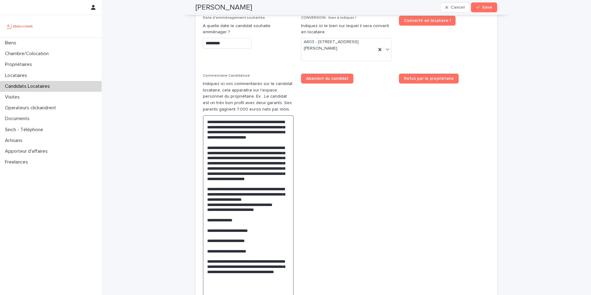
drag, startPoint x: 256, startPoint y: 227, endPoint x: 258, endPoint y: 268, distance: 41.3
click at [258, 268] on textarea "**********" at bounding box center [248, 207] width 91 height 184
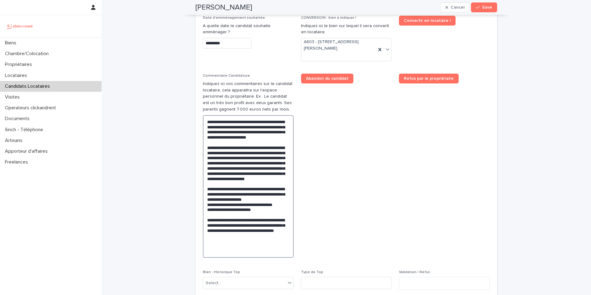
type textarea "**********"
click at [351, 207] on span "Abandon du candidat" at bounding box center [346, 168] width 91 height 189
click at [482, 8] on span "Save" at bounding box center [487, 7] width 10 height 4
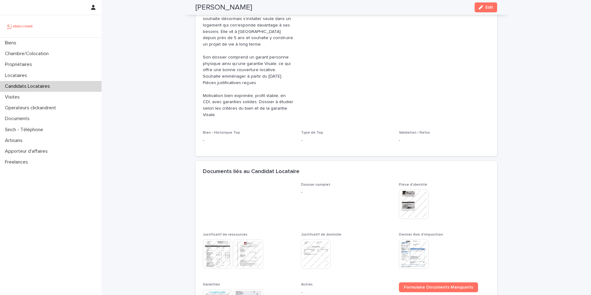
scroll to position [194, 0]
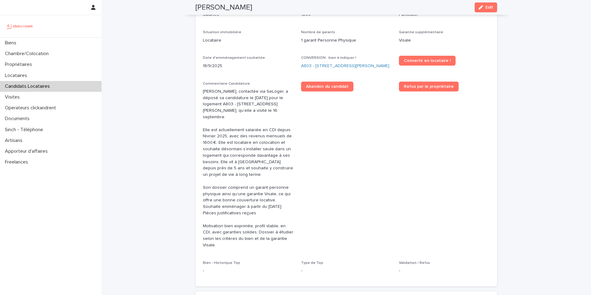
drag, startPoint x: 253, startPoint y: 9, endPoint x: 195, endPoint y: 8, distance: 57.9
click at [196, 8] on div "Marjolaine Ernest Edit" at bounding box center [347, 7] width 302 height 15
copy h2 "Marjolaine Ernest"
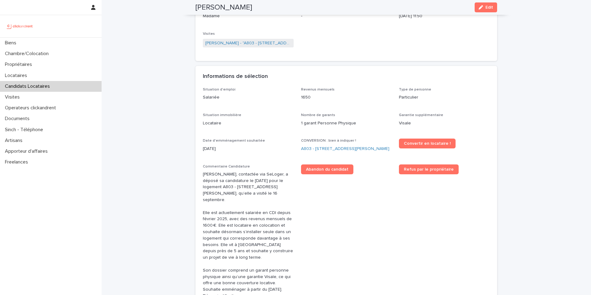
click at [22, 87] on p "Candidats Locataires" at bounding box center [28, 86] width 52 height 6
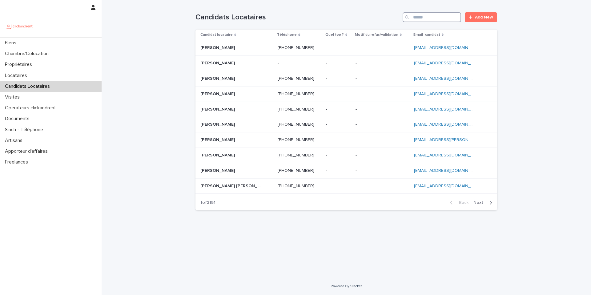
click at [439, 17] on input "Search" at bounding box center [432, 17] width 59 height 10
paste input "**********"
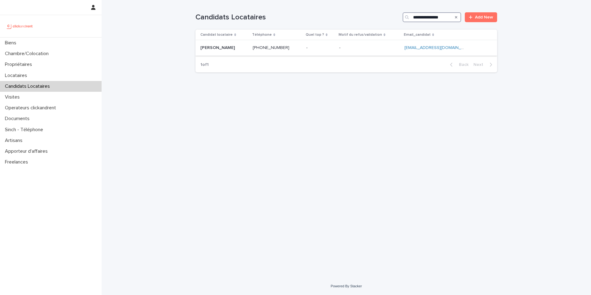
type input "**********"
click at [324, 48] on p at bounding box center [320, 47] width 28 height 5
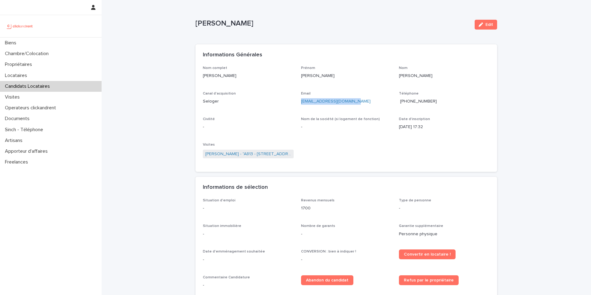
drag, startPoint x: 357, startPoint y: 103, endPoint x: 295, endPoint y: 102, distance: 61.9
click at [297, 103] on div "Nom complet Lisa Van schagen Prénom Lisa Nom Van schagen Canal d'acquisition Se…" at bounding box center [346, 115] width 287 height 99
copy link "lisaannablok@outlook.com"
drag, startPoint x: 255, startPoint y: 24, endPoint x: 190, endPoint y: 25, distance: 65.3
click at [190, 25] on div "Loading... Saving… Loading... Saving… Lisa Van schagen Edit Lisa Van schagen Ed…" at bounding box center [347, 232] width 490 height 465
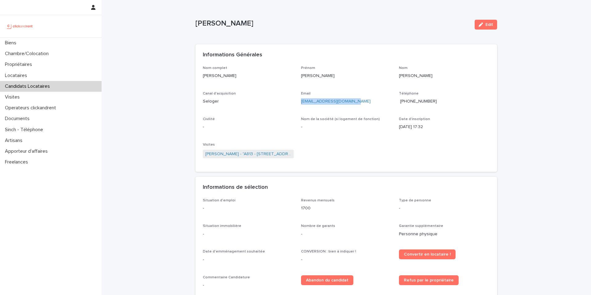
copy p "Lisa Van schagen"
drag, startPoint x: 269, startPoint y: 24, endPoint x: 265, endPoint y: 26, distance: 4.7
click at [270, 25] on p "Lisa Van schagen" at bounding box center [333, 23] width 274 height 9
drag, startPoint x: 256, startPoint y: 25, endPoint x: 209, endPoint y: 26, distance: 47.1
click at [209, 26] on p "Lisa Van schagen" at bounding box center [333, 23] width 274 height 9
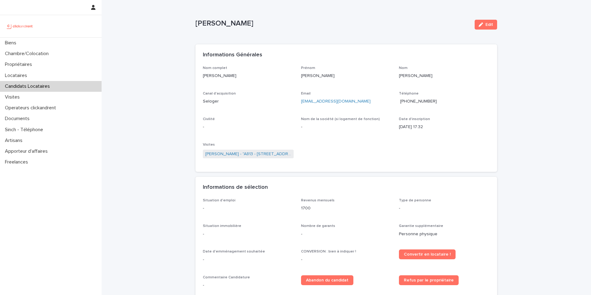
copy p "Van schagen"
click at [159, 30] on div "Loading... Saving… Loading... Saving… Lisa Van schagen Edit Lisa Van schagen Ed…" at bounding box center [347, 232] width 490 height 465
click at [168, 62] on div "Loading... Saving… Loading... Saving… Lisa Van schagen Edit Lisa Van schagen Ed…" at bounding box center [347, 232] width 490 height 465
click at [422, 102] on span "+33774144279" at bounding box center [418, 101] width 37 height 4
drag, startPoint x: 441, startPoint y: 105, endPoint x: 413, endPoint y: 103, distance: 28.1
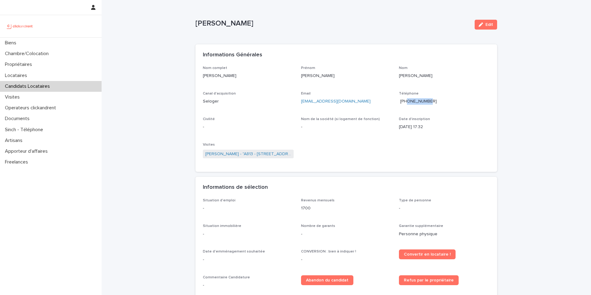
click at [413, 103] on div "Téléphone +33774144279" at bounding box center [444, 100] width 91 height 18
copy span "774144279"
click at [24, 87] on p "Candidats Locataires" at bounding box center [28, 86] width 52 height 6
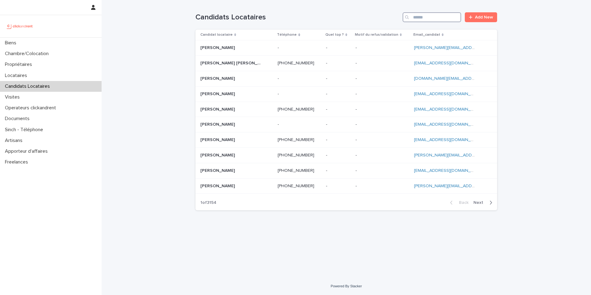
click at [435, 17] on input "Search" at bounding box center [432, 17] width 59 height 10
paste input "********"
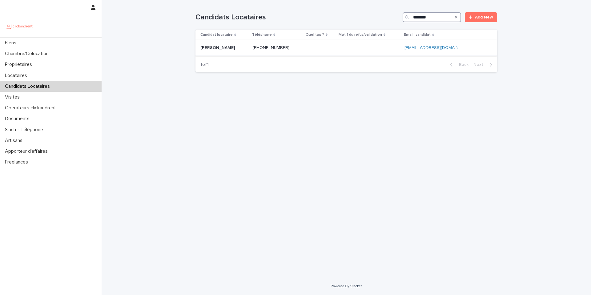
type input "********"
click at [302, 47] on p at bounding box center [277, 47] width 49 height 5
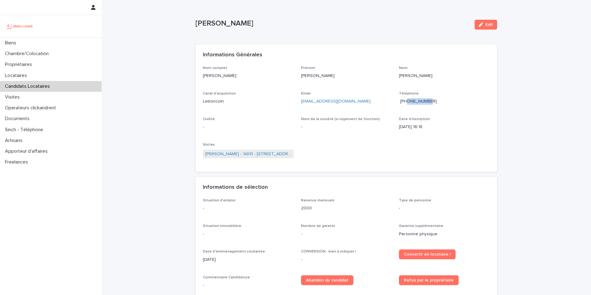
drag, startPoint x: 453, startPoint y: 99, endPoint x: 413, endPoint y: 102, distance: 39.9
click at [413, 102] on p "+33619503625" at bounding box center [444, 101] width 91 height 6
copy span "619503625"
click at [18, 46] on p "Biens" at bounding box center [11, 43] width 19 height 6
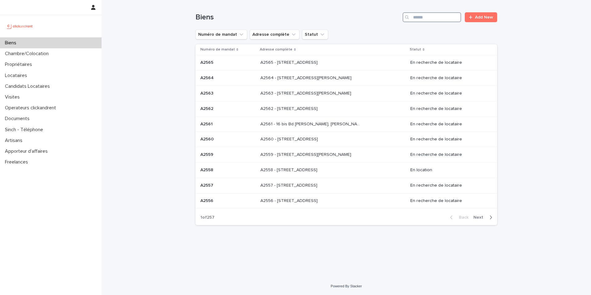
click at [425, 18] on input "Search" at bounding box center [432, 17] width 59 height 10
paste input "**********"
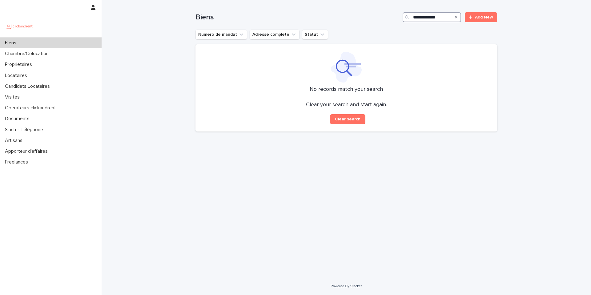
type input "**********"
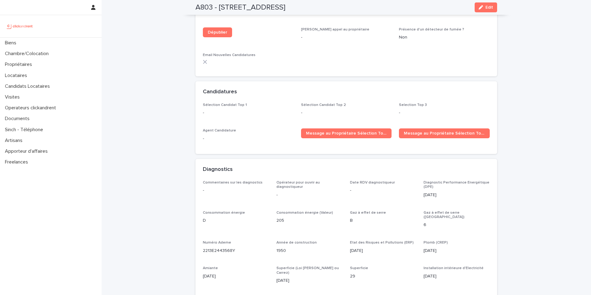
scroll to position [1786, 0]
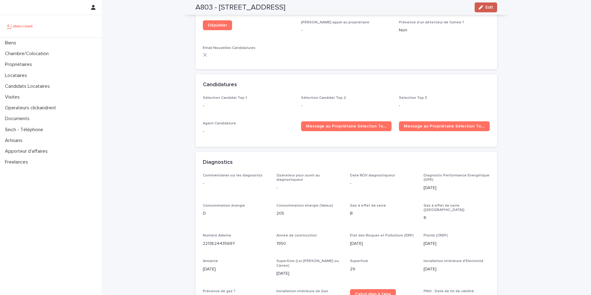
click at [489, 8] on span "Edit" at bounding box center [490, 7] width 8 height 4
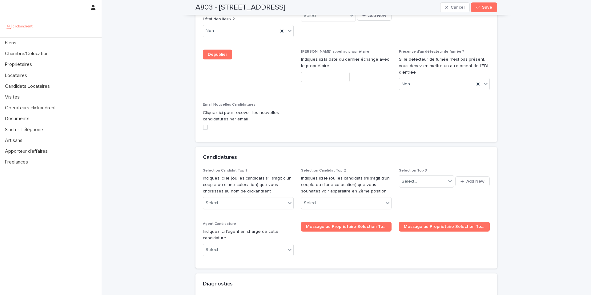
scroll to position [2840, 0]
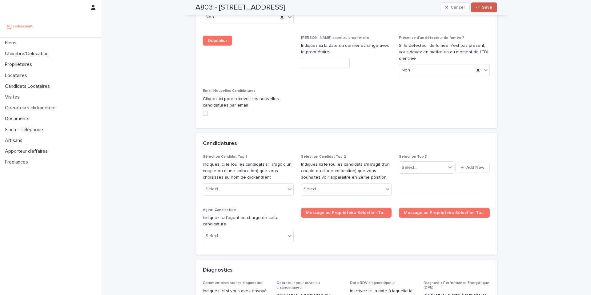
click at [479, 9] on div "button" at bounding box center [479, 7] width 6 height 4
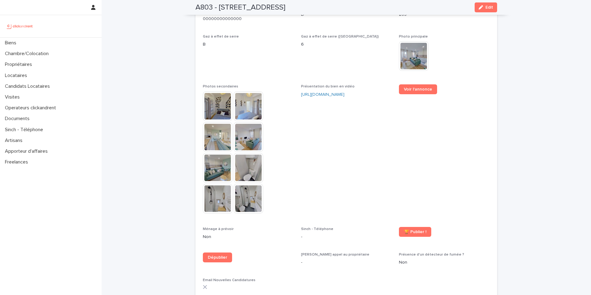
scroll to position [1554, 0]
click at [16, 42] on p "Biens" at bounding box center [11, 43] width 19 height 6
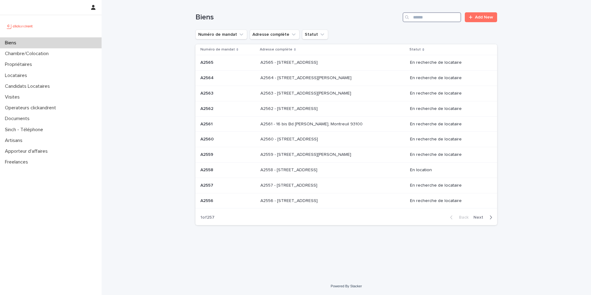
click at [436, 20] on input "Search" at bounding box center [432, 17] width 59 height 10
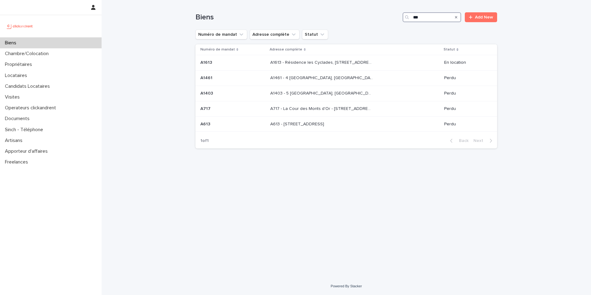
drag, startPoint x: 416, startPoint y: 19, endPoint x: 408, endPoint y: 19, distance: 8.3
click at [408, 19] on div "***" at bounding box center [432, 17] width 59 height 10
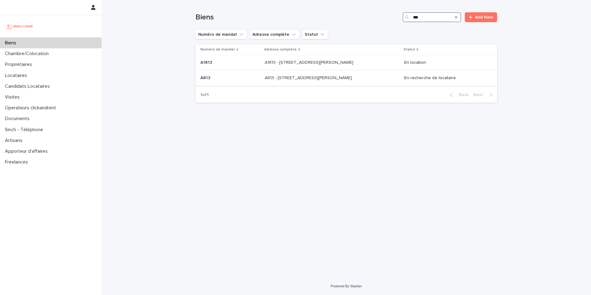
type input "***"
click at [250, 79] on p at bounding box center [230, 77] width 59 height 5
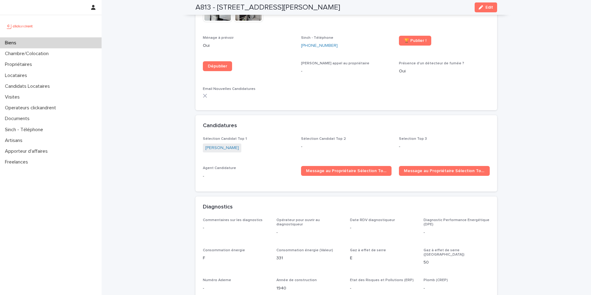
scroll to position [1867, 0]
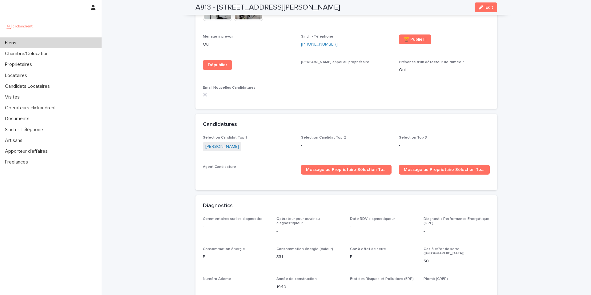
drag, startPoint x: 393, startPoint y: 7, endPoint x: 230, endPoint y: 9, distance: 162.9
click at [255, 9] on h2 "A813 - 67 rue Barthélémy Danjou, Boulogne-Billancourt 92100" at bounding box center [268, 7] width 145 height 9
click at [213, 7] on h2 "A813 - 67 rue Barthélémy Danjou, Boulogne-Billancourt 92100" at bounding box center [268, 7] width 145 height 9
drag, startPoint x: 192, startPoint y: 7, endPoint x: 408, endPoint y: 11, distance: 216.0
click at [408, 11] on div "A813 - 67 rue Barthélémy Danjou, Boulogne-Billancourt 92100 Edit" at bounding box center [346, 7] width 331 height 15
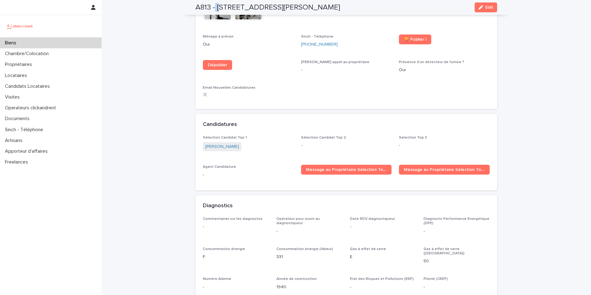
copy h2 "A813 - 67 rue Barthélémy Danjou, Boulogne-Billancourt 92100"
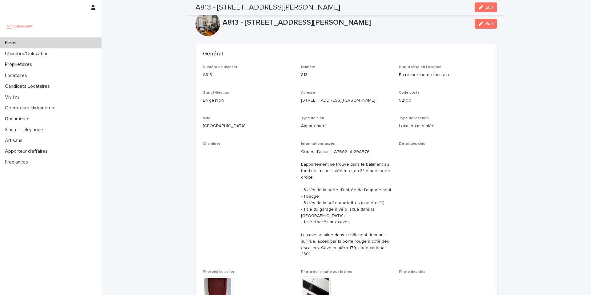
scroll to position [0, 0]
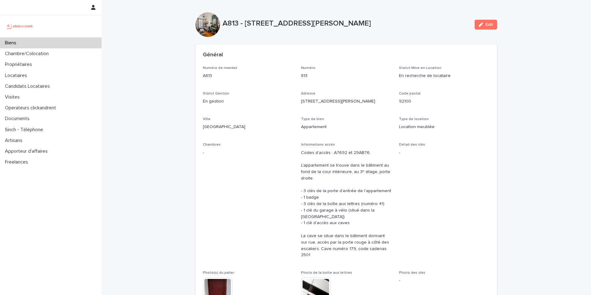
click at [43, 44] on div "Biens" at bounding box center [51, 43] width 102 height 11
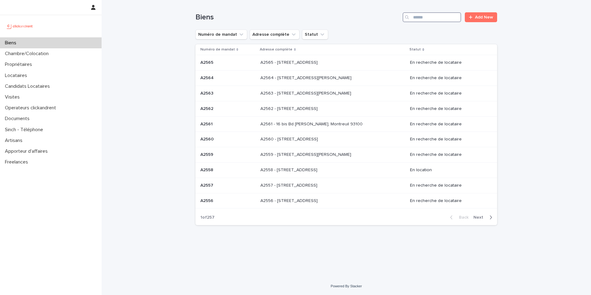
click at [432, 20] on input "Search" at bounding box center [432, 17] width 59 height 10
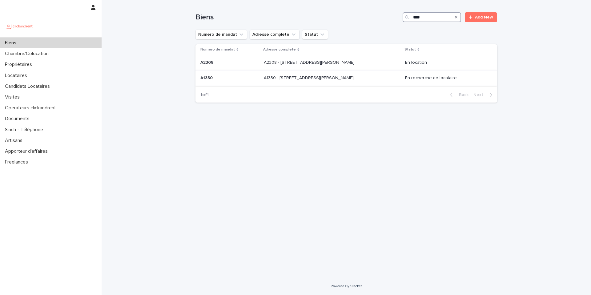
type input "****"
click at [377, 80] on div "A1330 - 29 Rue Joséphine Baker, La Norville 91290 A1330 - 29 Rue Joséphine Bake…" at bounding box center [332, 78] width 136 height 10
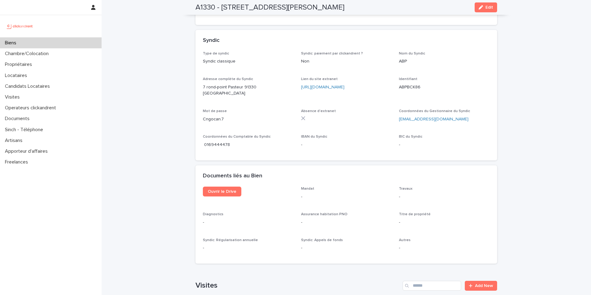
scroll to position [504, 0]
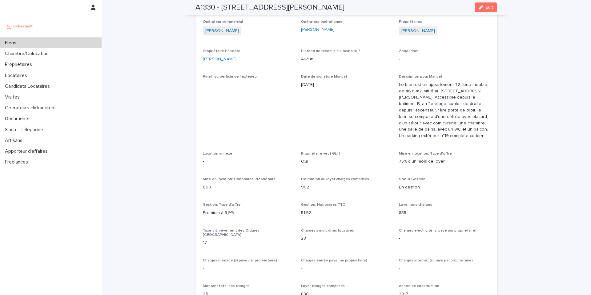
click at [337, 5] on h2 "A1330 - 29 Rue Joséphine Baker, La Norville 91290" at bounding box center [270, 7] width 149 height 9
drag, startPoint x: 371, startPoint y: 6, endPoint x: 188, endPoint y: 7, distance: 183.6
click at [188, 6] on div "A1330 - 29 Rue Joséphine Baker, La Norville 91290 Edit" at bounding box center [346, 7] width 331 height 15
copy h2 "A1330 - 29 Rue Joséphine Baker, La Norville 91290"
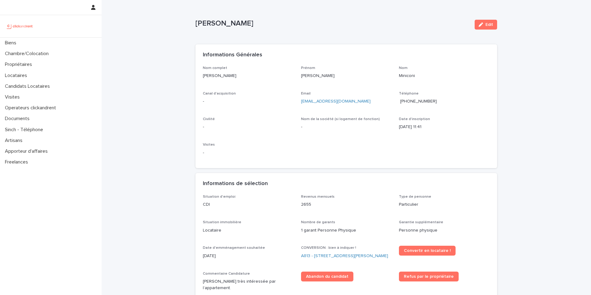
drag, startPoint x: 245, startPoint y: 24, endPoint x: 188, endPoint y: 22, distance: 56.4
click at [188, 22] on div "Loading... Saving… Loading... Saving… [PERSON_NAME] Edit [PERSON_NAME] Edit Sor…" at bounding box center [347, 269] width 490 height 539
copy p "[PERSON_NAME]"
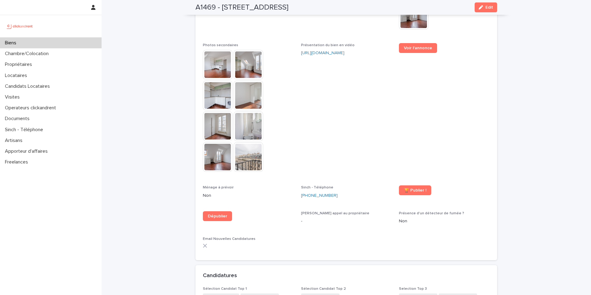
scroll to position [1666, 0]
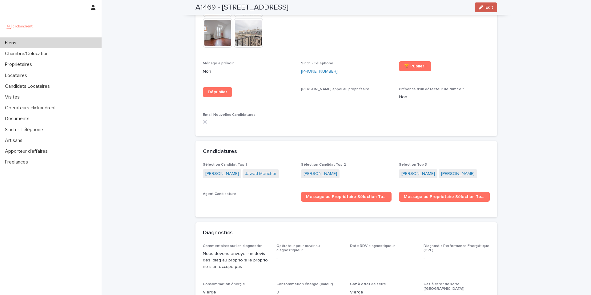
click at [489, 6] on span "Edit" at bounding box center [490, 7] width 8 height 4
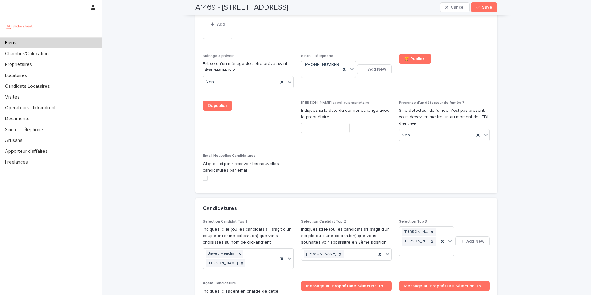
scroll to position [2728, 0]
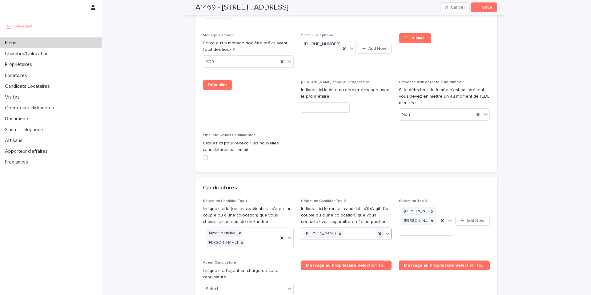
click at [380, 231] on icon at bounding box center [380, 234] width 6 height 6
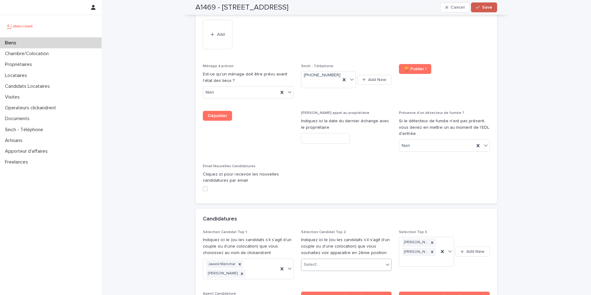
click at [476, 7] on icon "button" at bounding box center [478, 7] width 4 height 4
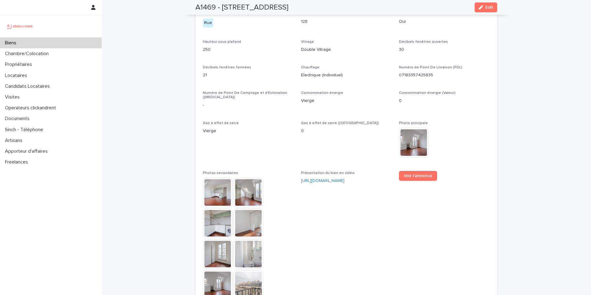
scroll to position [1413, 0]
